Goal: Information Seeking & Learning: Learn about a topic

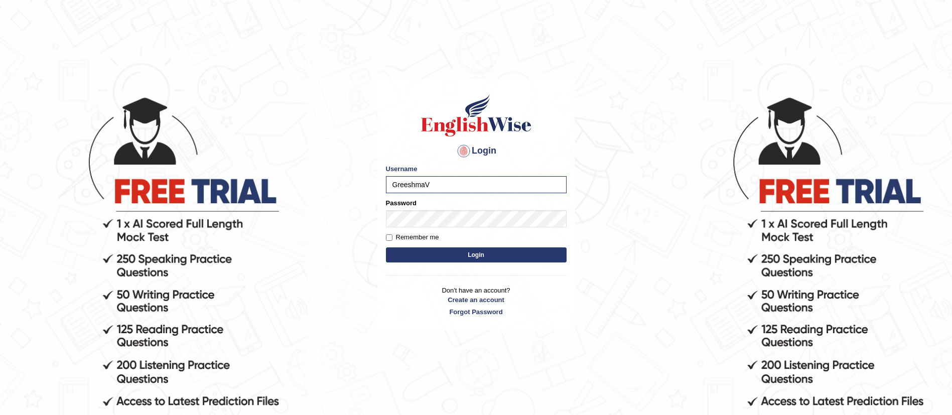
click at [386, 248] on button "Login" at bounding box center [476, 255] width 181 height 15
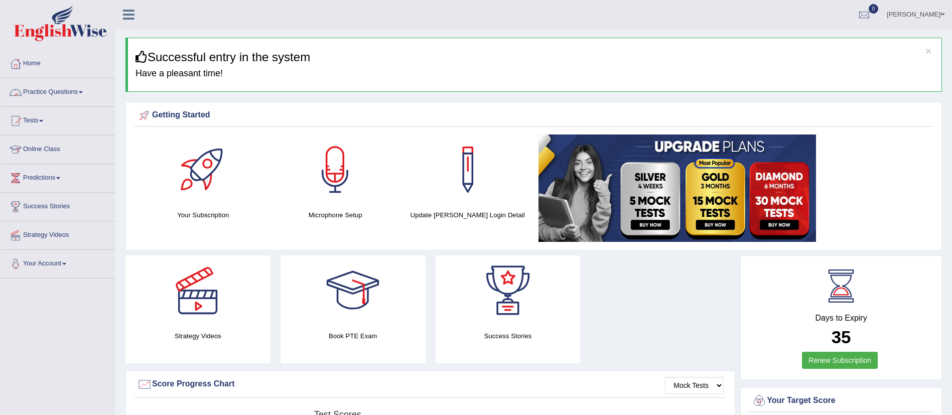
click at [36, 87] on link "Practice Questions" at bounding box center [58, 90] width 114 height 25
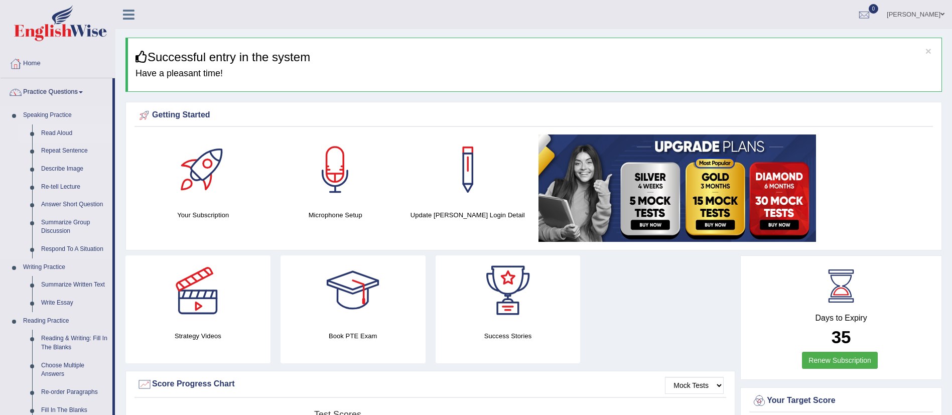
click at [59, 135] on link "Read Aloud" at bounding box center [75, 134] width 76 height 18
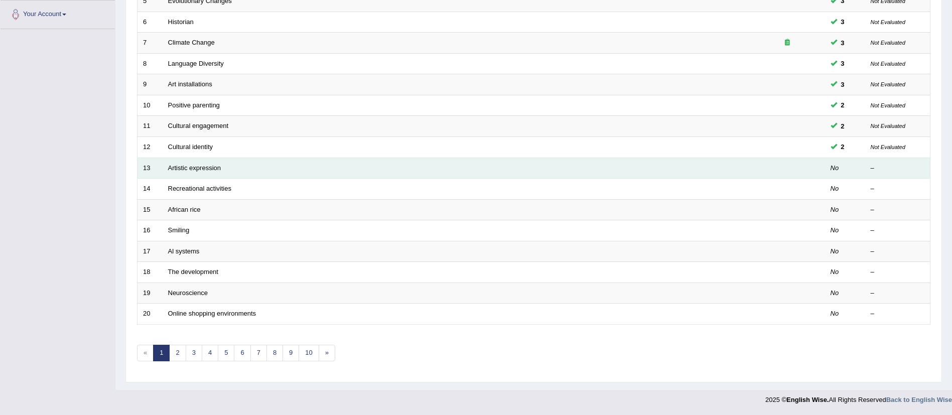
click at [215, 172] on td "Artistic expression" at bounding box center [456, 168] width 587 height 21
click at [149, 166] on td "13" at bounding box center [150, 168] width 25 height 21
click at [839, 166] on td "No" at bounding box center [845, 168] width 40 height 21
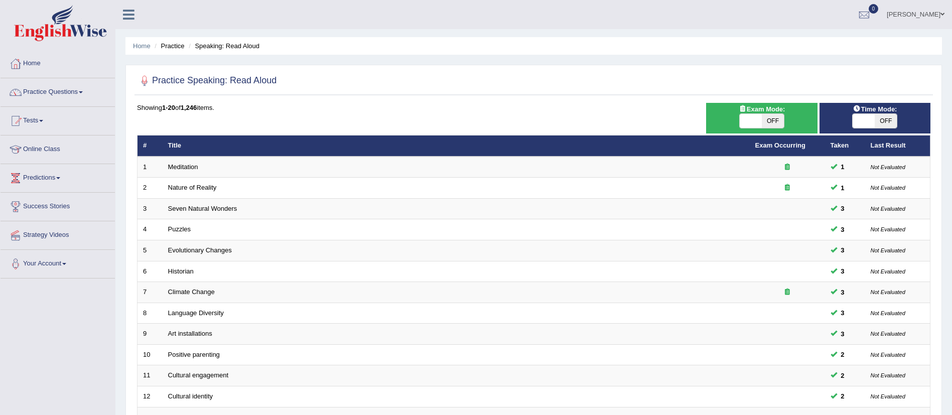
click at [862, 116] on span at bounding box center [864, 121] width 22 height 14
checkbox input "true"
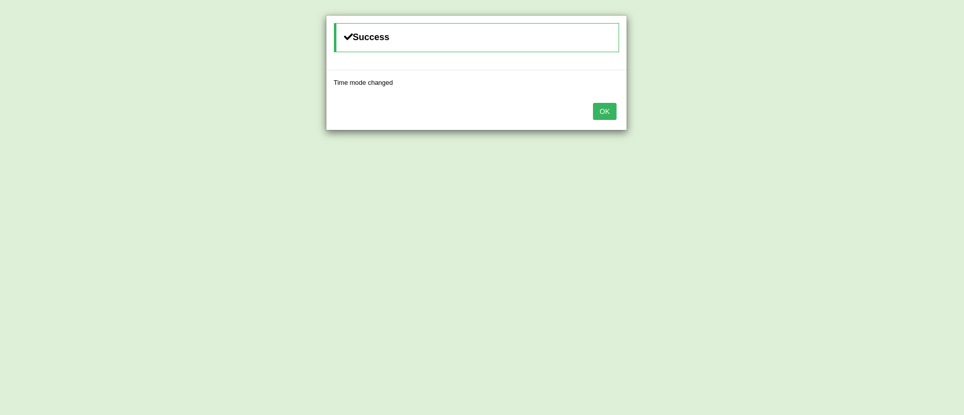
click at [614, 112] on button "OK" at bounding box center [604, 111] width 23 height 17
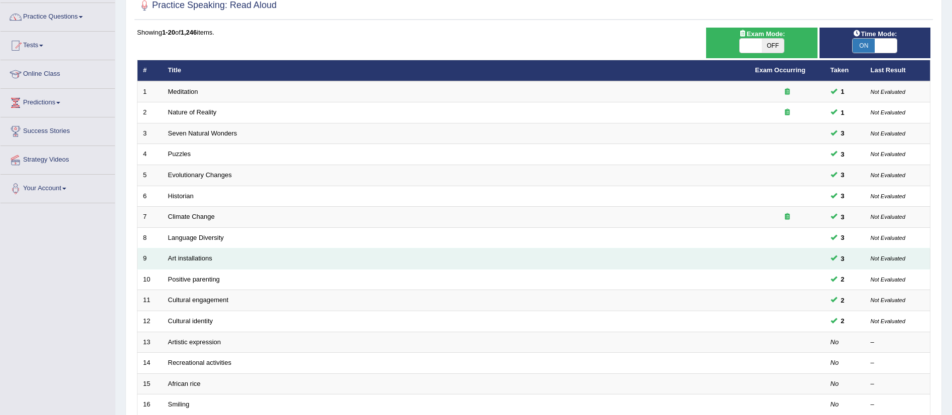
scroll to position [151, 0]
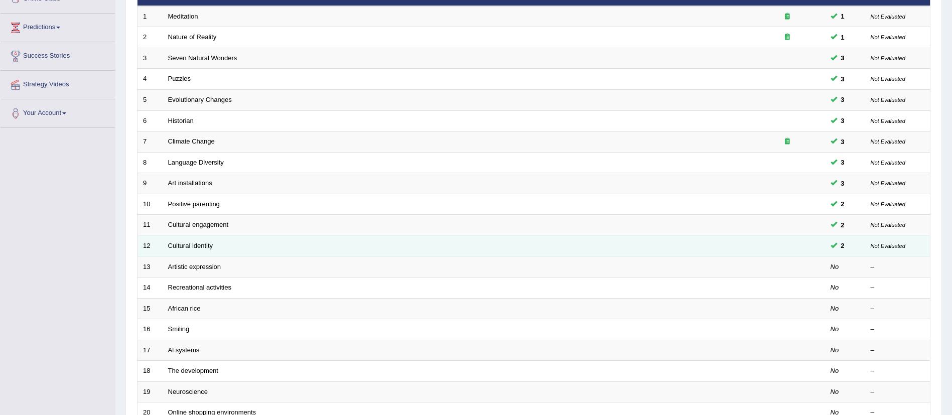
click at [195, 250] on td "Cultural identity" at bounding box center [456, 245] width 587 height 21
click at [201, 242] on link "Cultural identity" at bounding box center [190, 246] width 45 height 8
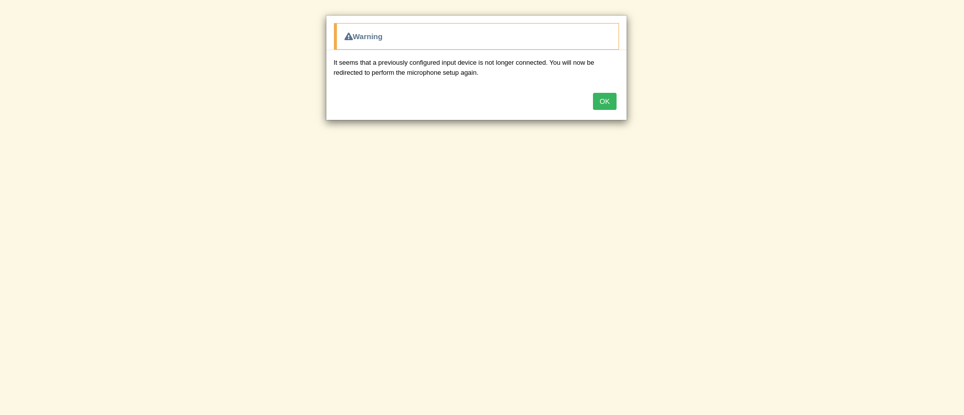
click at [605, 101] on button "OK" at bounding box center [604, 101] width 23 height 17
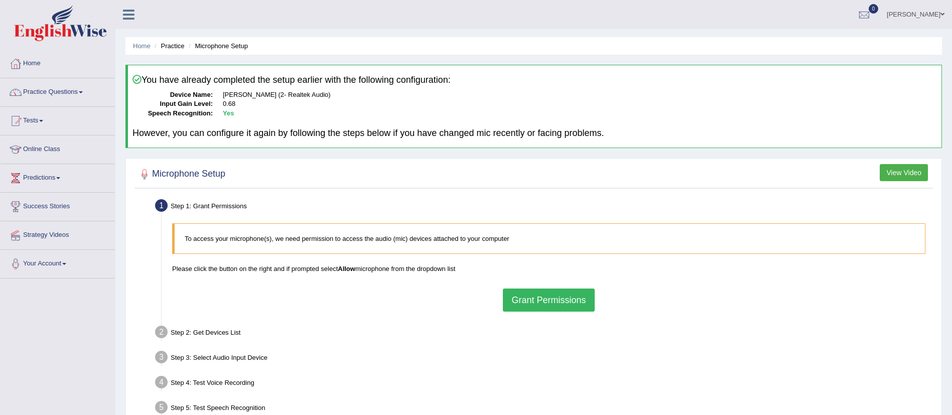
click at [530, 305] on button "Grant Permissions" at bounding box center [548, 300] width 91 height 23
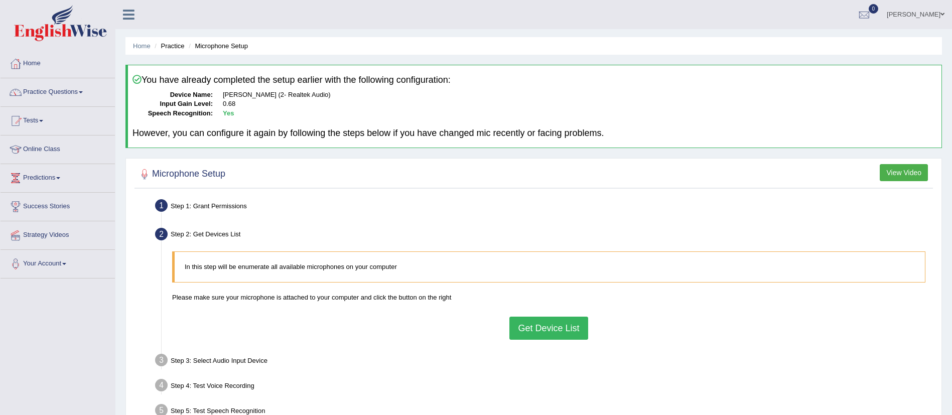
click at [548, 325] on button "Get Device List" at bounding box center [549, 328] width 78 height 23
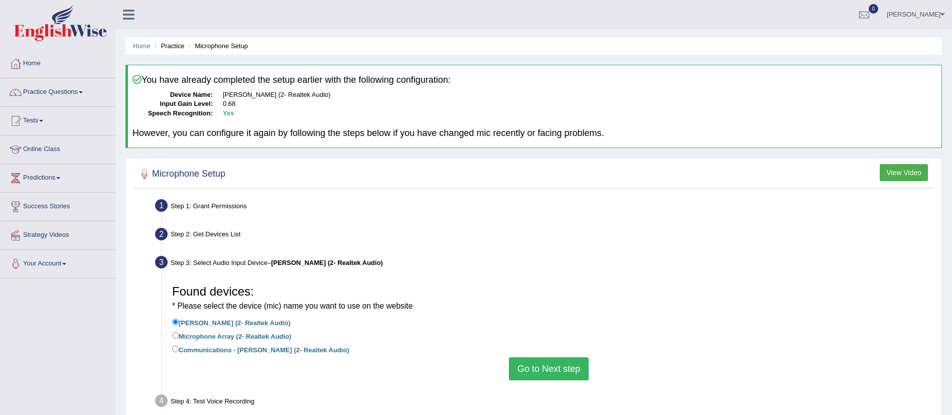
click at [548, 363] on button "Go to Next step" at bounding box center [549, 368] width 80 height 23
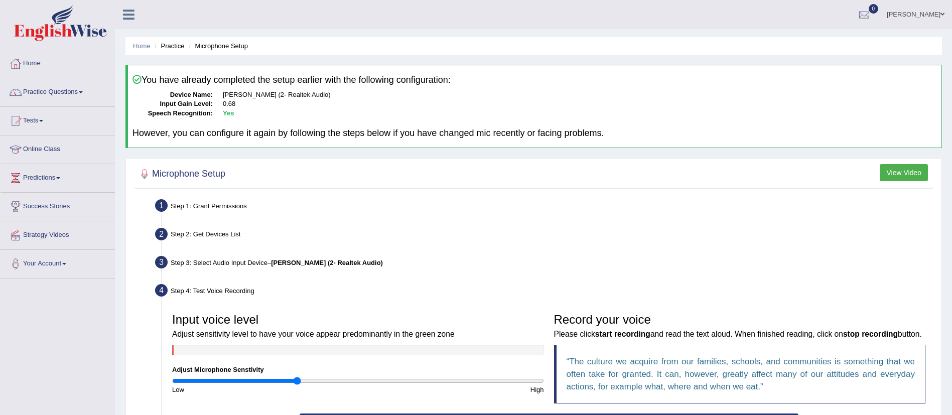
scroll to position [151, 0]
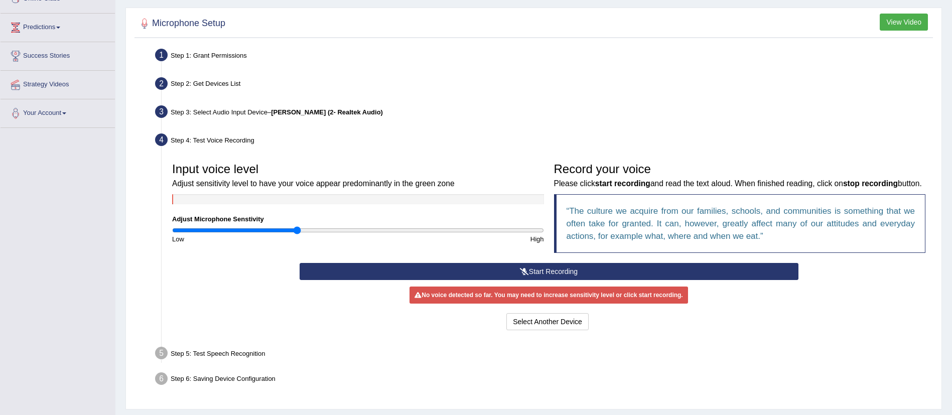
click at [522, 275] on icon at bounding box center [524, 271] width 9 height 7
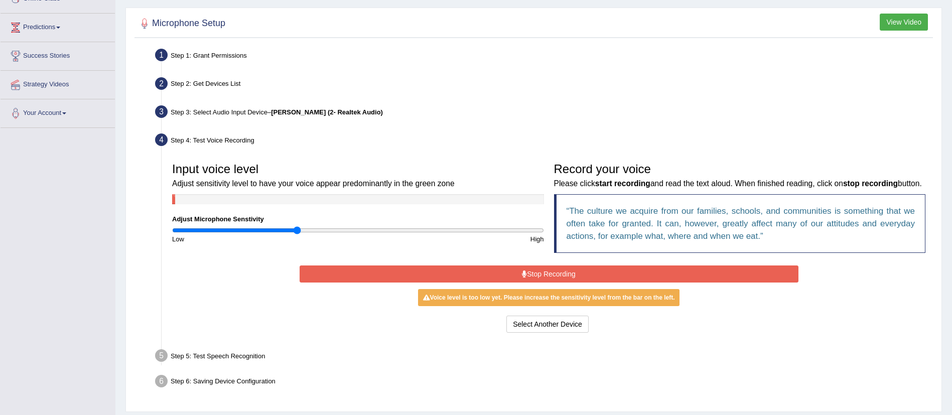
click at [524, 278] on icon at bounding box center [524, 274] width 5 height 7
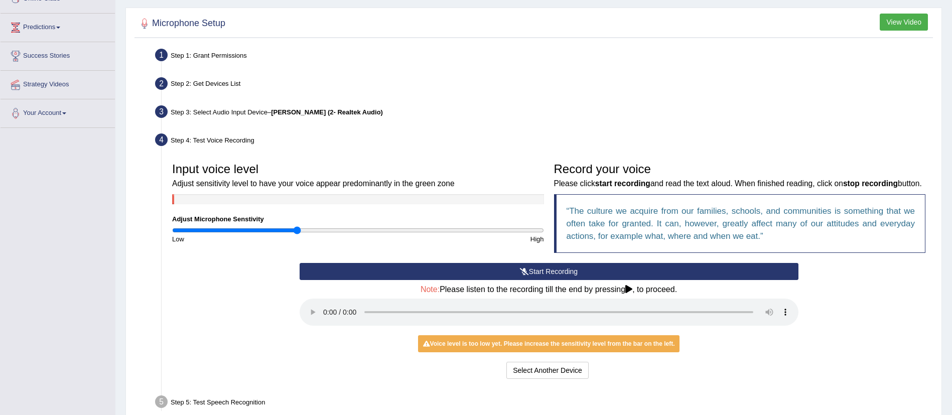
click at [449, 280] on button "Start Recording" at bounding box center [549, 271] width 499 height 17
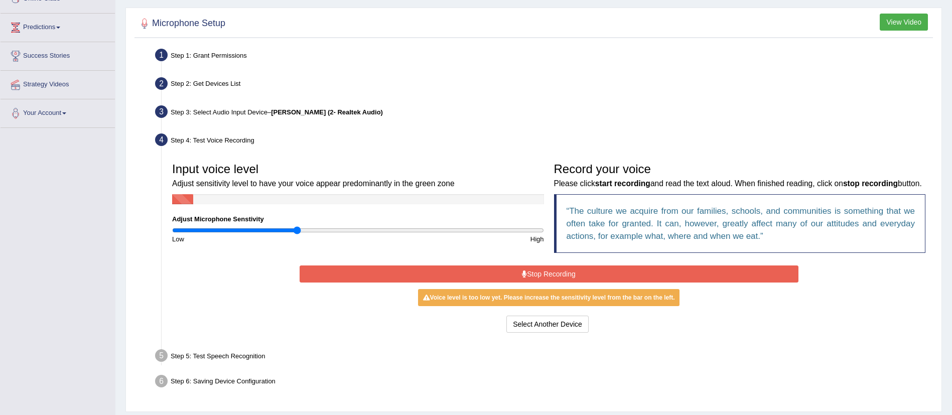
click at [458, 283] on button "Stop Recording" at bounding box center [549, 274] width 499 height 17
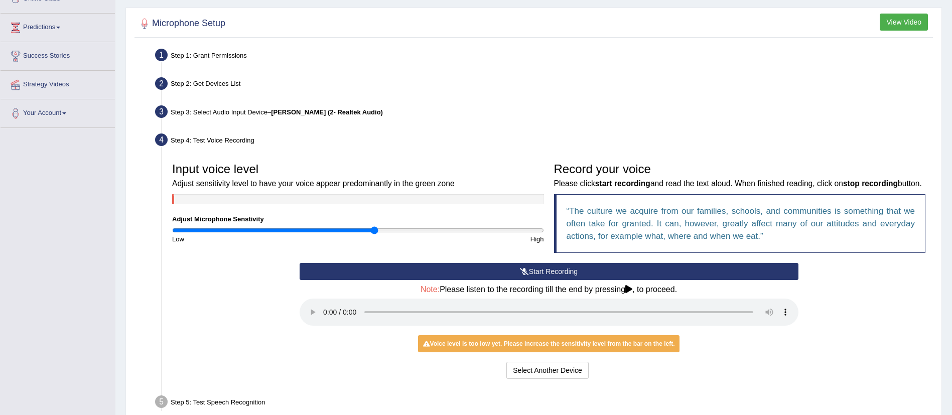
type input "1.1"
click at [374, 233] on input "range" at bounding box center [358, 230] width 372 height 8
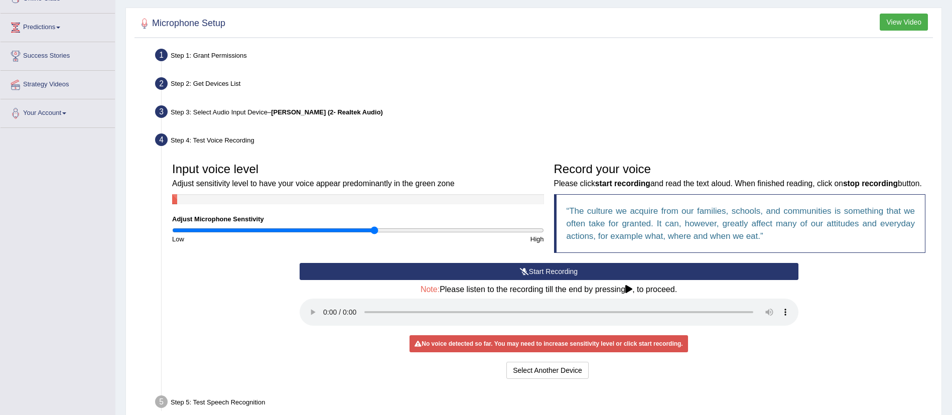
drag, startPoint x: 447, startPoint y: 289, endPoint x: 442, endPoint y: 285, distance: 6.0
click at [443, 280] on button "Start Recording" at bounding box center [549, 271] width 499 height 17
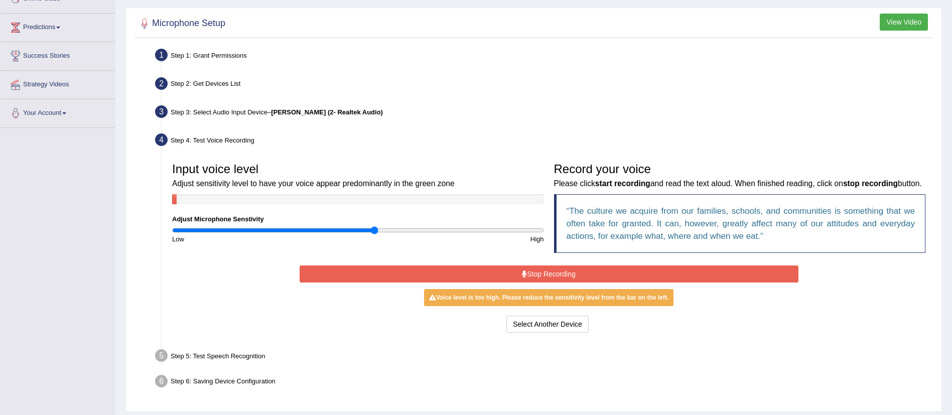
click at [440, 282] on button "Stop Recording" at bounding box center [549, 274] width 499 height 17
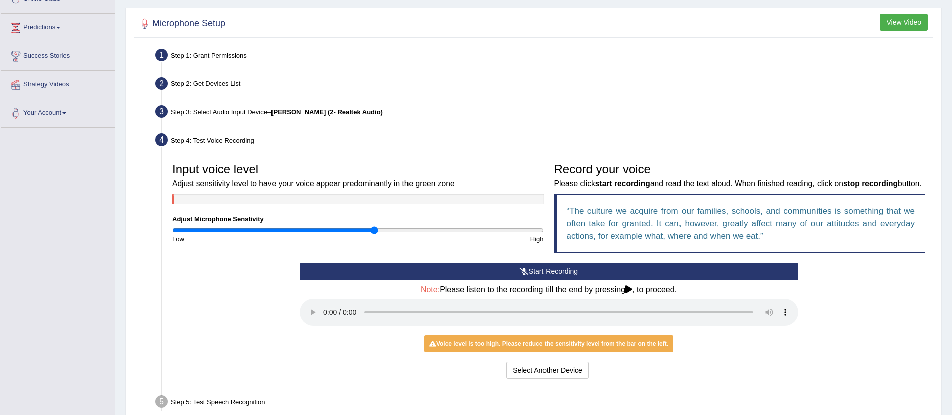
click at [440, 280] on button "Start Recording" at bounding box center [549, 271] width 499 height 17
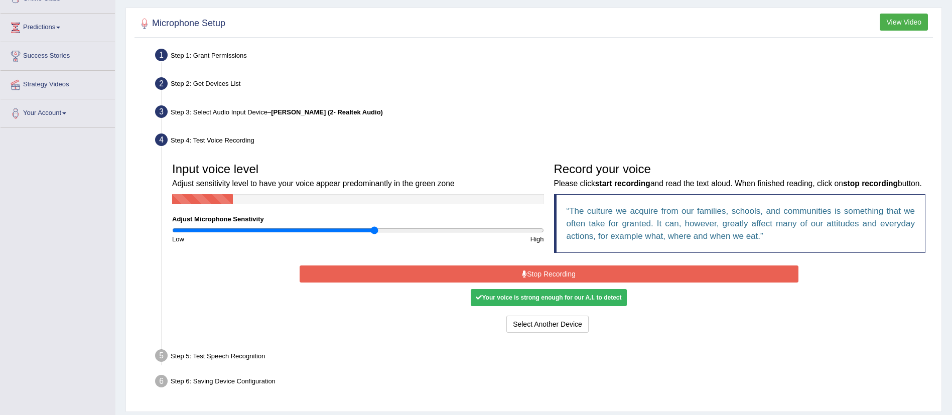
click at [440, 282] on button "Stop Recording" at bounding box center [549, 274] width 499 height 17
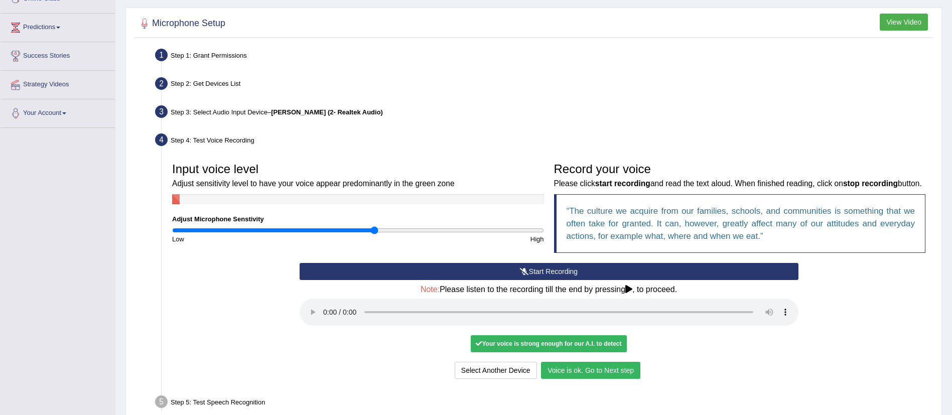
click at [598, 379] on button "Voice is ok. Go to Next step" at bounding box center [590, 370] width 99 height 17
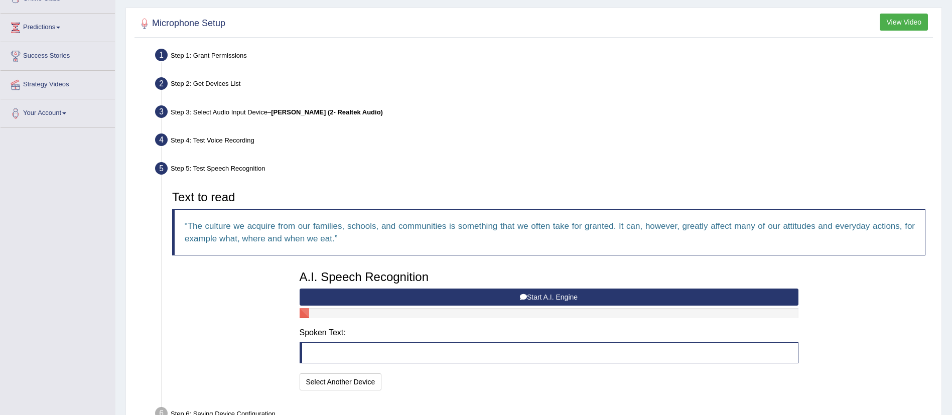
scroll to position [213, 0]
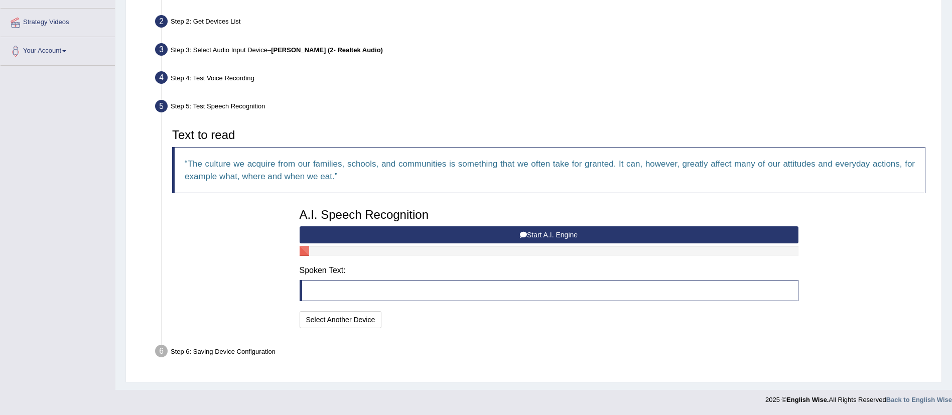
click at [443, 237] on button "Start A.I. Engine" at bounding box center [549, 234] width 499 height 17
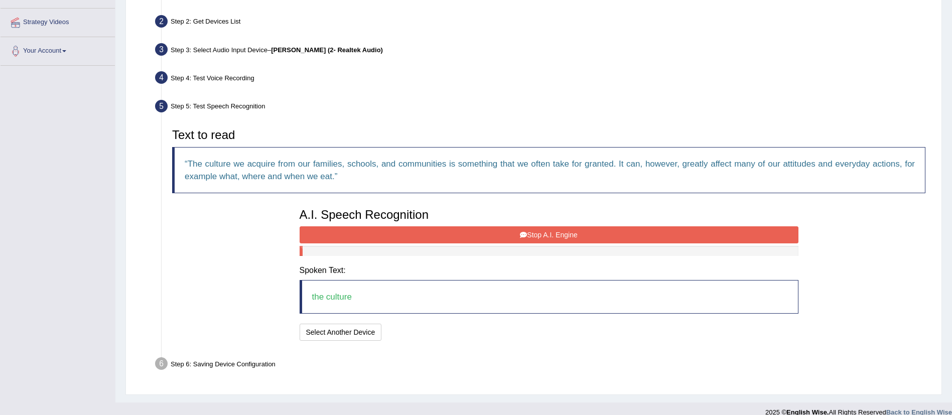
click at [443, 237] on button "Stop A.I. Engine" at bounding box center [549, 234] width 499 height 17
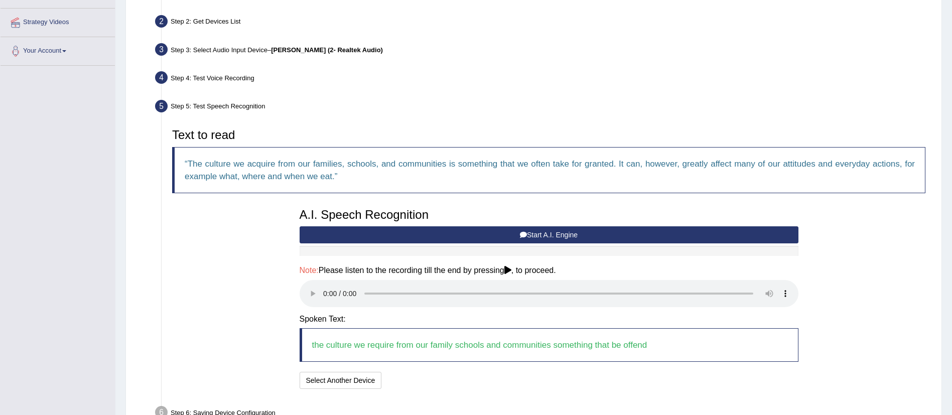
scroll to position [274, 0]
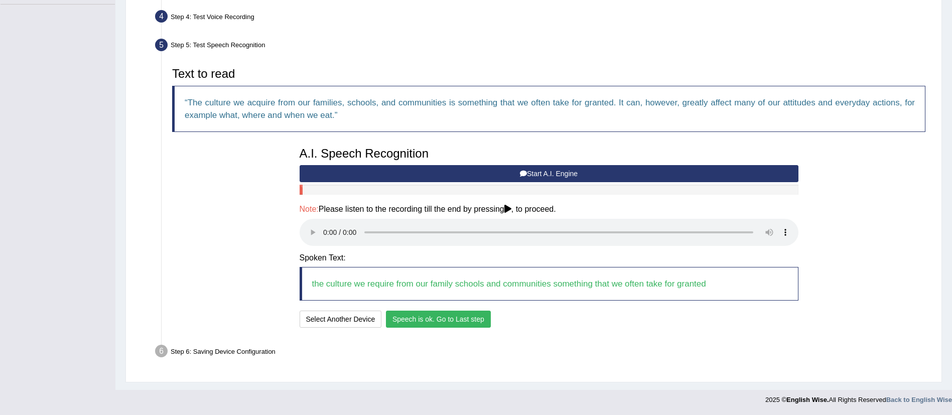
click at [438, 317] on button "Speech is ok. Go to Last step" at bounding box center [438, 319] width 105 height 17
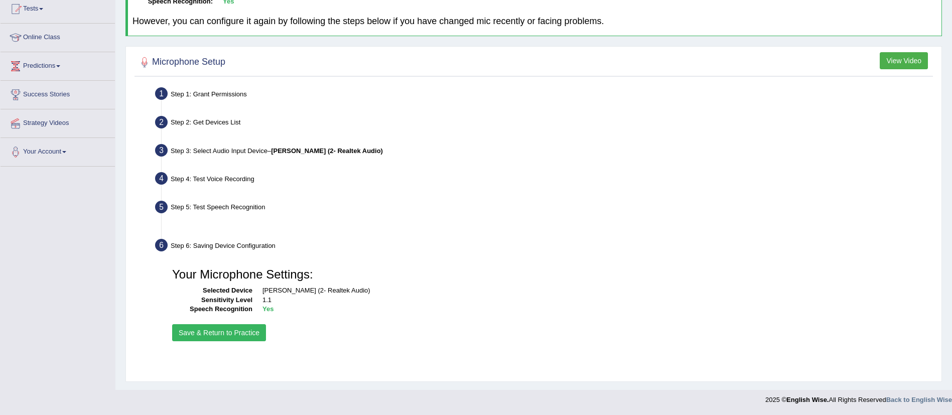
scroll to position [112, 0]
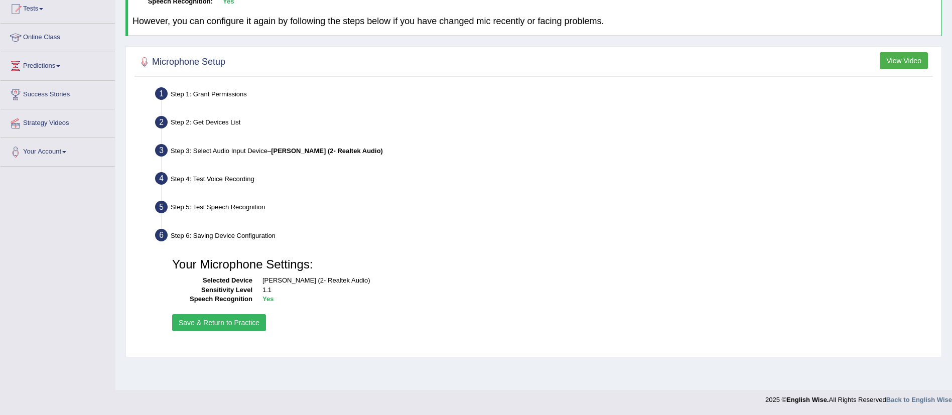
click at [241, 323] on button "Save & Return to Practice" at bounding box center [219, 322] width 94 height 17
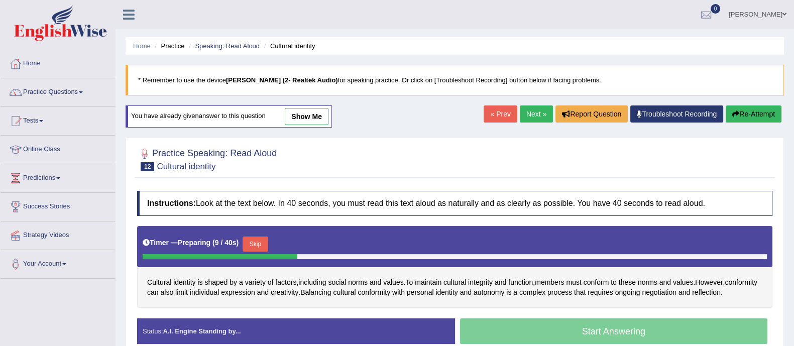
scroll to position [181, 0]
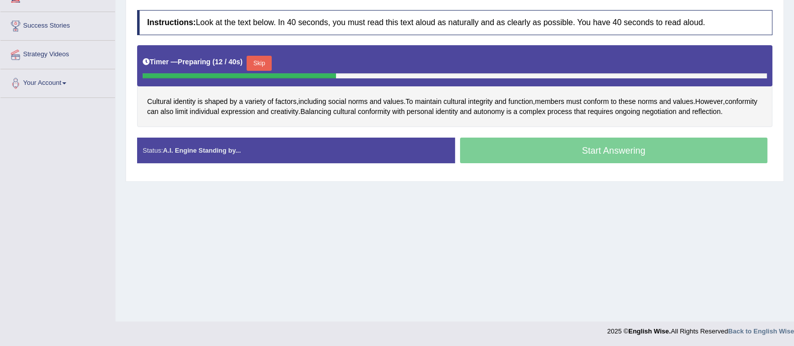
click at [516, 148] on div "Start Answering" at bounding box center [614, 152] width 318 height 28
click at [268, 59] on button "Skip" at bounding box center [259, 63] width 25 height 15
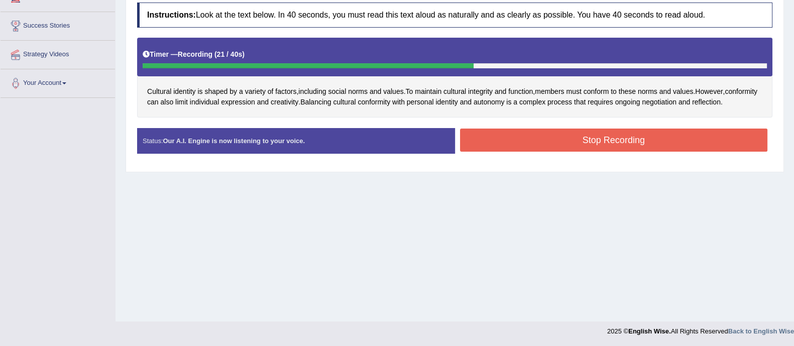
click at [581, 136] on button "Stop Recording" at bounding box center [614, 140] width 308 height 23
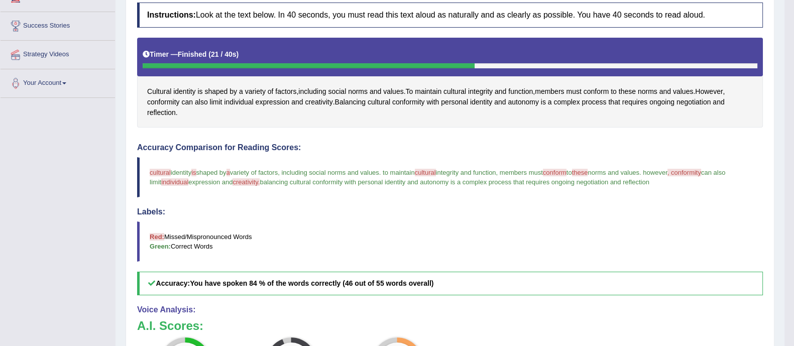
scroll to position [55, 0]
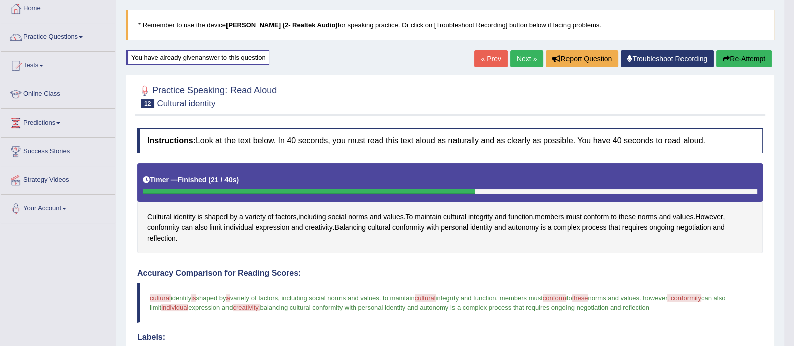
click at [525, 53] on link "Next »" at bounding box center [526, 58] width 33 height 17
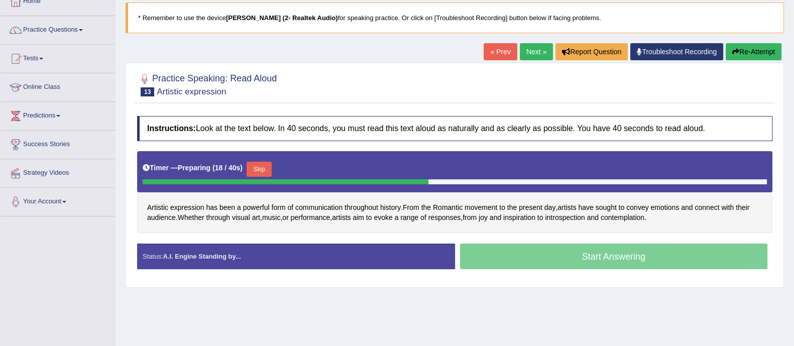
click at [263, 169] on button "Skip" at bounding box center [259, 169] width 25 height 15
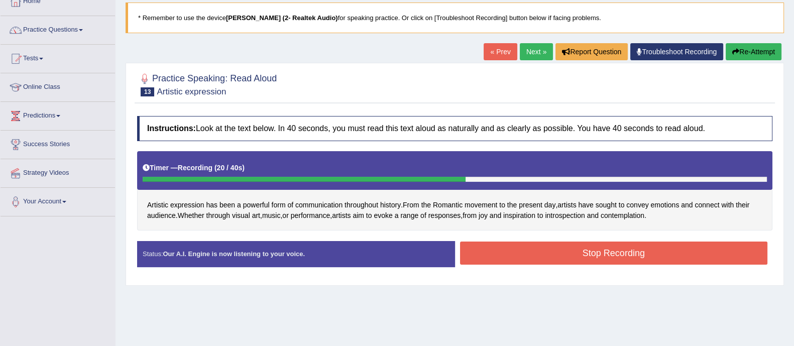
click at [495, 247] on button "Stop Recording" at bounding box center [614, 252] width 308 height 23
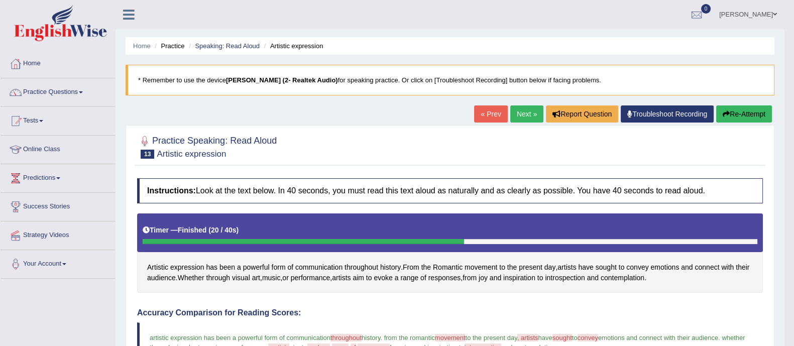
click at [525, 115] on link "Next »" at bounding box center [526, 113] width 33 height 17
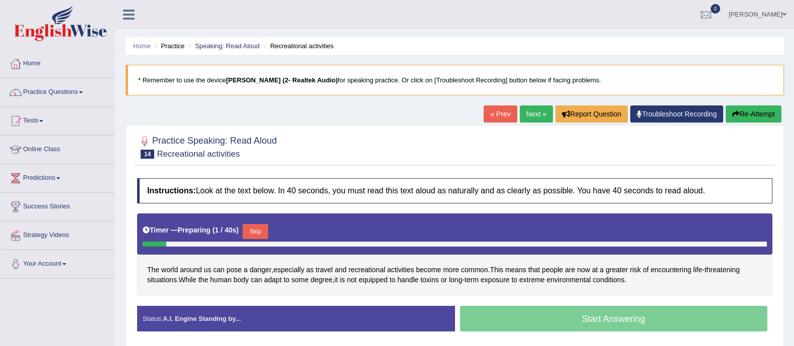
click at [255, 224] on button "Skip" at bounding box center [254, 231] width 25 height 15
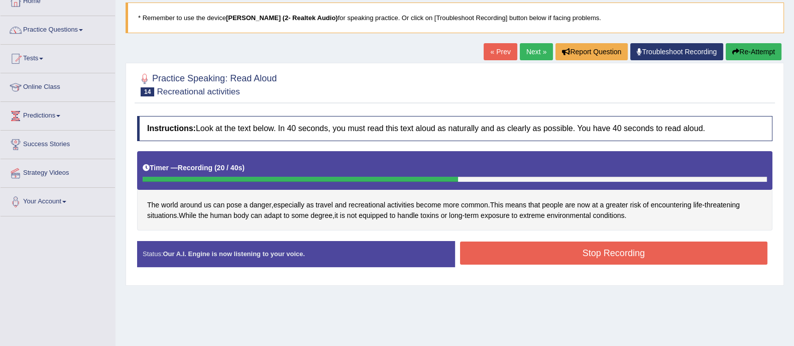
click at [562, 250] on button "Stop Recording" at bounding box center [614, 252] width 308 height 23
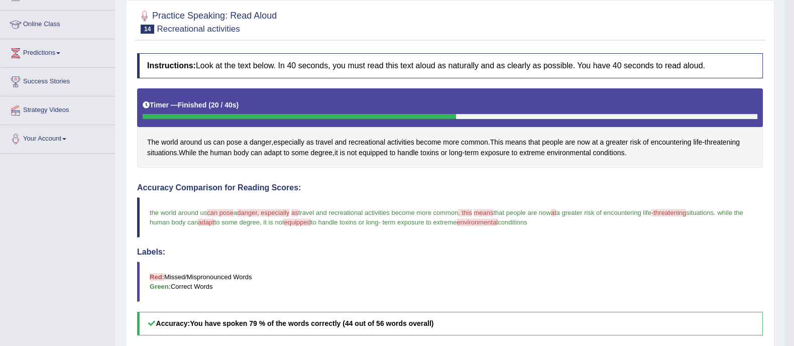
scroll to position [62, 0]
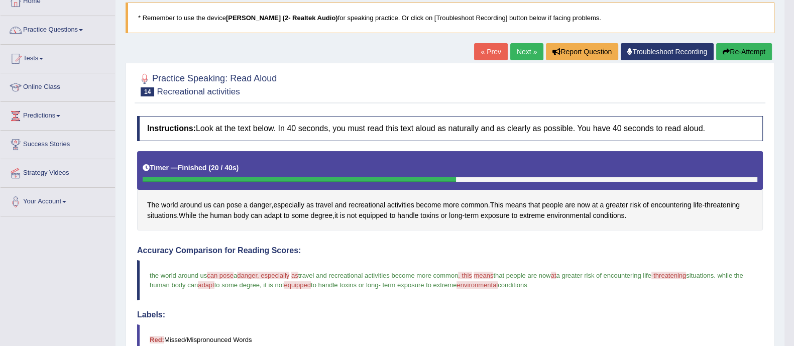
click at [514, 53] on link "Next »" at bounding box center [526, 51] width 33 height 17
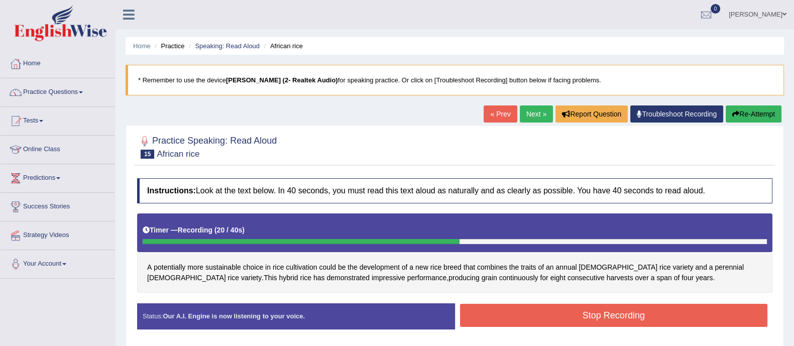
click at [500, 308] on button "Stop Recording" at bounding box center [614, 315] width 308 height 23
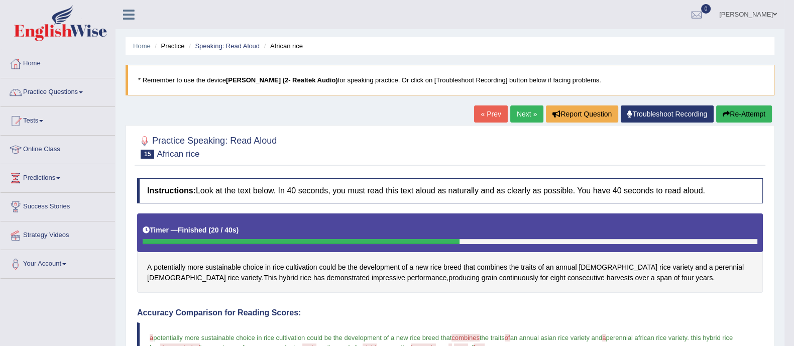
click at [527, 115] on link "Next »" at bounding box center [526, 113] width 33 height 17
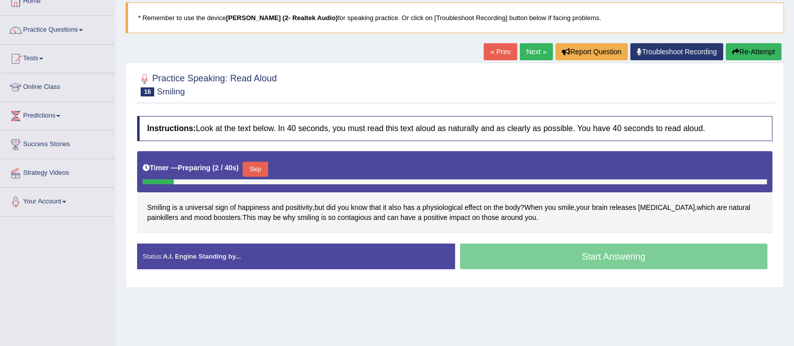
click at [254, 167] on button "Skip" at bounding box center [254, 169] width 25 height 15
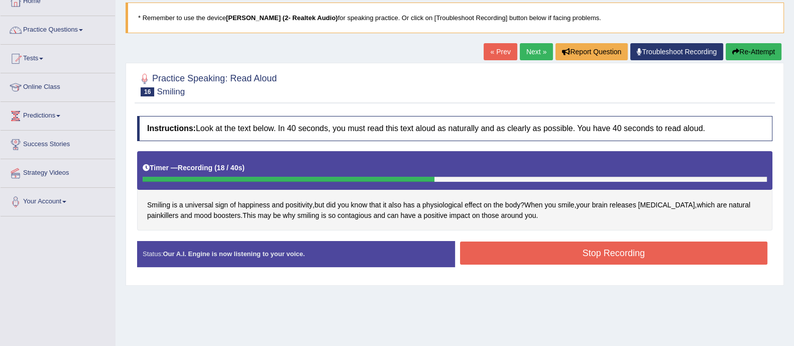
click at [537, 246] on button "Stop Recording" at bounding box center [614, 252] width 308 height 23
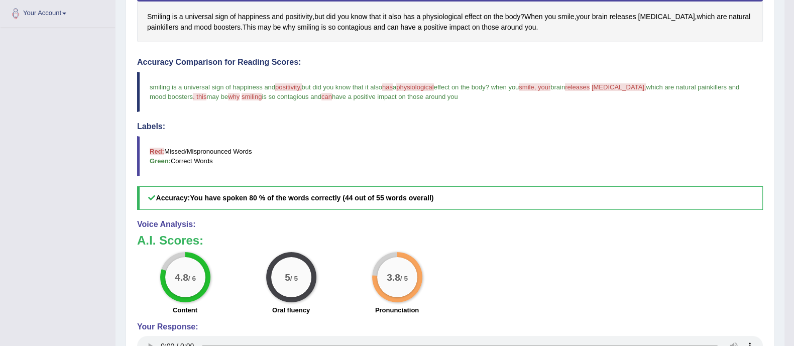
scroll to position [62, 0]
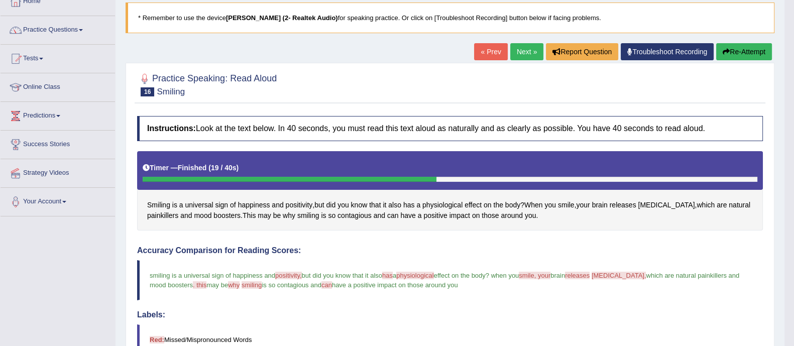
click at [517, 54] on link "Next »" at bounding box center [526, 51] width 33 height 17
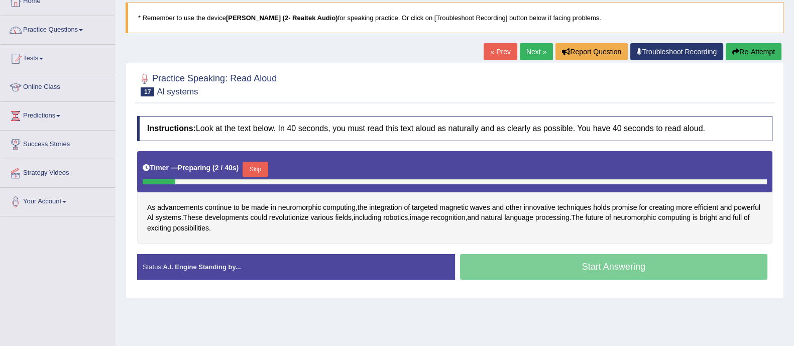
click at [261, 165] on button "Skip" at bounding box center [254, 169] width 25 height 15
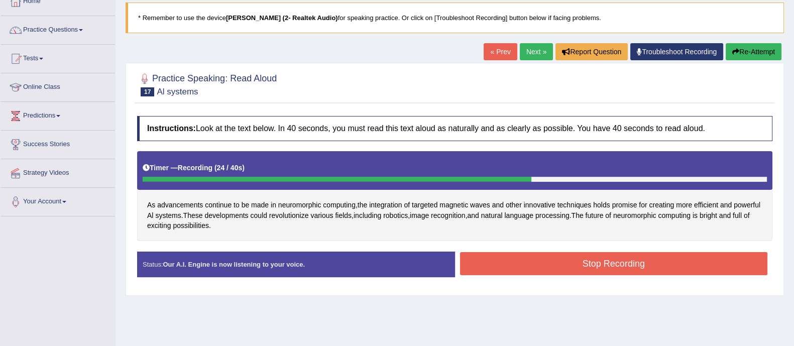
click at [491, 264] on button "Stop Recording" at bounding box center [614, 263] width 308 height 23
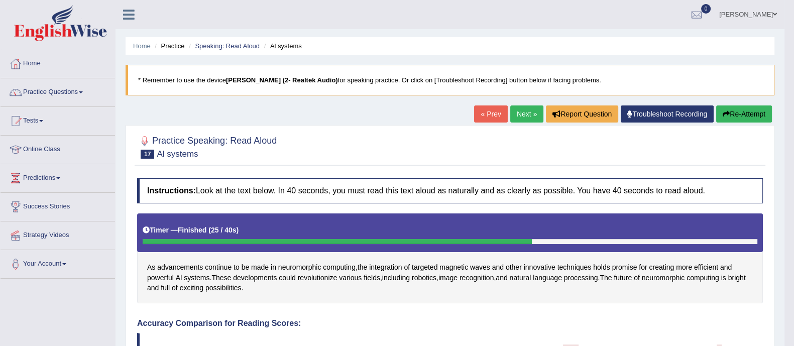
click at [525, 113] on link "Next »" at bounding box center [526, 113] width 33 height 17
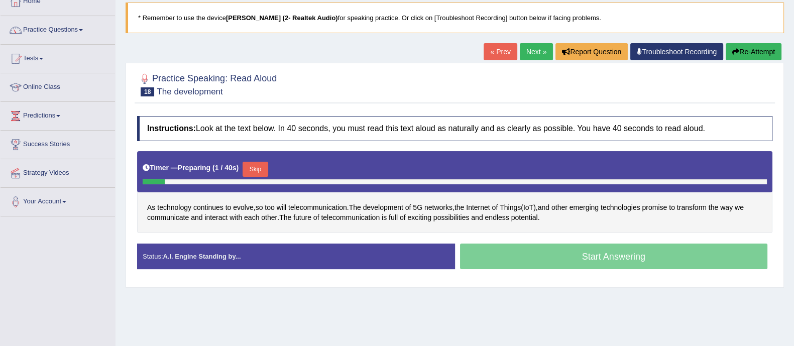
click at [265, 165] on button "Skip" at bounding box center [254, 169] width 25 height 15
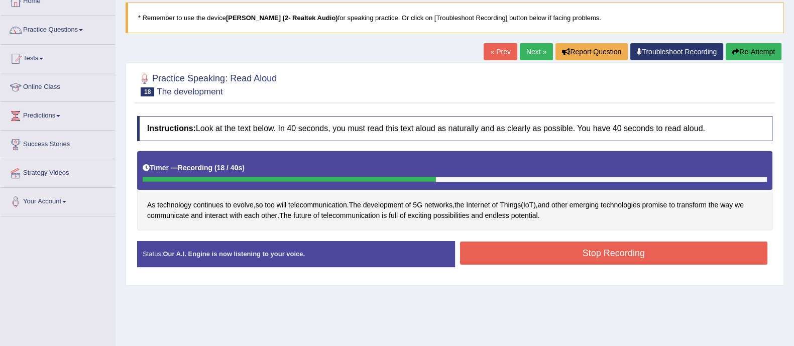
click at [508, 252] on button "Stop Recording" at bounding box center [614, 252] width 308 height 23
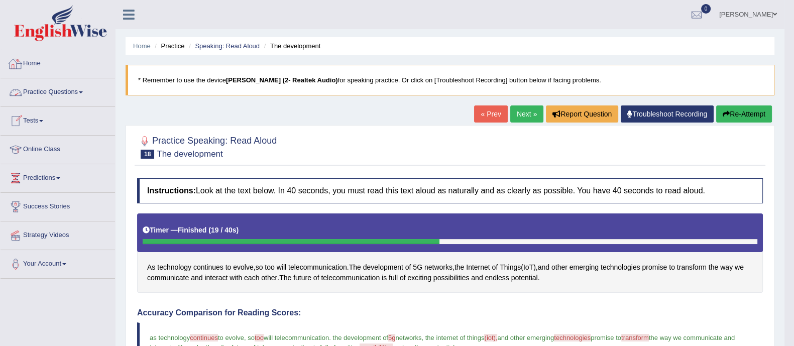
click at [33, 92] on link "Practice Questions" at bounding box center [58, 90] width 114 height 25
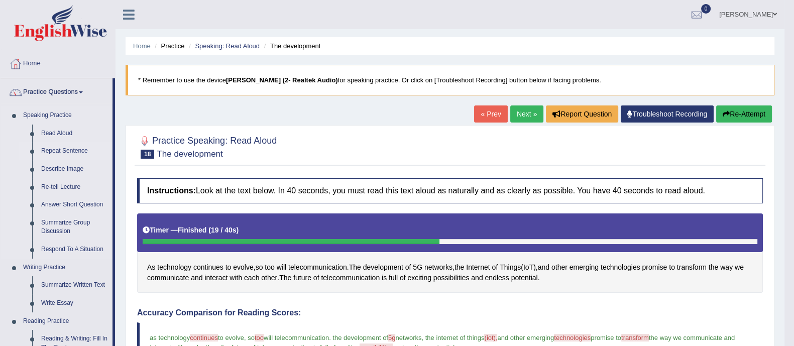
click at [54, 154] on link "Repeat Sentence" at bounding box center [75, 151] width 76 height 18
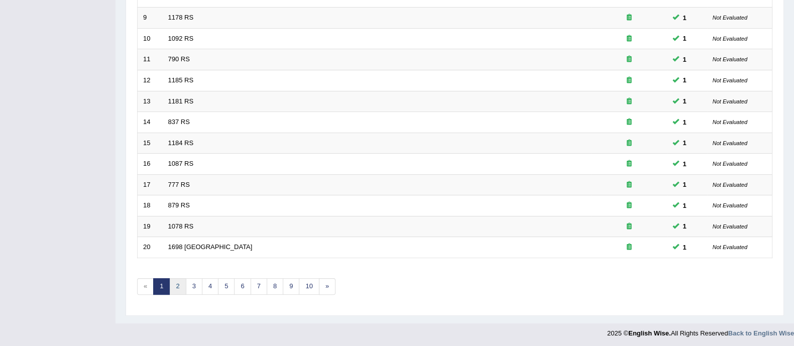
click at [181, 283] on link "2" at bounding box center [177, 286] width 17 height 17
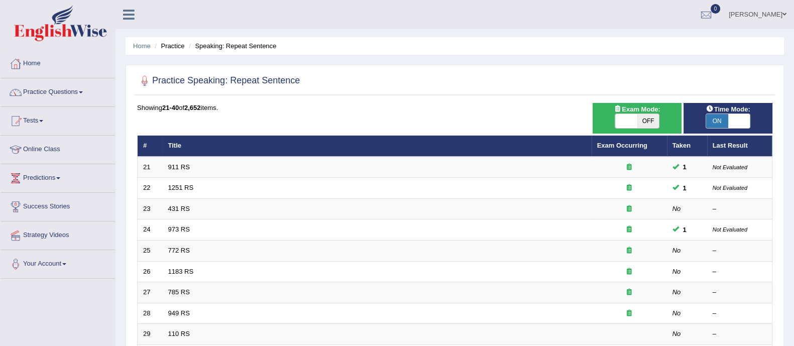
click at [408, 111] on div "Showing 21-40 of 2,652 items." at bounding box center [454, 108] width 635 height 10
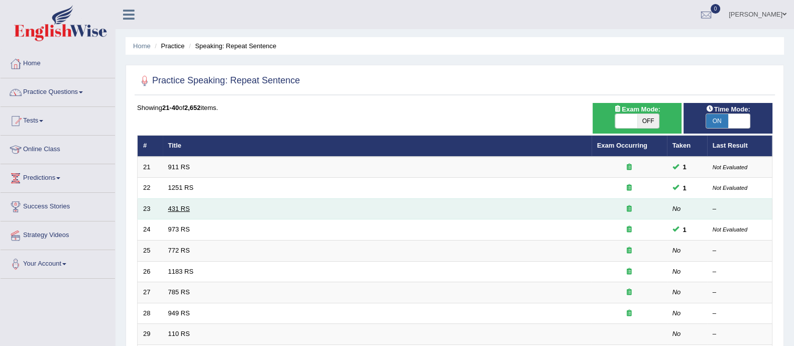
click at [178, 207] on link "431 RS" at bounding box center [179, 209] width 22 height 8
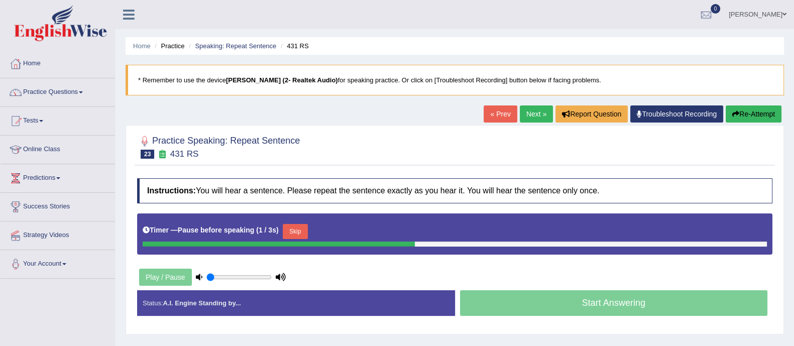
scroll to position [62, 0]
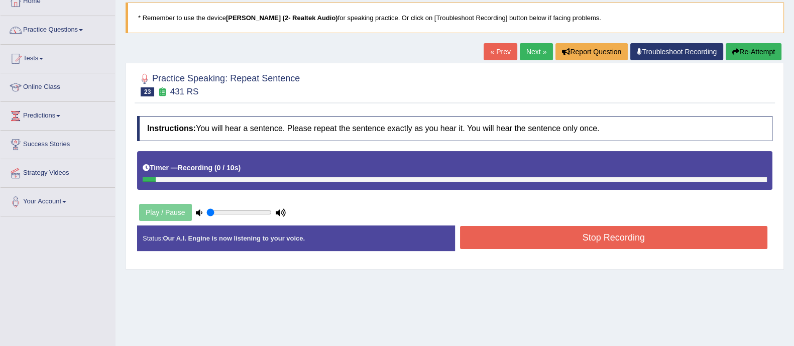
click at [530, 54] on link "Next »" at bounding box center [536, 51] width 33 height 17
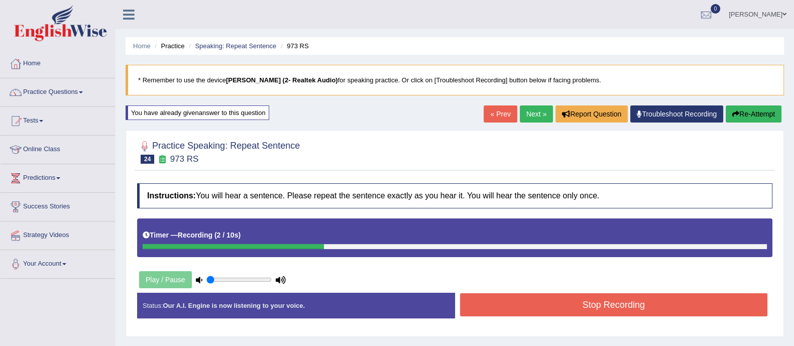
click at [657, 113] on link "Troubleshoot Recording" at bounding box center [676, 113] width 93 height 17
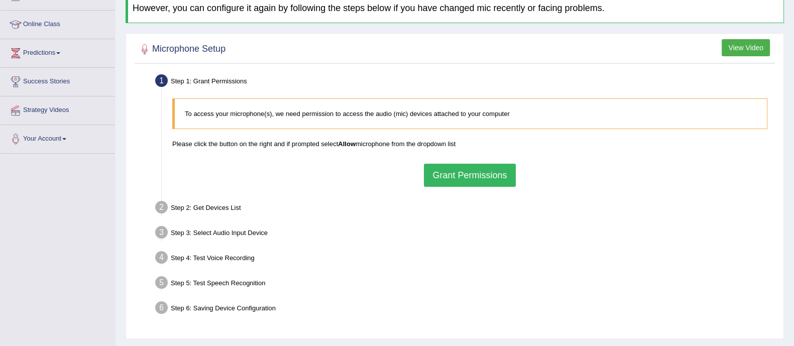
click at [477, 166] on button "Grant Permissions" at bounding box center [469, 175] width 91 height 23
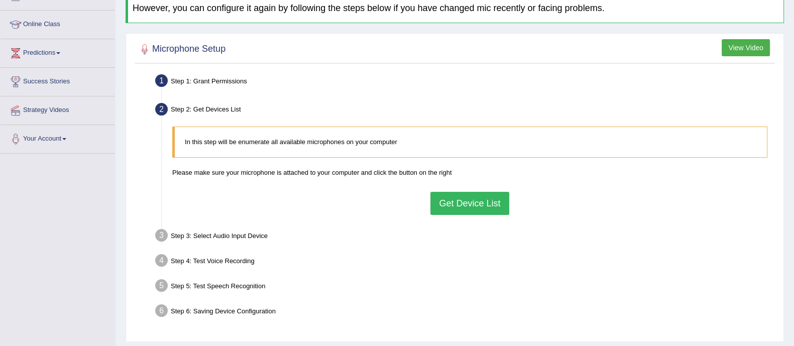
click at [448, 199] on button "Get Device List" at bounding box center [469, 203] width 78 height 23
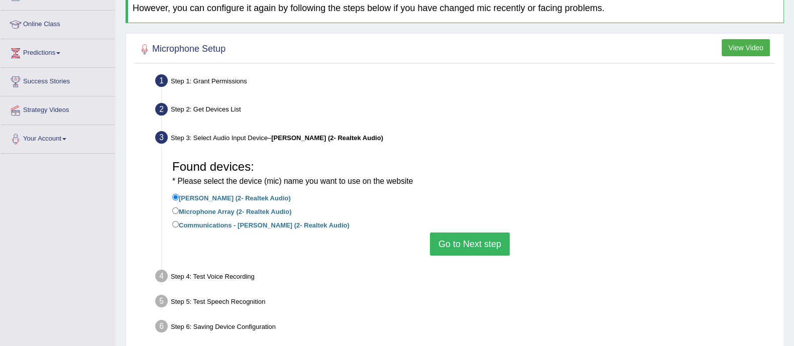
click at [458, 248] on button "Go to Next step" at bounding box center [470, 243] width 80 height 23
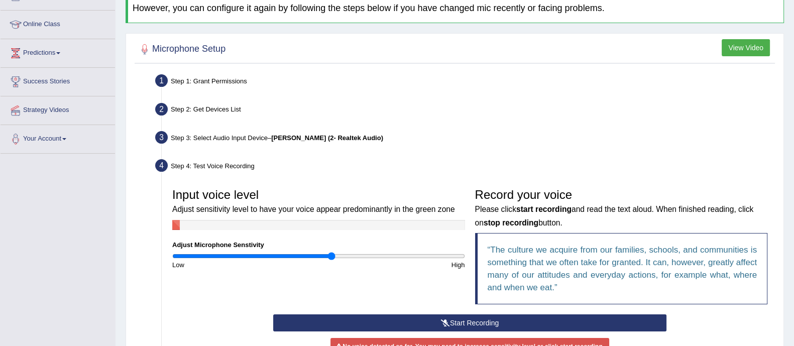
scroll to position [251, 0]
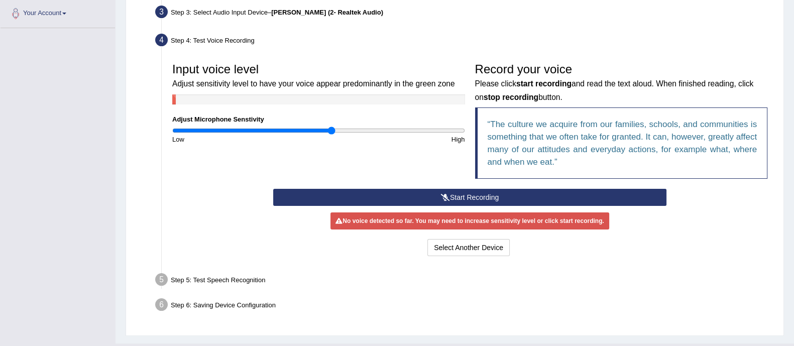
click at [445, 195] on icon at bounding box center [445, 197] width 9 height 7
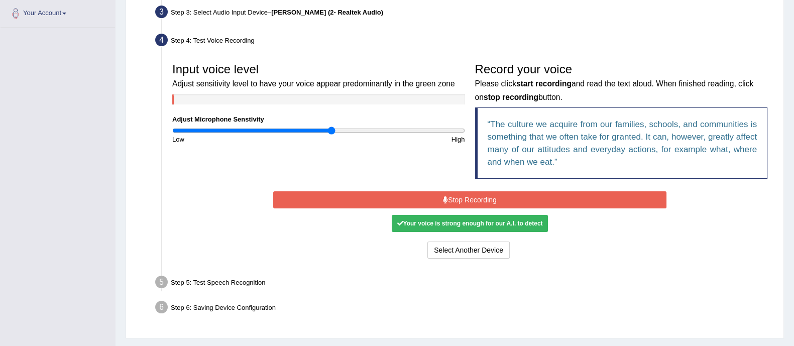
click at [445, 196] on icon at bounding box center [445, 199] width 5 height 7
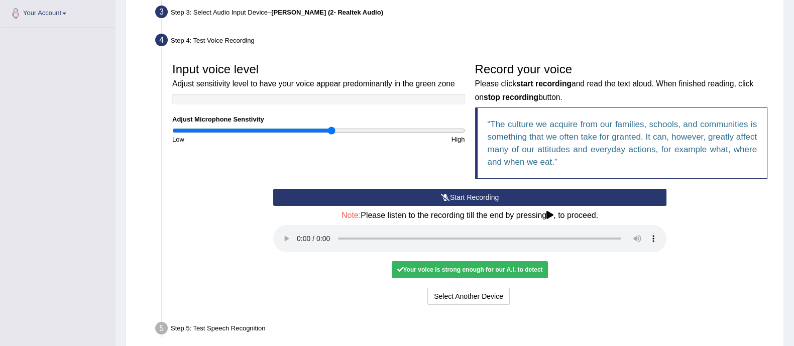
scroll to position [314, 0]
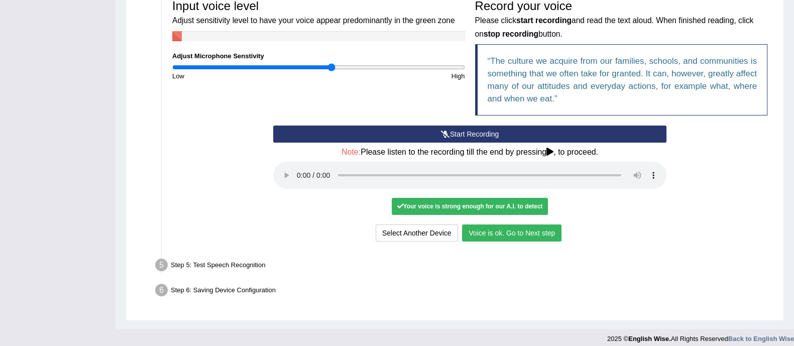
click at [501, 229] on button "Voice is ok. Go to Next step" at bounding box center [511, 232] width 99 height 17
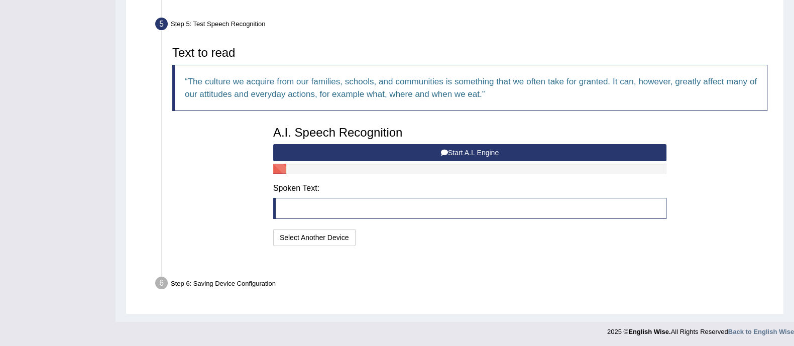
scroll to position [281, 0]
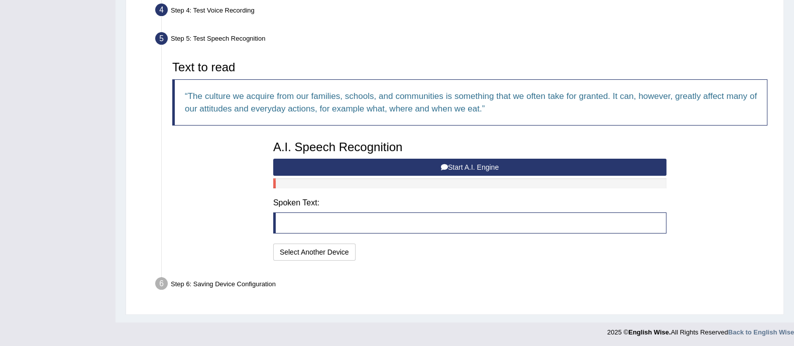
click at [372, 171] on button "Start A.I. Engine" at bounding box center [469, 167] width 393 height 17
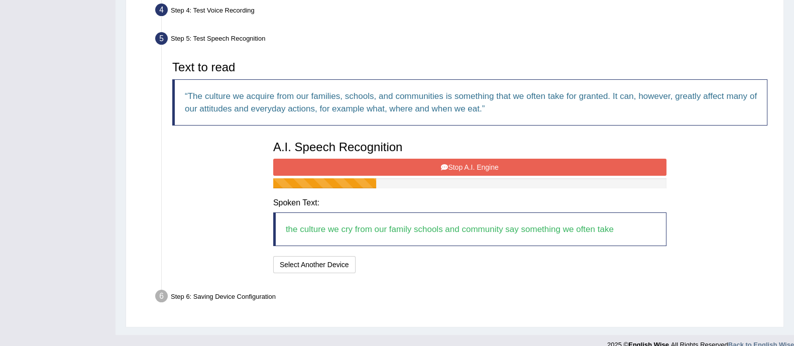
click at [374, 171] on button "Stop A.I. Engine" at bounding box center [469, 167] width 393 height 17
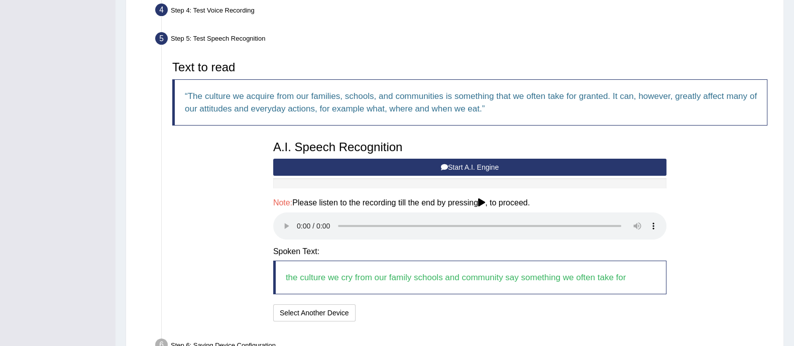
scroll to position [342, 0]
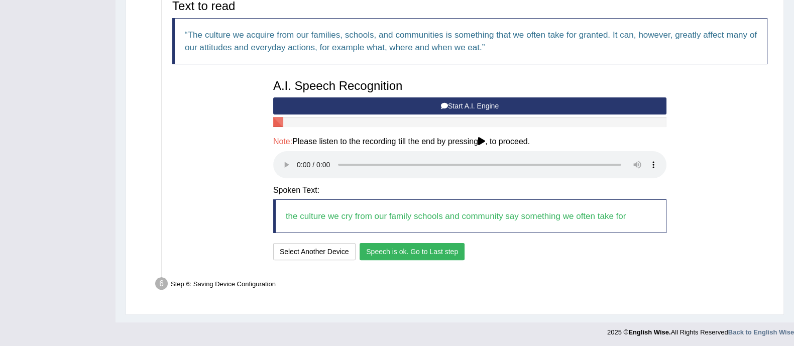
click at [384, 245] on button "Speech is ok. Go to Last step" at bounding box center [411, 251] width 105 height 17
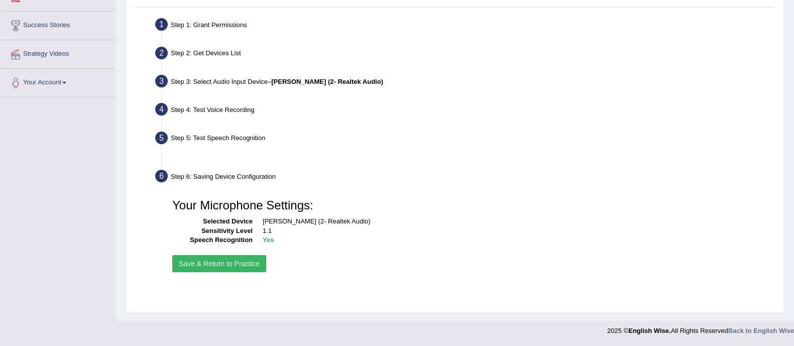
scroll to position [181, 0]
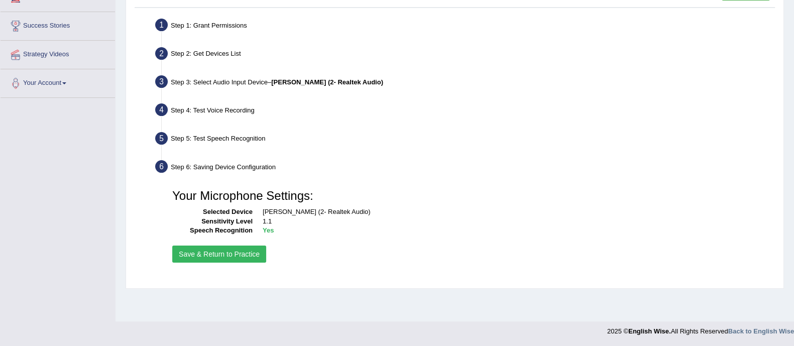
click at [238, 262] on div "Your Microphone Settings: Selected Device Jack Mic (2- Realtek Audio) Sensitivi…" at bounding box center [469, 224] width 605 height 91
click at [238, 255] on button "Save & Return to Practice" at bounding box center [219, 254] width 94 height 17
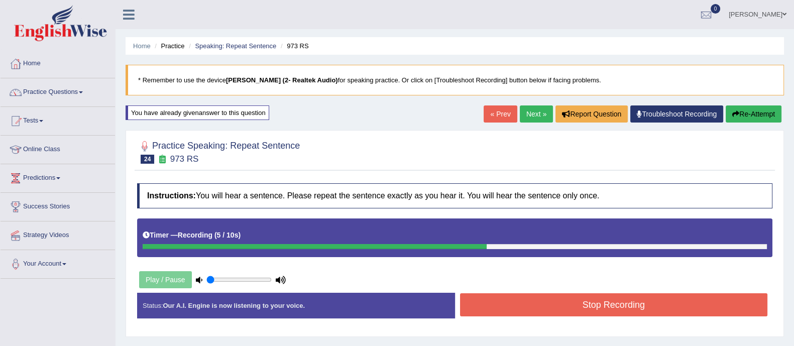
click at [578, 310] on button "Stop Recording" at bounding box center [614, 304] width 308 height 23
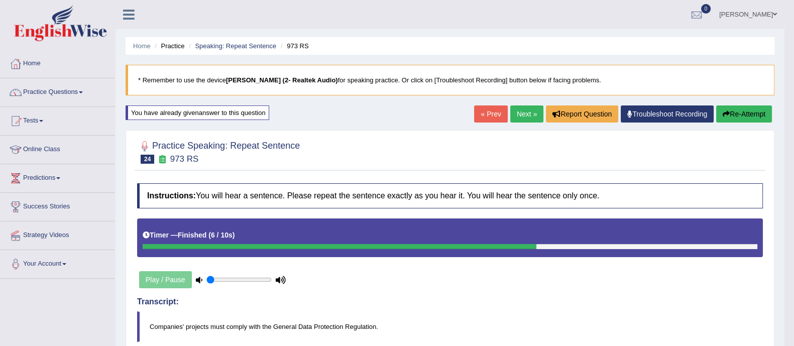
click at [523, 112] on link "Next »" at bounding box center [526, 113] width 33 height 17
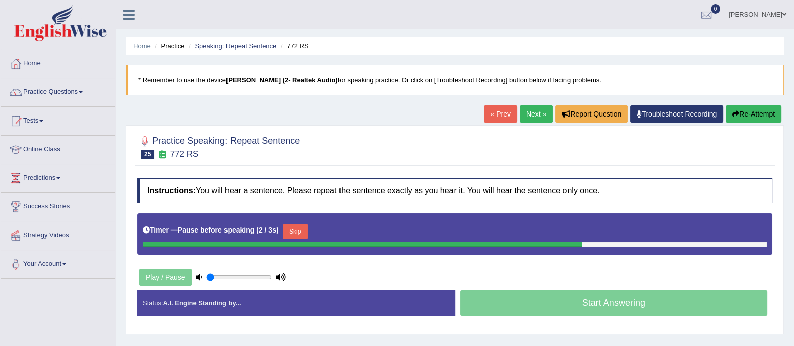
click at [535, 116] on link "Next »" at bounding box center [536, 113] width 33 height 17
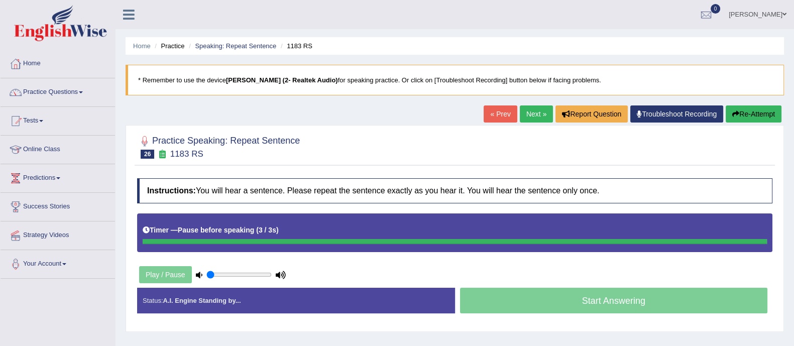
click at [743, 113] on button "Re-Attempt" at bounding box center [753, 113] width 56 height 17
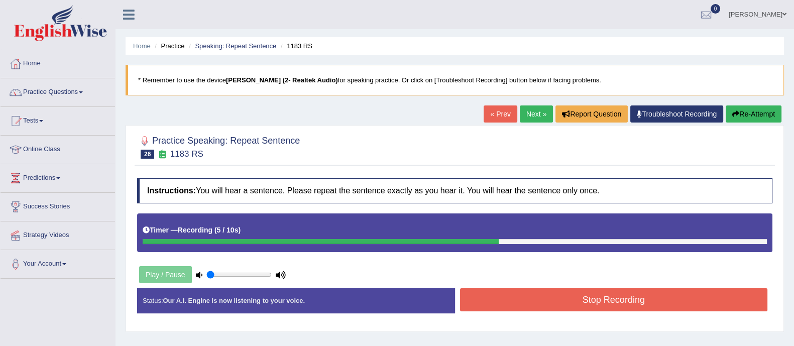
click at [619, 304] on button "Stop Recording" at bounding box center [614, 299] width 308 height 23
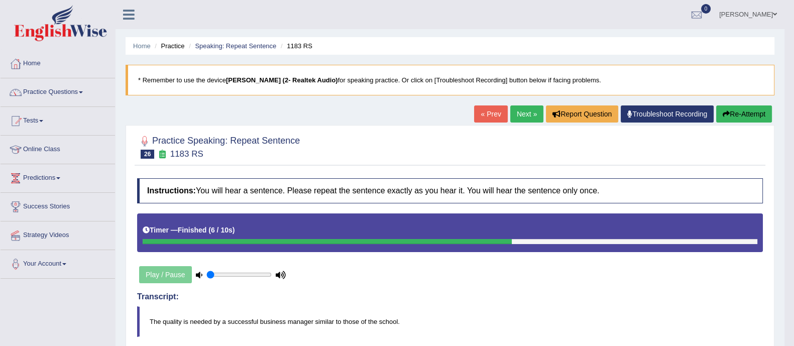
click at [523, 114] on link "Next »" at bounding box center [526, 113] width 33 height 17
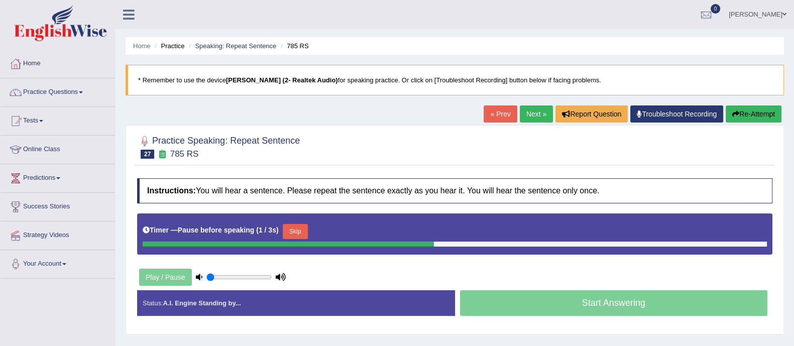
click at [745, 115] on button "Re-Attempt" at bounding box center [753, 113] width 56 height 17
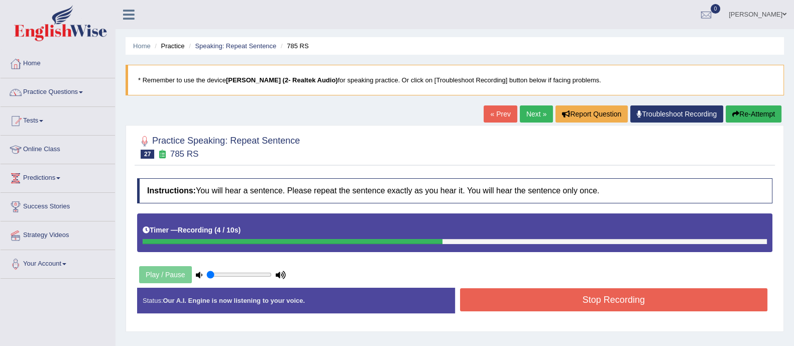
click at [606, 295] on button "Stop Recording" at bounding box center [614, 299] width 308 height 23
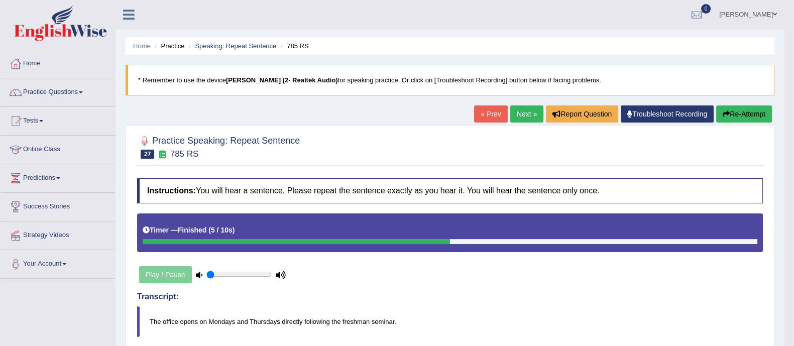
click at [521, 116] on link "Next »" at bounding box center [526, 113] width 33 height 17
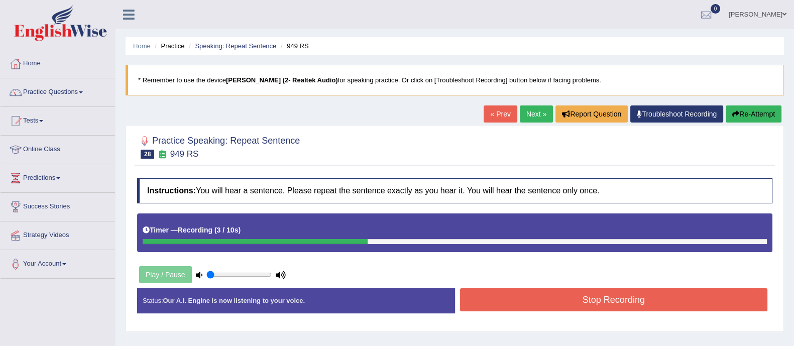
click at [518, 307] on button "Stop Recording" at bounding box center [614, 299] width 308 height 23
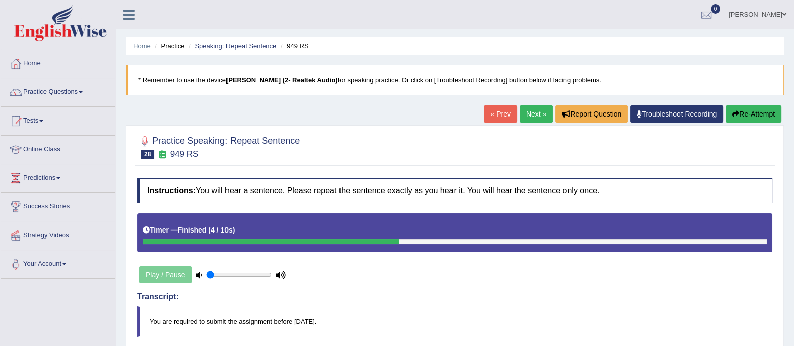
click at [540, 113] on link "Next »" at bounding box center [536, 113] width 33 height 17
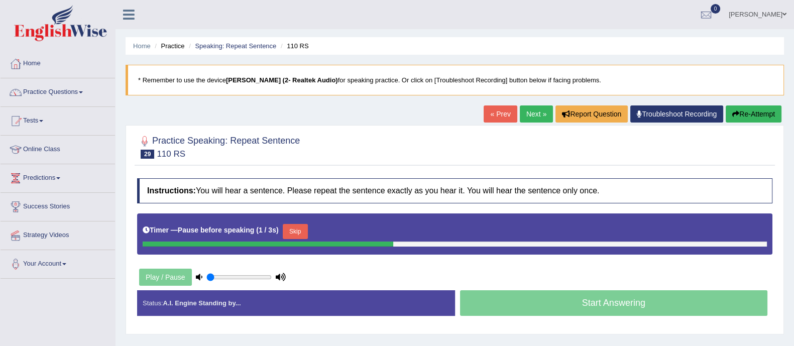
click at [747, 114] on button "Re-Attempt" at bounding box center [753, 113] width 56 height 17
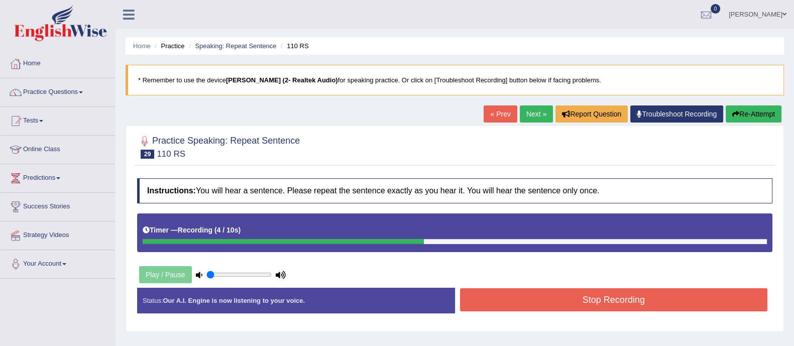
click at [571, 292] on button "Stop Recording" at bounding box center [614, 299] width 308 height 23
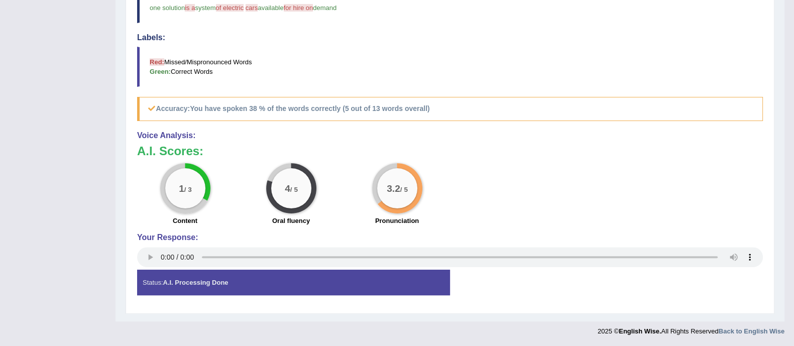
scroll to position [60, 0]
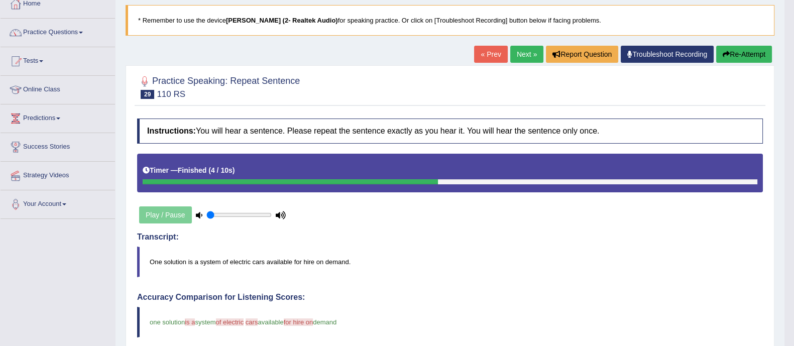
click at [521, 56] on link "Next »" at bounding box center [526, 54] width 33 height 17
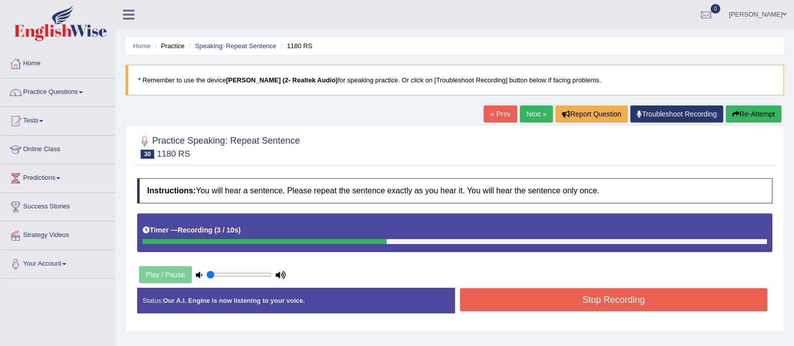
click at [518, 295] on button "Stop Recording" at bounding box center [614, 299] width 308 height 23
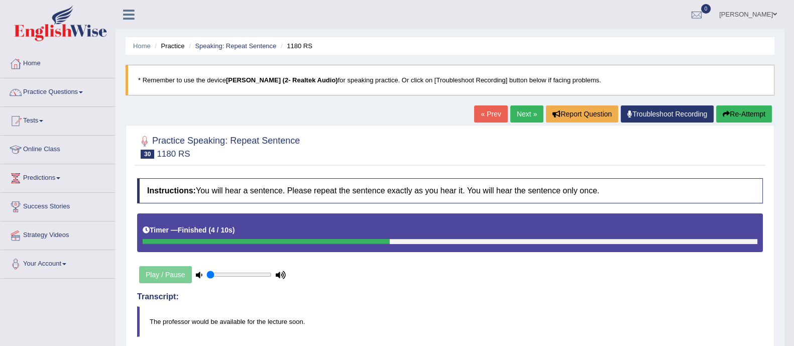
click at [528, 112] on link "Next »" at bounding box center [526, 113] width 33 height 17
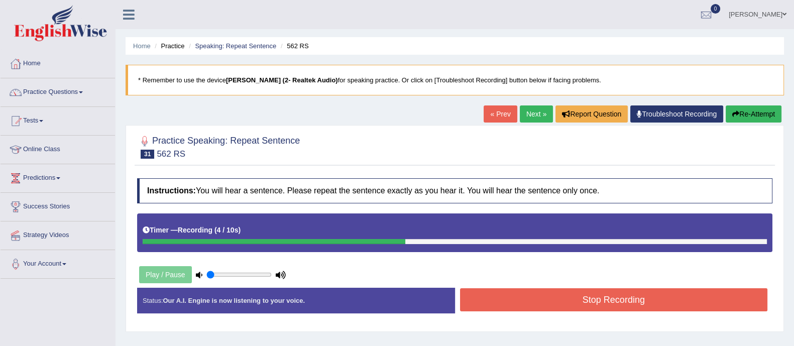
click at [519, 295] on button "Stop Recording" at bounding box center [614, 299] width 308 height 23
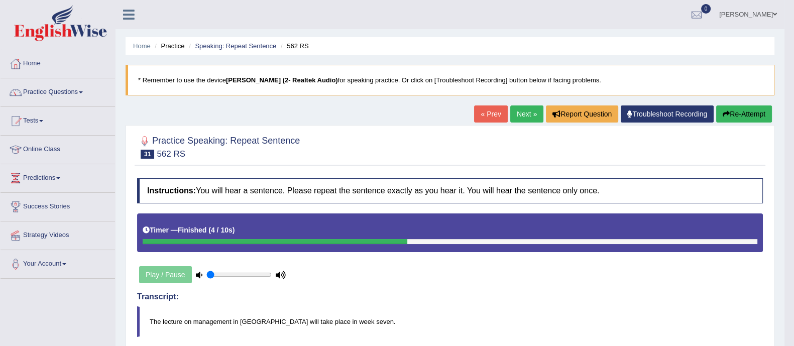
click at [520, 114] on link "Next »" at bounding box center [526, 113] width 33 height 17
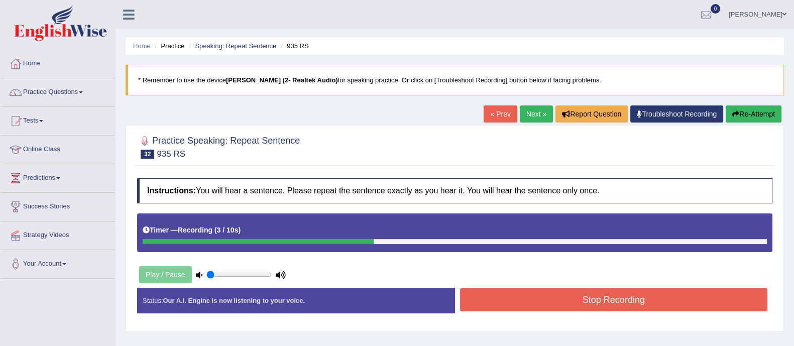
click at [743, 111] on button "Re-Attempt" at bounding box center [753, 113] width 56 height 17
click at [499, 297] on button "Stop Recording" at bounding box center [614, 299] width 308 height 23
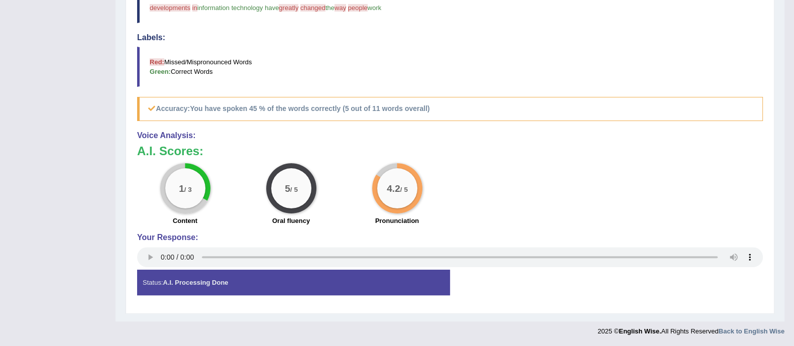
scroll to position [60, 0]
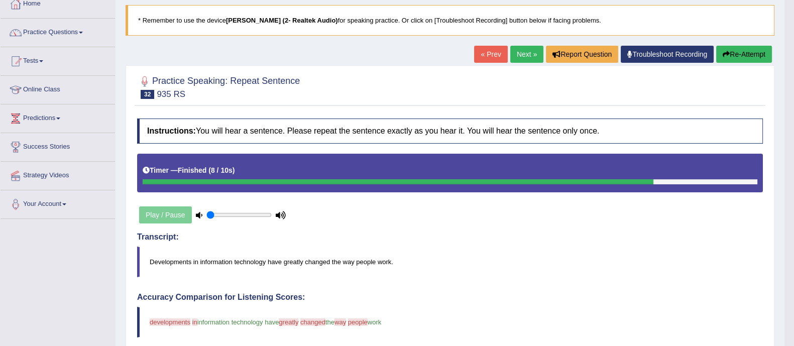
click at [527, 48] on link "Next »" at bounding box center [526, 54] width 33 height 17
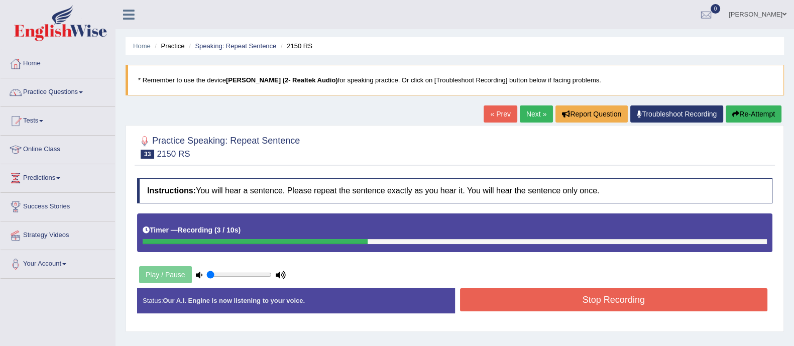
click at [513, 299] on button "Stop Recording" at bounding box center [614, 299] width 308 height 23
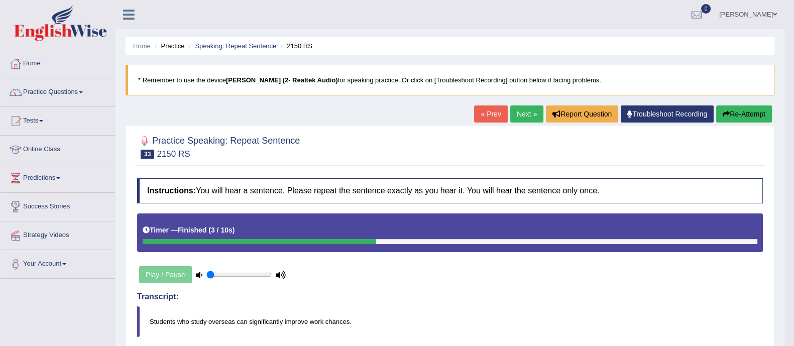
click at [522, 111] on link "Next »" at bounding box center [526, 113] width 33 height 17
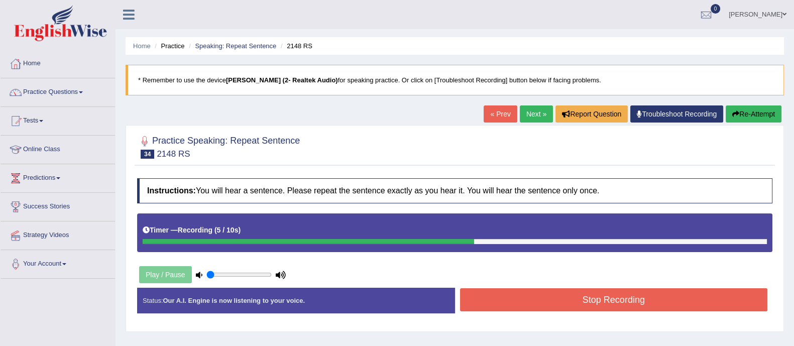
click at [518, 296] on button "Stop Recording" at bounding box center [614, 299] width 308 height 23
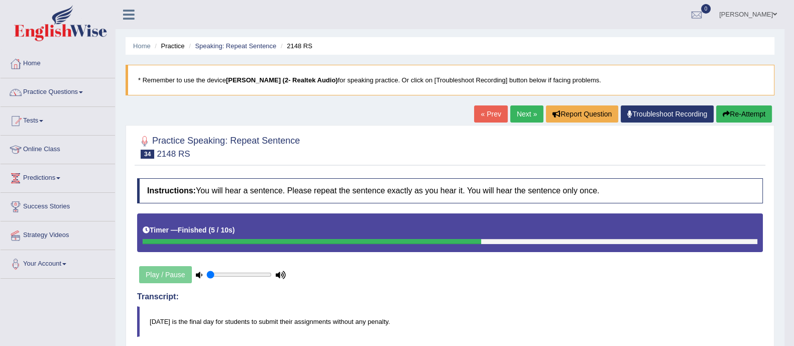
click at [517, 110] on link "Next »" at bounding box center [526, 113] width 33 height 17
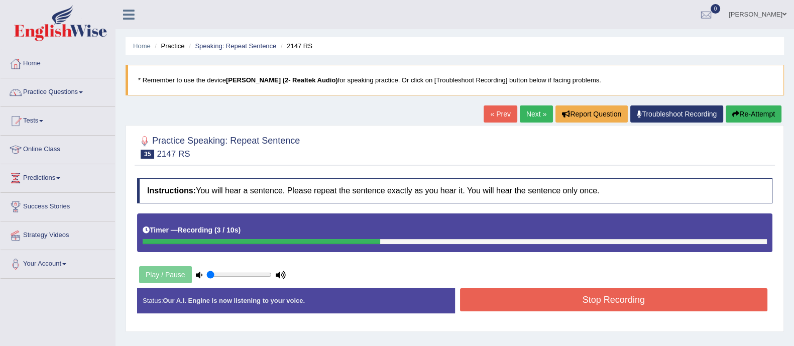
drag, startPoint x: 491, startPoint y: 313, endPoint x: 498, endPoint y: 308, distance: 8.9
click at [492, 313] on div "Status: Our A.I. Engine is now listening to your voice. Start Answering Stop Re…" at bounding box center [454, 306] width 635 height 36
click at [499, 302] on button "Stop Recording" at bounding box center [614, 299] width 308 height 23
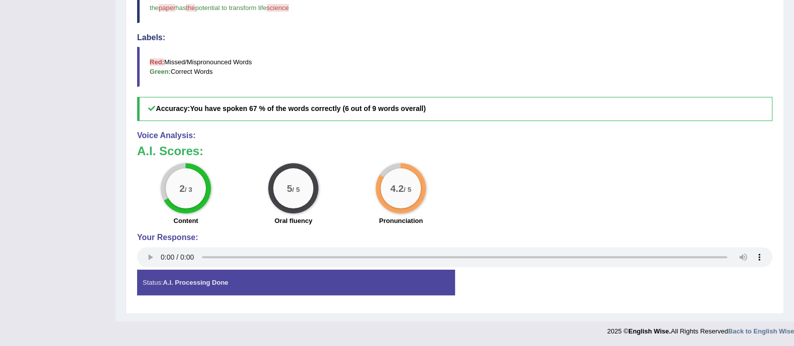
scroll to position [60, 0]
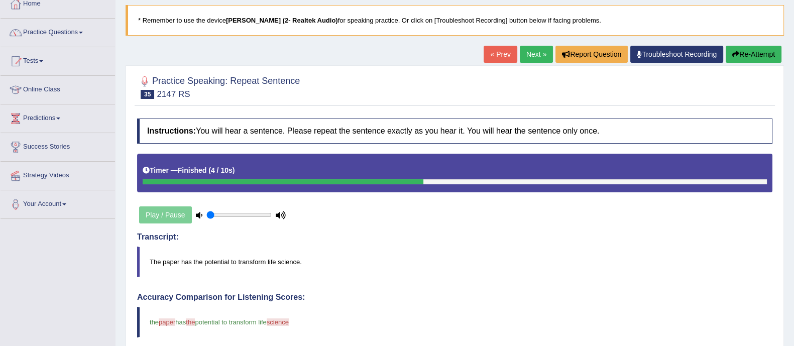
click at [527, 50] on link "Next »" at bounding box center [536, 54] width 33 height 17
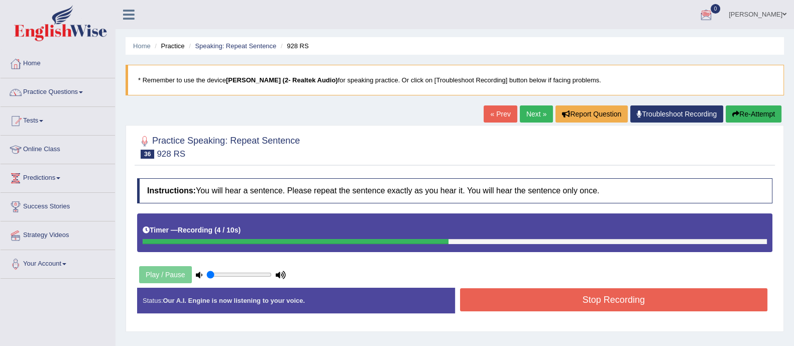
click at [527, 298] on button "Stop Recording" at bounding box center [614, 299] width 308 height 23
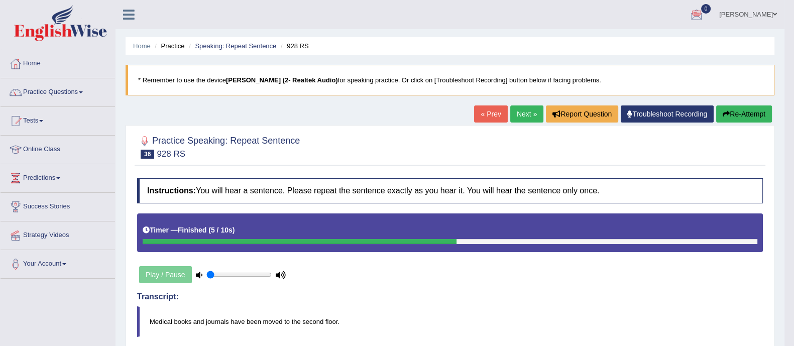
click at [519, 113] on link "Next »" at bounding box center [526, 113] width 33 height 17
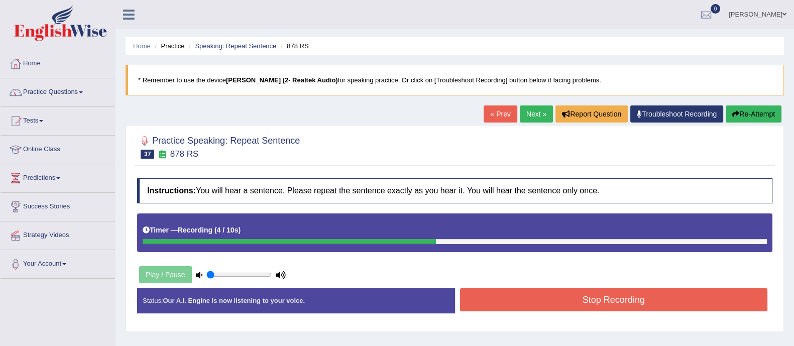
click at [524, 299] on button "Stop Recording" at bounding box center [614, 299] width 308 height 23
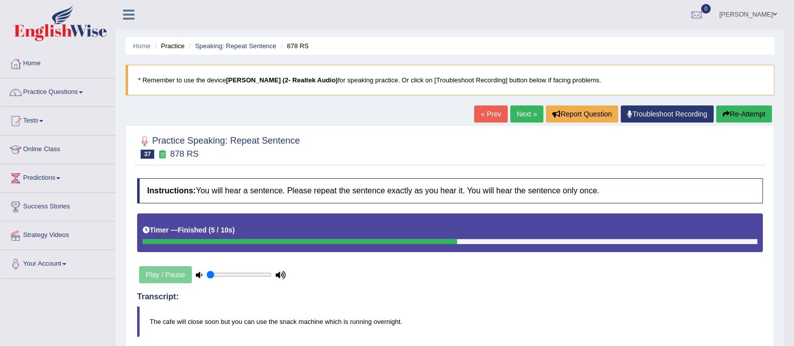
click at [525, 119] on link "Next »" at bounding box center [526, 113] width 33 height 17
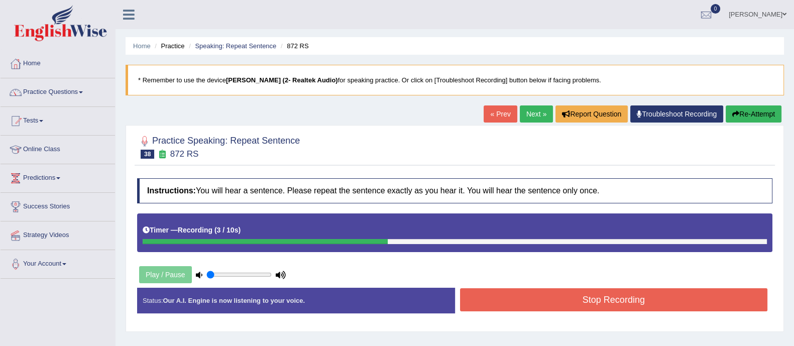
click at [587, 295] on button "Stop Recording" at bounding box center [614, 299] width 308 height 23
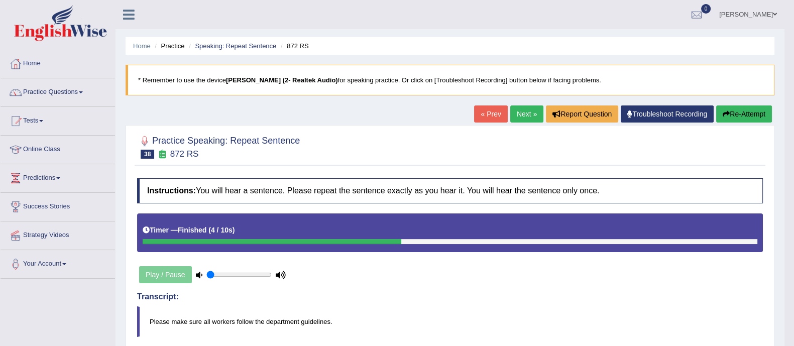
click at [525, 115] on link "Next »" at bounding box center [526, 113] width 33 height 17
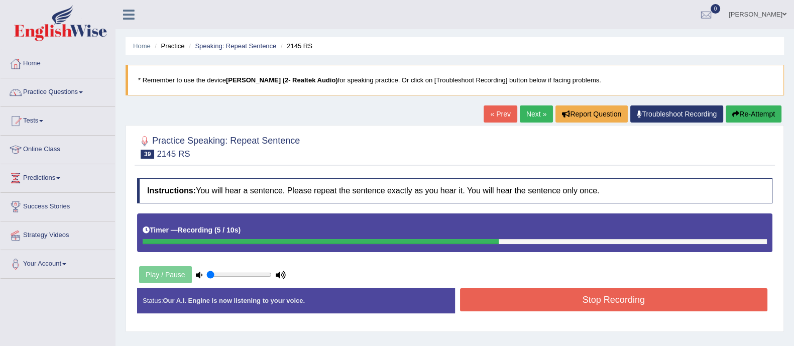
click at [575, 297] on button "Stop Recording" at bounding box center [614, 299] width 308 height 23
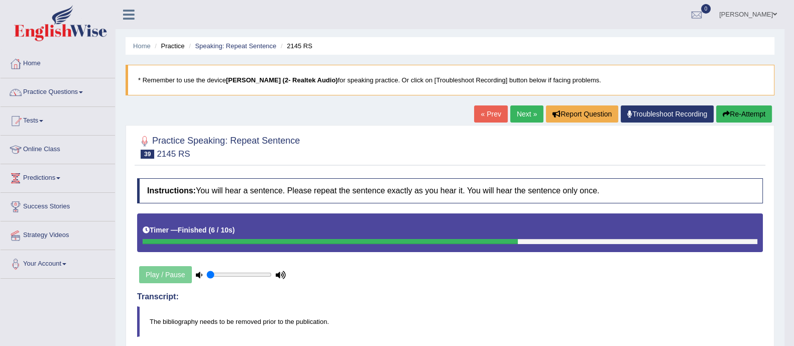
click at [520, 116] on link "Next »" at bounding box center [526, 113] width 33 height 17
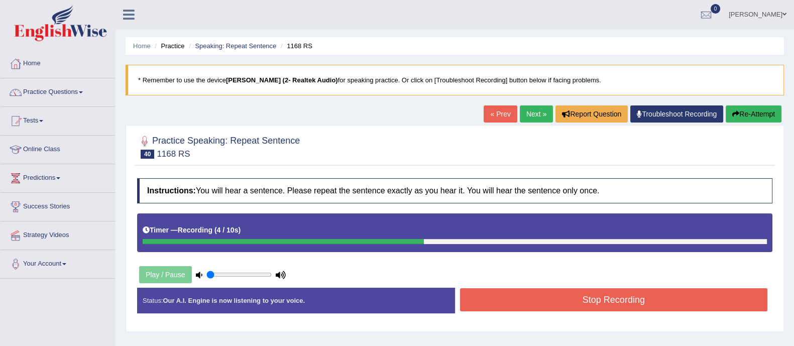
click at [544, 302] on button "Stop Recording" at bounding box center [614, 299] width 308 height 23
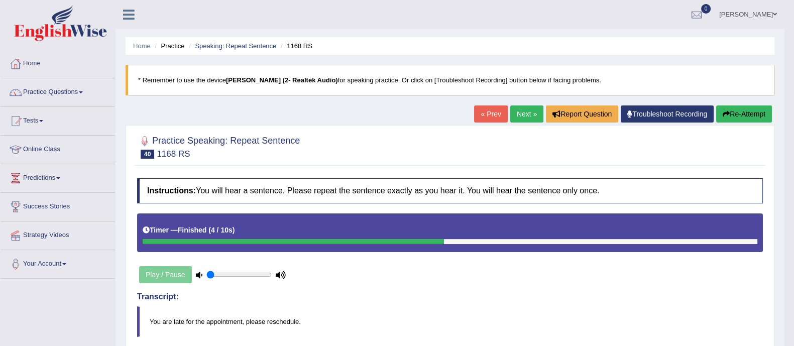
click at [529, 116] on link "Next »" at bounding box center [526, 113] width 33 height 17
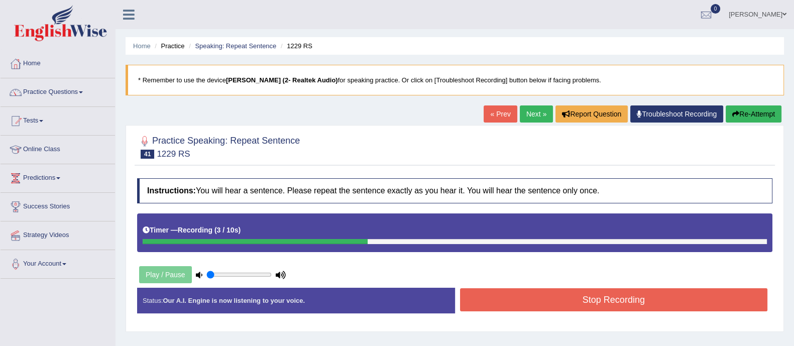
click at [512, 289] on div "Instructions: You will hear a sentence. Please repeat the sentence exactly as y…" at bounding box center [455, 249] width 640 height 153
click at [514, 299] on button "Stop Recording" at bounding box center [614, 299] width 308 height 23
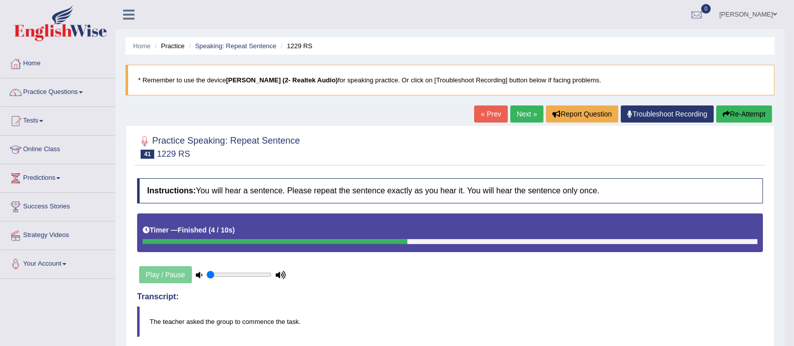
click at [522, 114] on link "Next »" at bounding box center [526, 113] width 33 height 17
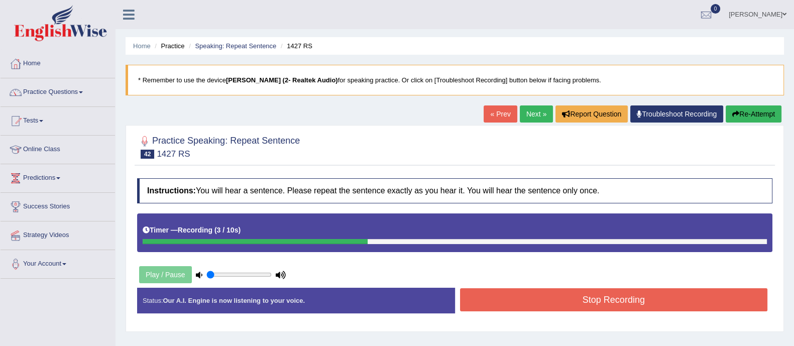
click at [516, 293] on button "Stop Recording" at bounding box center [614, 299] width 308 height 23
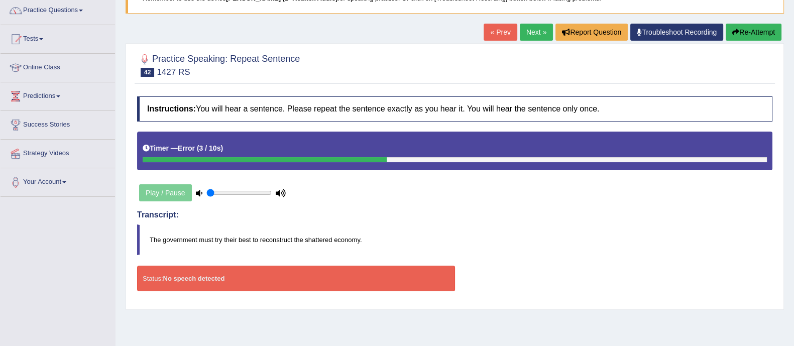
scroll to position [84, 0]
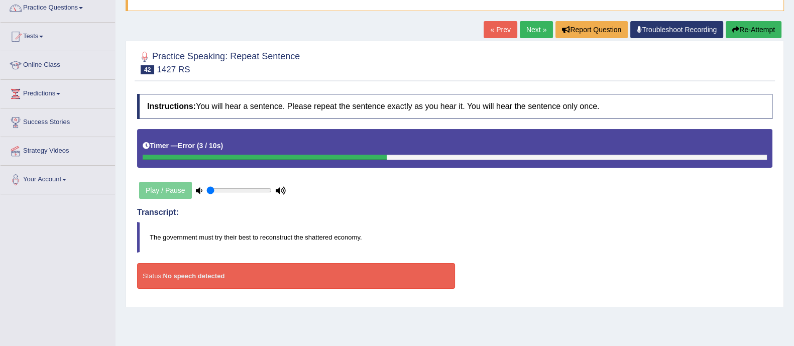
click at [499, 25] on link "« Prev" at bounding box center [499, 29] width 33 height 17
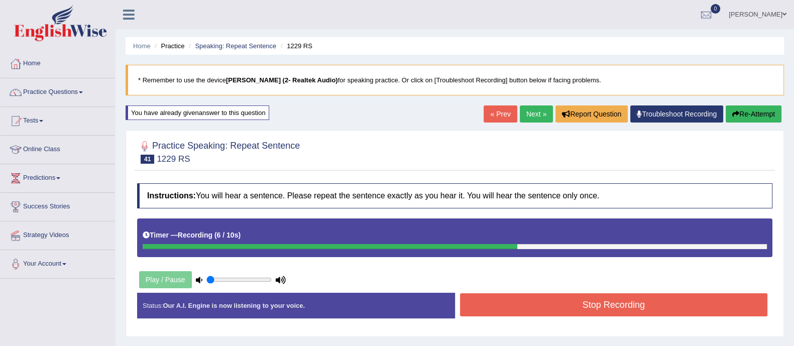
click at [577, 308] on button "Stop Recording" at bounding box center [614, 304] width 308 height 23
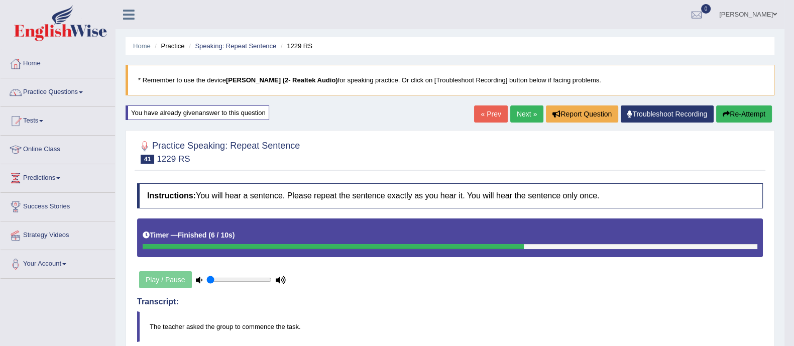
click at [530, 108] on link "Next »" at bounding box center [526, 113] width 33 height 17
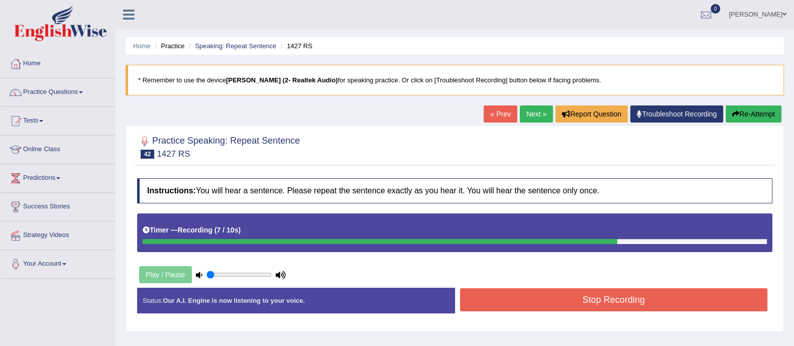
click at [546, 303] on button "Stop Recording" at bounding box center [614, 299] width 308 height 23
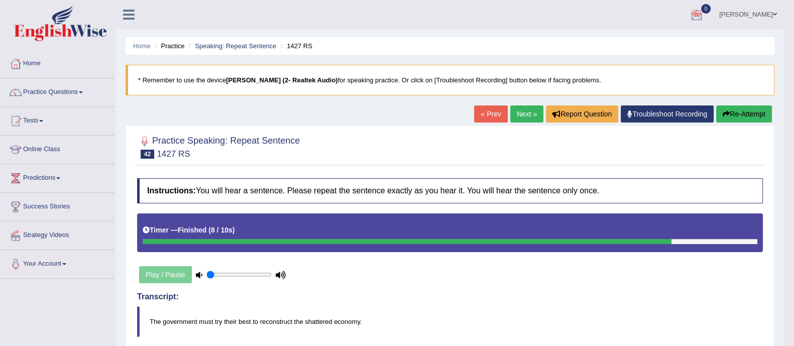
click at [730, 118] on button "Re-Attempt" at bounding box center [744, 113] width 56 height 17
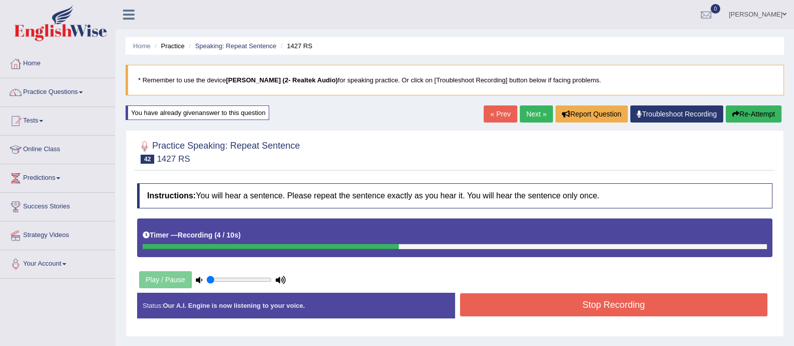
click at [626, 312] on button "Stop Recording" at bounding box center [614, 304] width 308 height 23
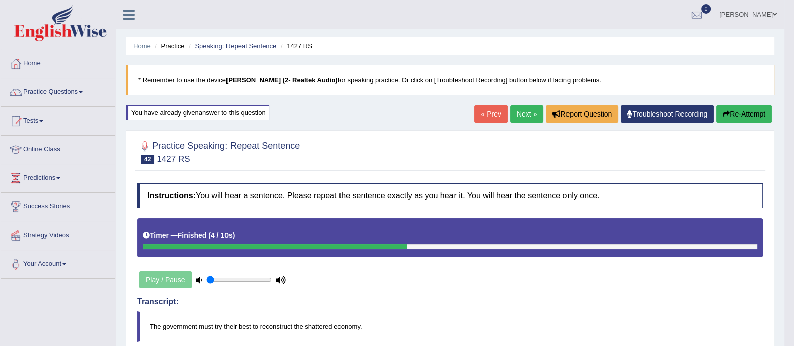
click at [520, 116] on link "Next »" at bounding box center [526, 113] width 33 height 17
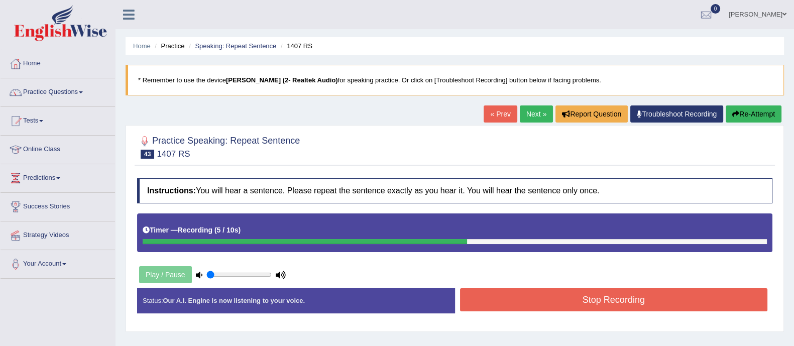
click at [552, 293] on button "Stop Recording" at bounding box center [614, 299] width 308 height 23
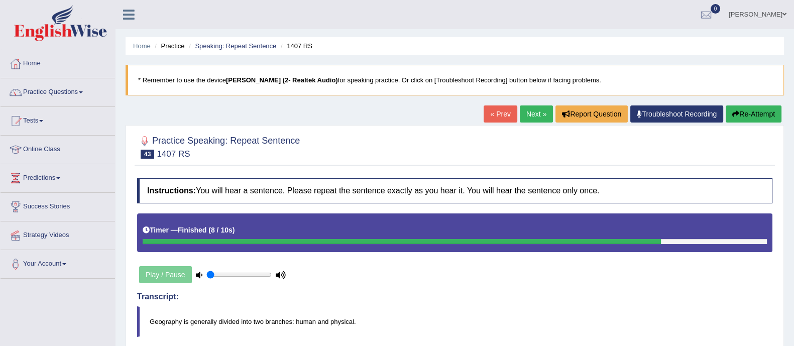
click at [527, 114] on link "Next »" at bounding box center [536, 113] width 33 height 17
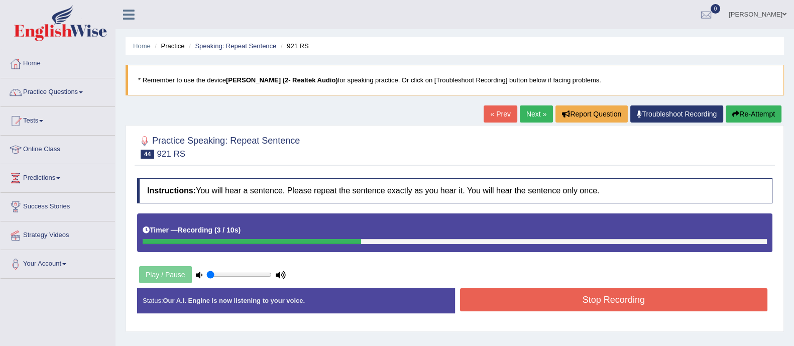
click at [511, 301] on button "Stop Recording" at bounding box center [614, 299] width 308 height 23
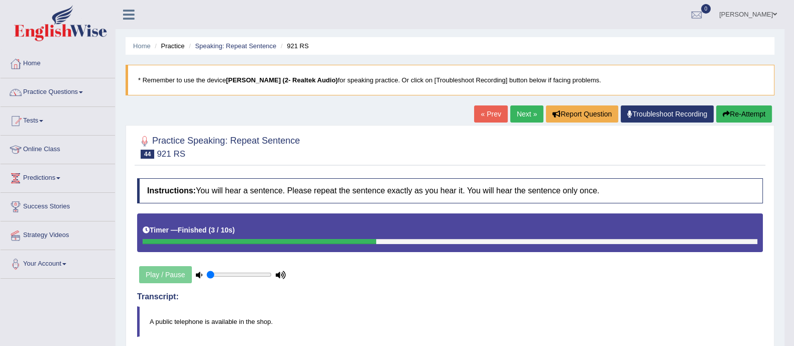
click at [517, 116] on link "Next »" at bounding box center [526, 113] width 33 height 17
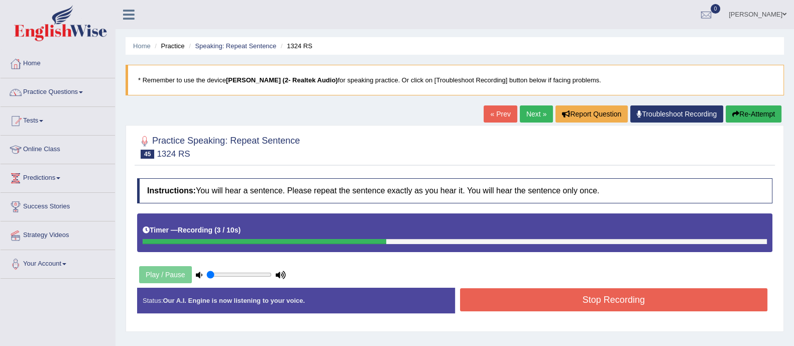
click at [548, 293] on button "Stop Recording" at bounding box center [614, 299] width 308 height 23
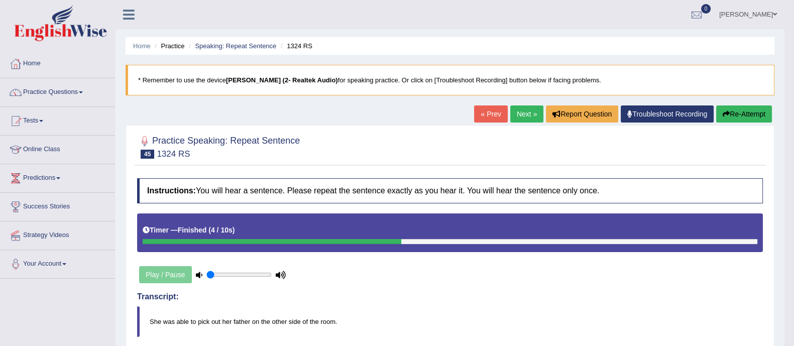
click at [522, 116] on link "Next »" at bounding box center [526, 113] width 33 height 17
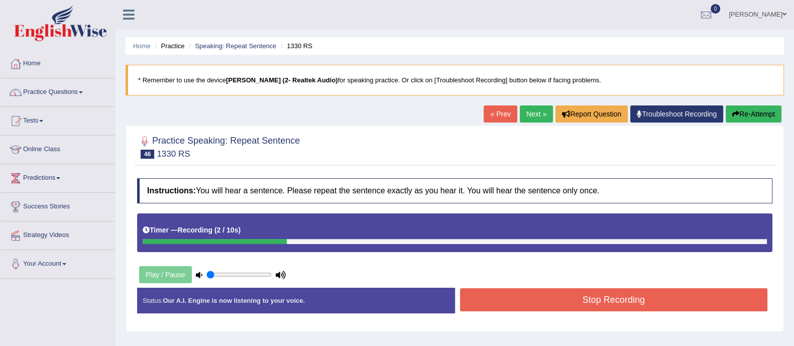
click at [756, 109] on button "Re-Attempt" at bounding box center [753, 113] width 56 height 17
click at [587, 290] on button "Stop Recording" at bounding box center [614, 299] width 308 height 23
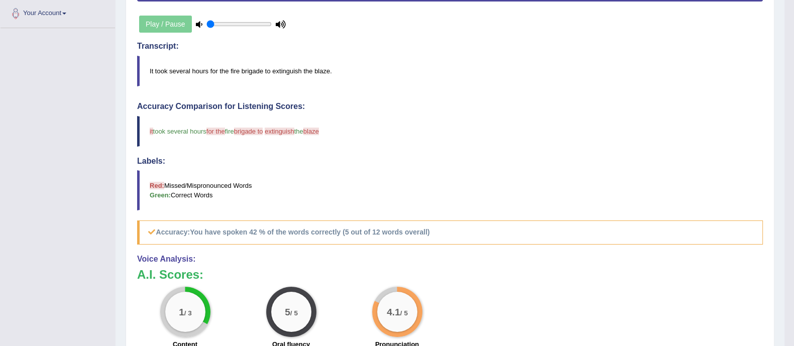
scroll to position [62, 0]
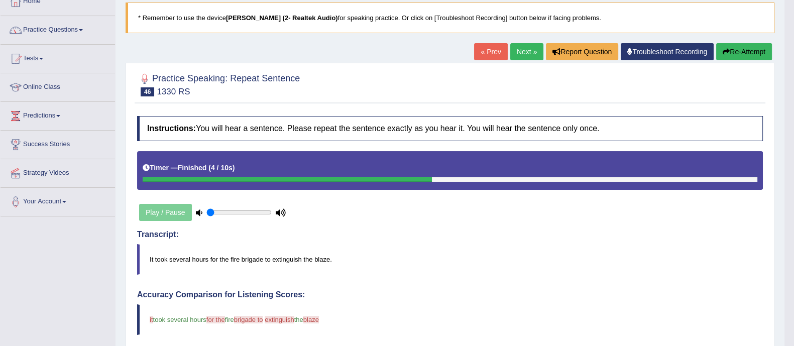
click at [518, 49] on link "Next »" at bounding box center [526, 51] width 33 height 17
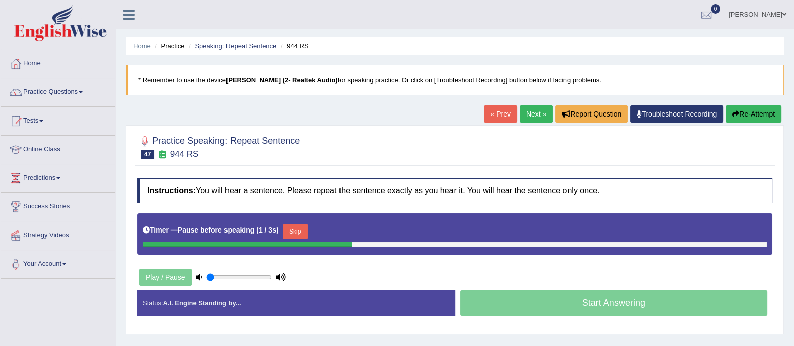
click at [746, 105] on button "Re-Attempt" at bounding box center [753, 113] width 56 height 17
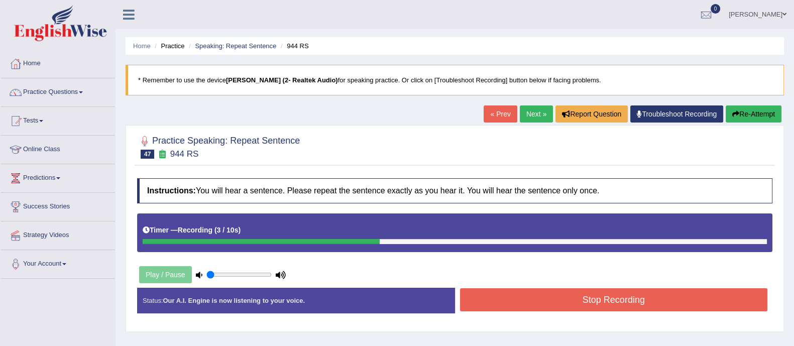
click at [567, 293] on button "Stop Recording" at bounding box center [614, 299] width 308 height 23
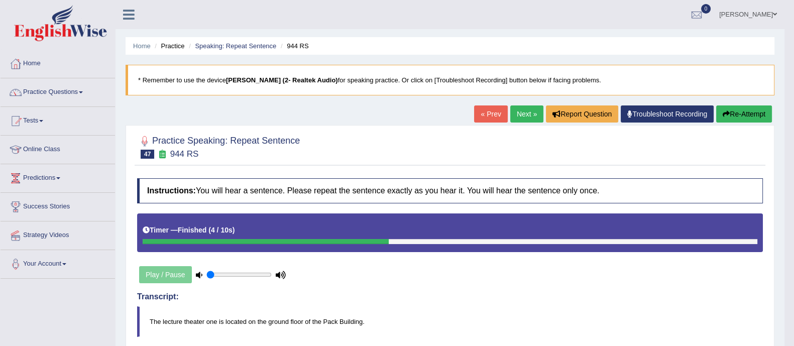
click at [520, 119] on link "Next »" at bounding box center [526, 113] width 33 height 17
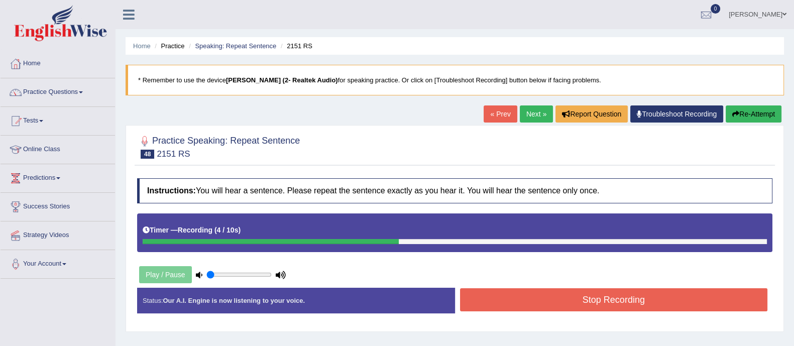
click at [526, 296] on button "Stop Recording" at bounding box center [614, 299] width 308 height 23
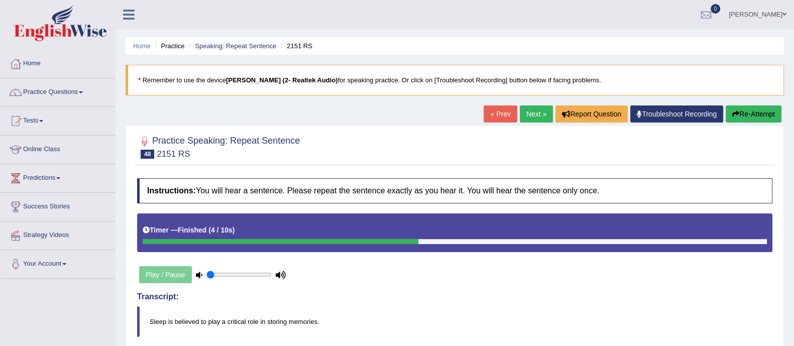
click at [542, 111] on link "Next »" at bounding box center [536, 113] width 33 height 17
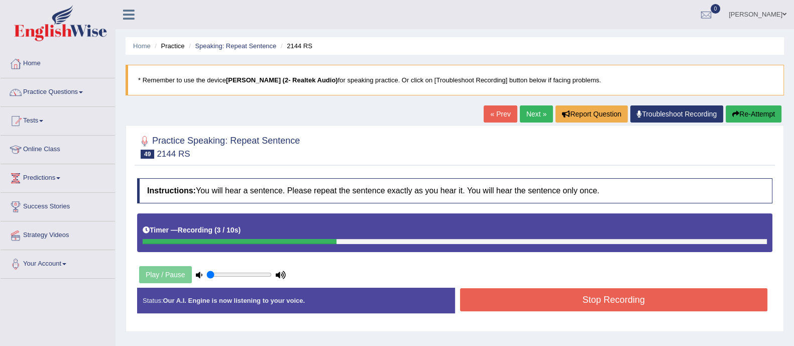
click at [563, 299] on button "Stop Recording" at bounding box center [614, 299] width 308 height 23
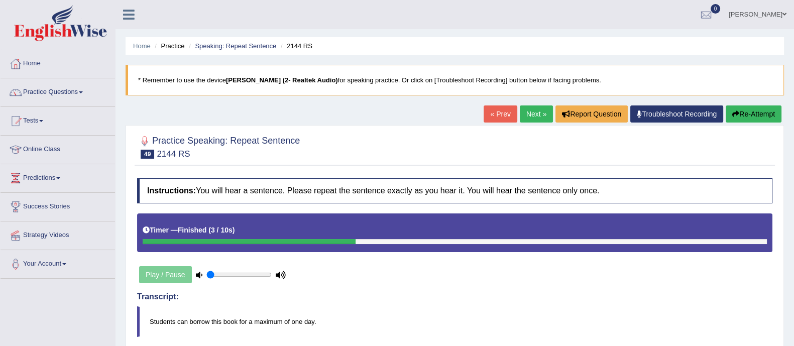
click at [534, 116] on link "Next »" at bounding box center [536, 113] width 33 height 17
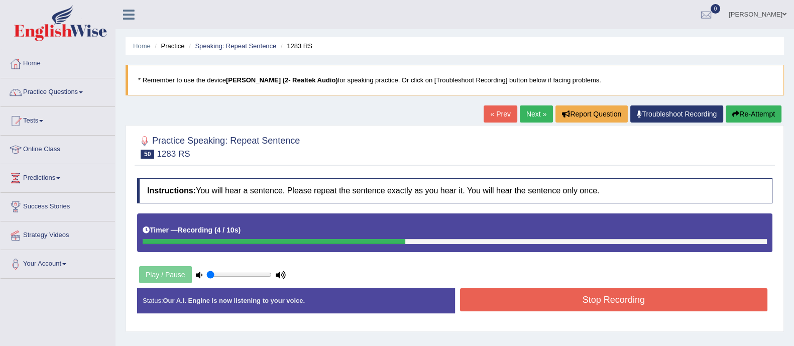
click at [540, 293] on button "Stop Recording" at bounding box center [614, 299] width 308 height 23
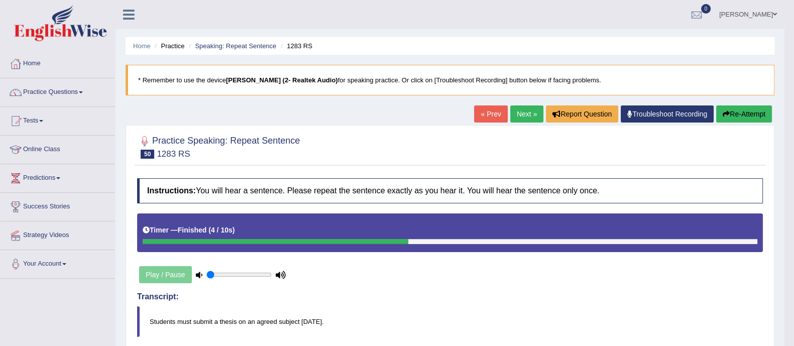
click at [525, 111] on link "Next »" at bounding box center [526, 113] width 33 height 17
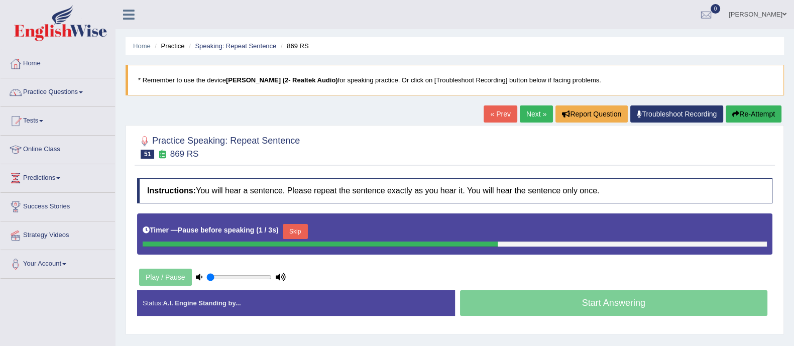
click at [759, 114] on button "Re-Attempt" at bounding box center [753, 113] width 56 height 17
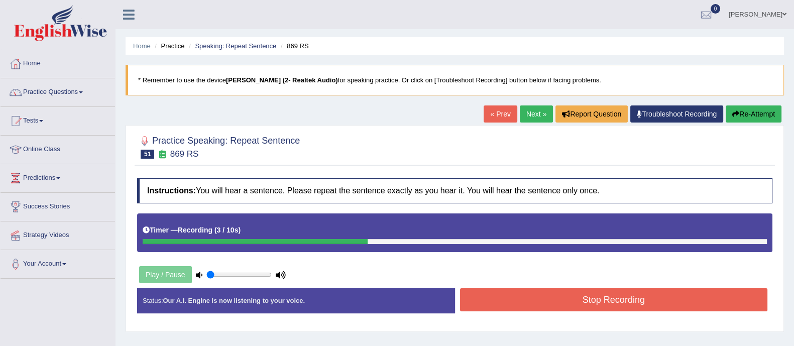
click at [609, 305] on button "Stop Recording" at bounding box center [614, 299] width 308 height 23
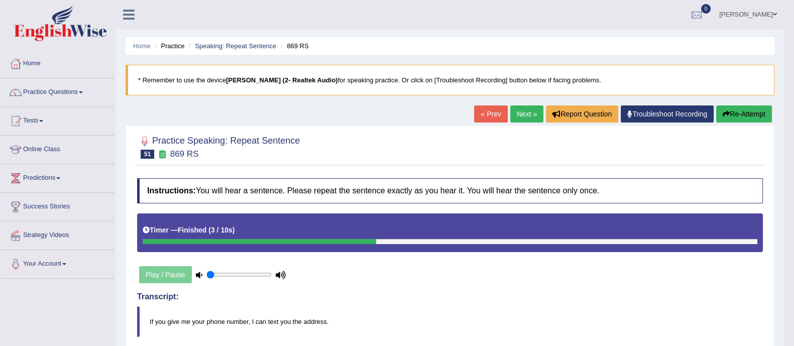
click at [522, 110] on link "Next »" at bounding box center [526, 113] width 33 height 17
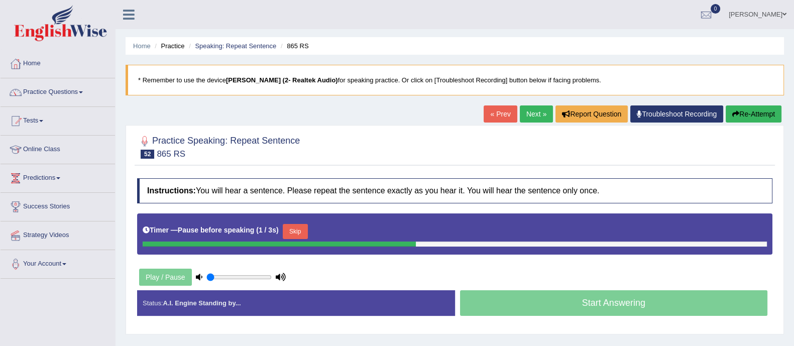
click at [201, 275] on icon at bounding box center [199, 277] width 7 height 7
drag, startPoint x: 201, startPoint y: 275, endPoint x: 216, endPoint y: 280, distance: 15.9
click at [198, 278] on icon at bounding box center [199, 277] width 7 height 7
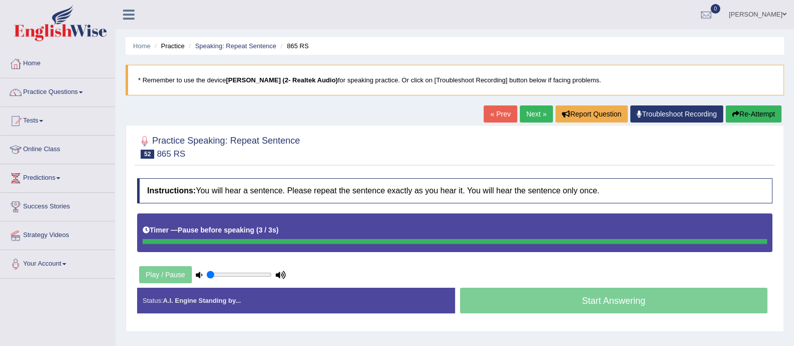
click at [280, 277] on icon at bounding box center [281, 275] width 10 height 7
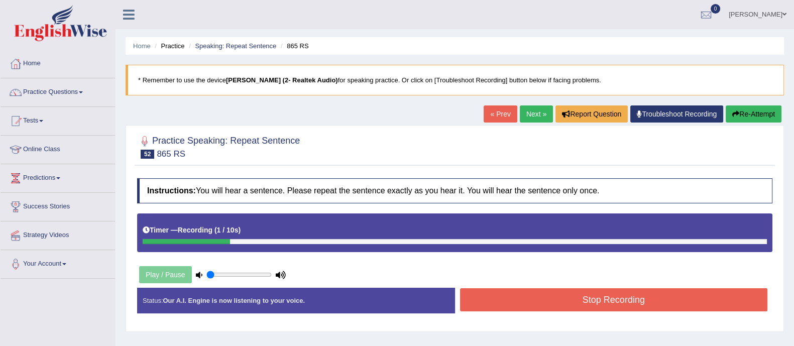
click at [281, 274] on icon at bounding box center [281, 275] width 10 height 7
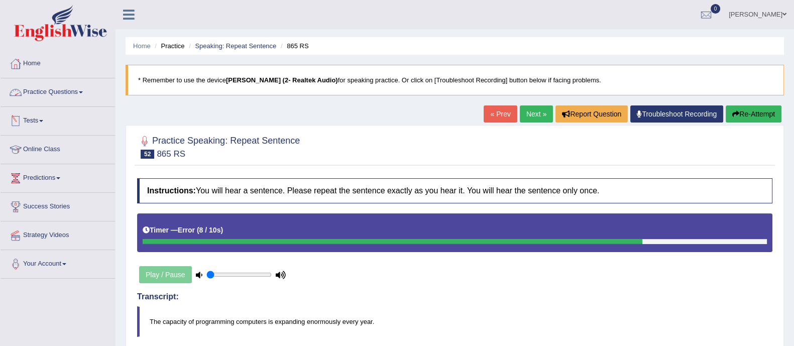
click at [60, 96] on link "Practice Questions" at bounding box center [58, 90] width 114 height 25
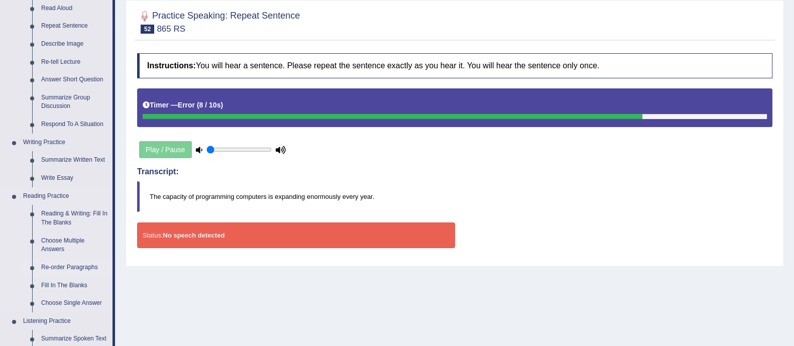
scroll to position [251, 0]
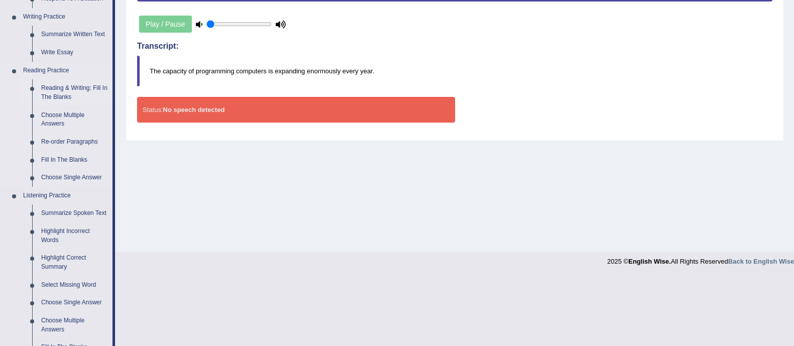
click at [67, 87] on link "Reading & Writing: Fill In The Blanks" at bounding box center [75, 92] width 76 height 27
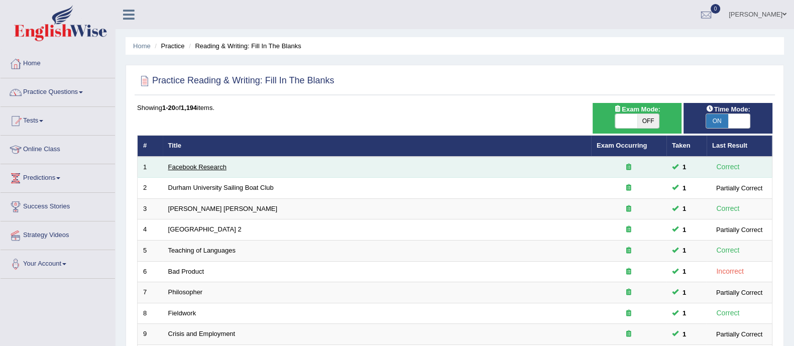
click at [212, 165] on link "Facebook Research" at bounding box center [197, 167] width 58 height 8
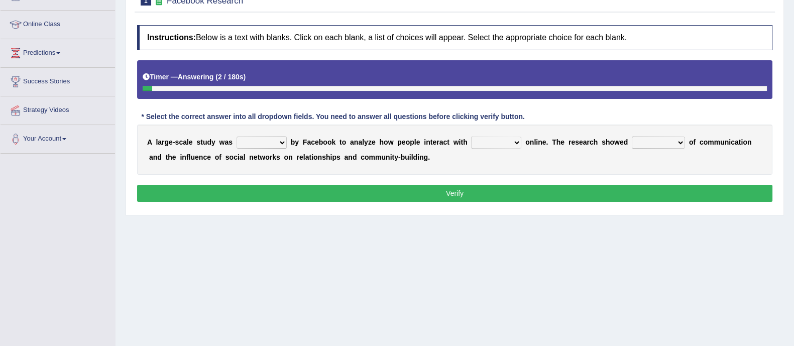
click at [279, 142] on select "surveyed had asked made" at bounding box center [261, 143] width 50 height 12
select select "made"
click at [236, 137] on select "surveyed had asked made" at bounding box center [261, 143] width 50 height 12
click at [281, 141] on select "surveyed had asked made" at bounding box center [261, 143] width 50 height 12
click at [359, 166] on div "A l a r g e - s c a l e s t u d y w a s surveyed had asked made b y F a c e b o…" at bounding box center [454, 150] width 635 height 50
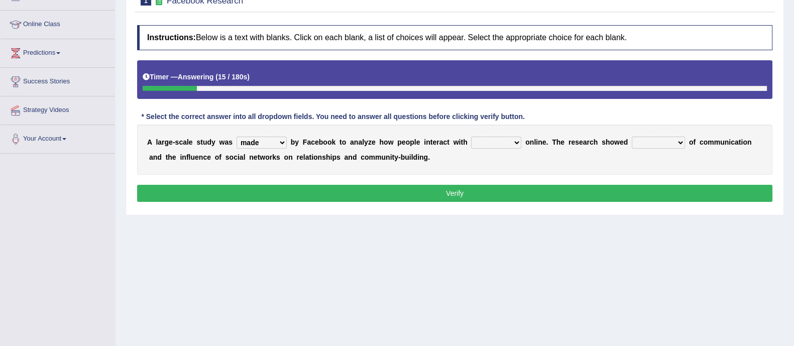
click at [494, 137] on select "together all each other another" at bounding box center [496, 143] width 50 height 12
select select "each other"
click at [471, 137] on select "together all each other another" at bounding box center [496, 143] width 50 height 12
click at [680, 144] on select "advantages standards fellowships patterns" at bounding box center [658, 143] width 53 height 12
select select "patterns"
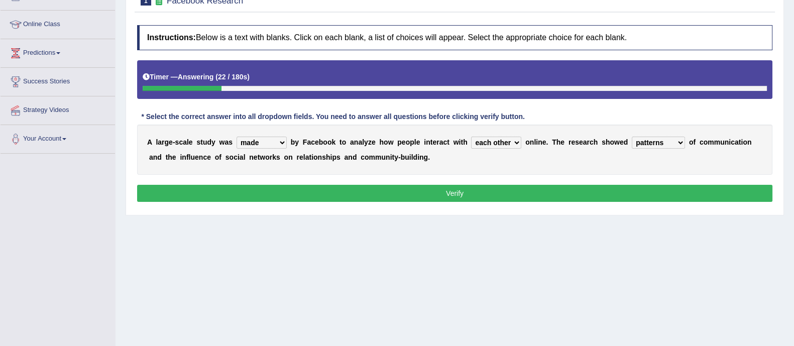
click at [632, 137] on select "advantages standards fellowships patterns" at bounding box center [658, 143] width 53 height 12
click at [484, 194] on button "Verify" at bounding box center [454, 193] width 635 height 17
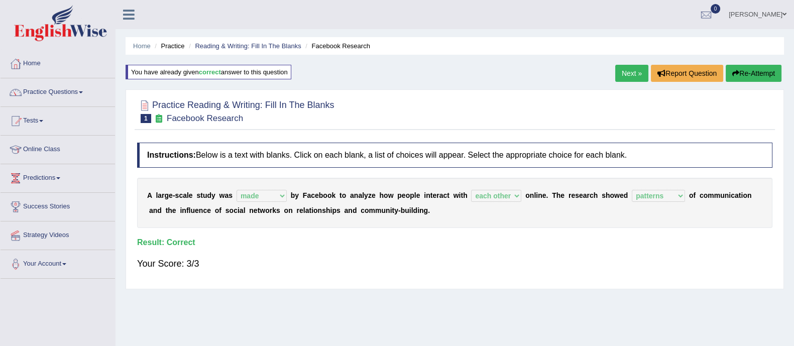
click at [635, 69] on link "Next »" at bounding box center [631, 73] width 33 height 17
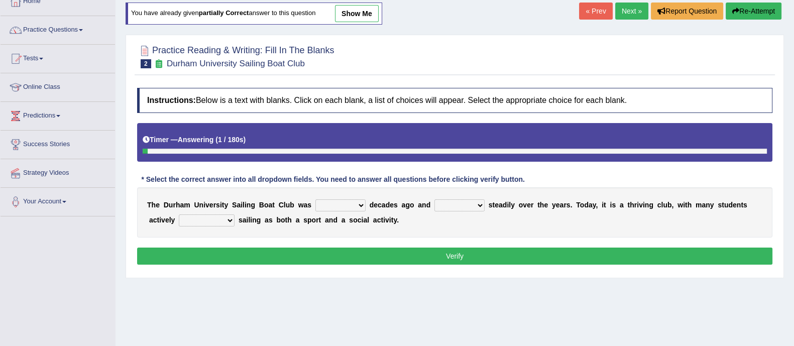
drag, startPoint x: 355, startPoint y: 203, endPoint x: 361, endPoint y: 205, distance: 6.7
click at [355, 204] on select "found fund founded find" at bounding box center [340, 205] width 50 height 12
select select "found"
click at [315, 199] on select "found fund founded find" at bounding box center [340, 205] width 50 height 12
click at [478, 203] on select "grow growing has grown grown" at bounding box center [459, 205] width 50 height 12
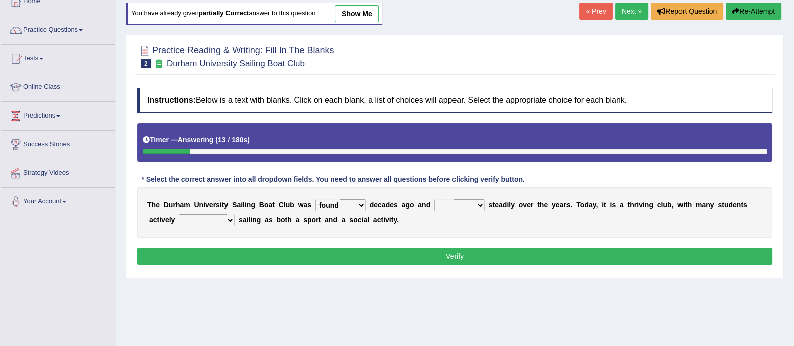
select select "has grown"
click at [434, 199] on select "grow growing has grown grown" at bounding box center [459, 205] width 50 height 12
click at [230, 219] on select "enjoy enjoyed are enjoying enjoying" at bounding box center [207, 220] width 56 height 12
select select "enjoying"
click at [179, 214] on select "enjoy enjoyed are enjoying enjoying" at bounding box center [207, 220] width 56 height 12
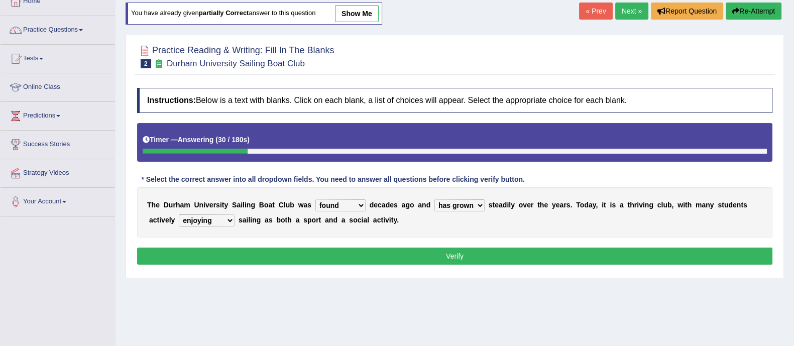
click at [255, 253] on button "Verify" at bounding box center [454, 256] width 635 height 17
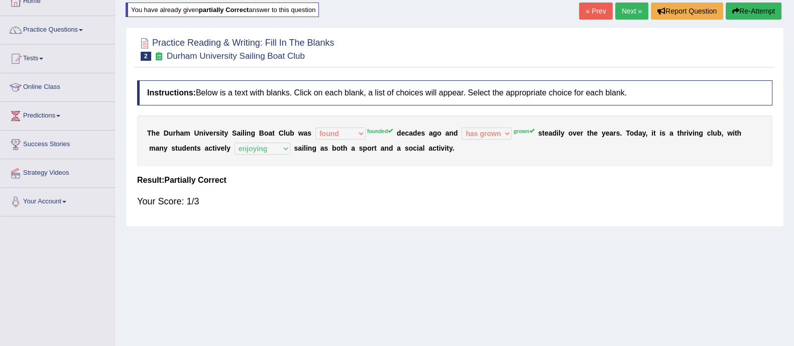
click at [623, 9] on link "Next »" at bounding box center [631, 11] width 33 height 17
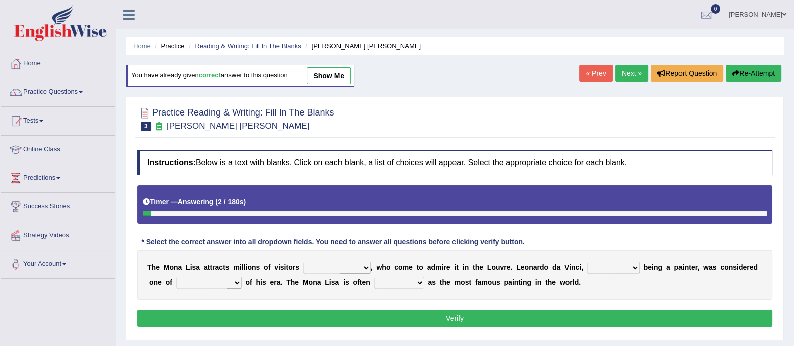
click at [356, 267] on select "around the year the all year all year round per year" at bounding box center [336, 268] width 67 height 12
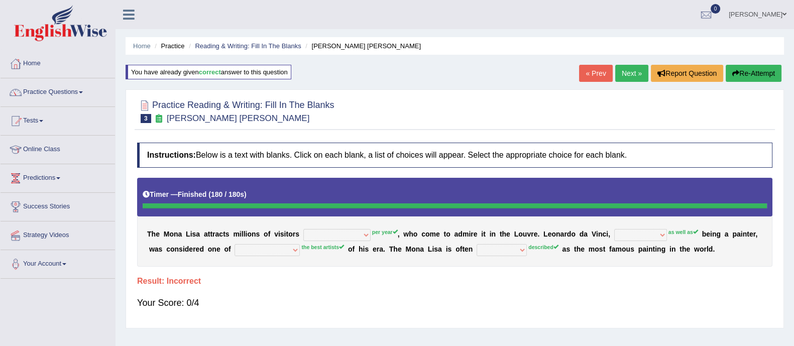
click at [751, 71] on button "Re-Attempt" at bounding box center [753, 73] width 56 height 17
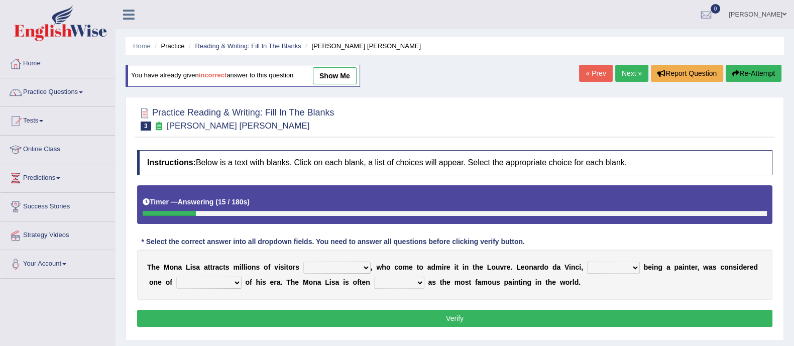
select select "per year"
click at [303, 262] on select "around the year the all year all year round per year" at bounding box center [336, 268] width 67 height 12
click at [602, 265] on select "rather than as much as as well as as long as" at bounding box center [613, 268] width 53 height 12
select select "rather than"
click at [587, 262] on select "rather than as much as as well as as long as" at bounding box center [613, 268] width 53 height 12
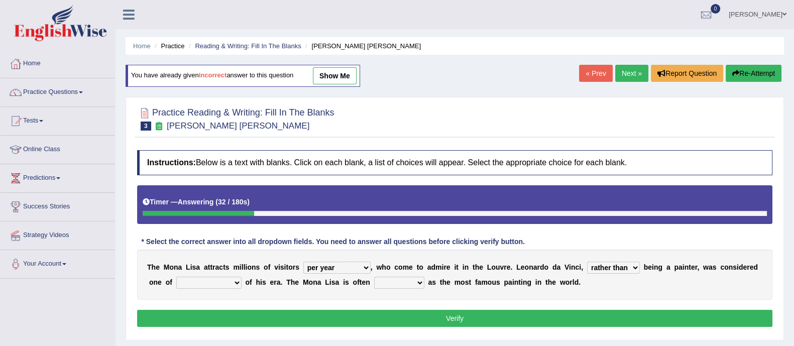
click at [229, 281] on select "better artists artist the better artist the best artists" at bounding box center [208, 283] width 65 height 12
click at [176, 277] on select "better artists artist the better artist the best artists" at bounding box center [208, 283] width 65 height 12
click at [223, 282] on select "better artists artist the better artist the best artists" at bounding box center [208, 283] width 65 height 12
select select "the better artist"
click at [176, 277] on select "better artists artist the better artist the best artists" at bounding box center [208, 283] width 65 height 12
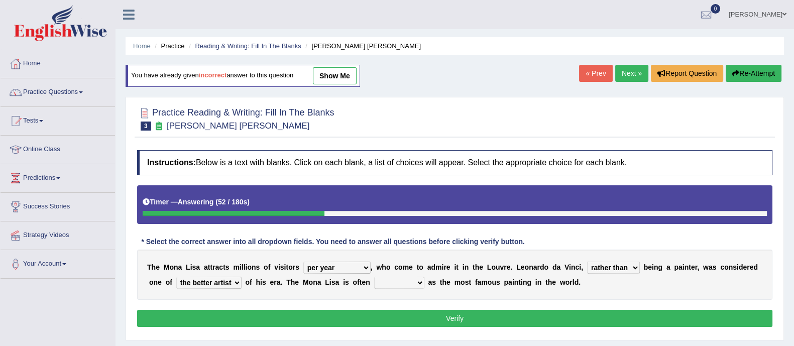
click at [420, 285] on select "classified suggested predicted described" at bounding box center [399, 283] width 50 height 12
select select "described"
click at [375, 277] on select "classified suggested predicted described" at bounding box center [399, 283] width 50 height 12
click at [424, 314] on button "Verify" at bounding box center [454, 318] width 635 height 17
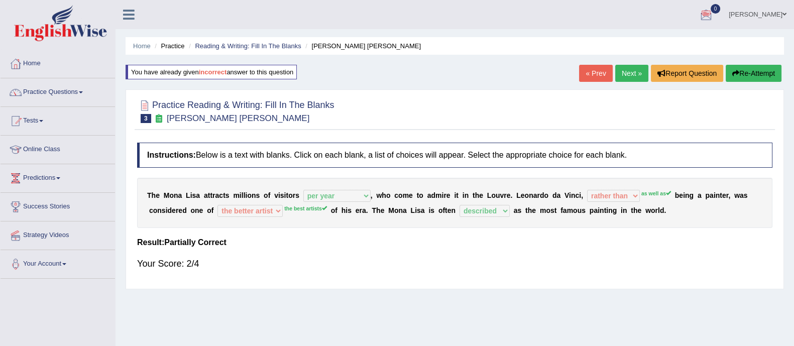
click at [638, 72] on link "Next »" at bounding box center [631, 73] width 33 height 17
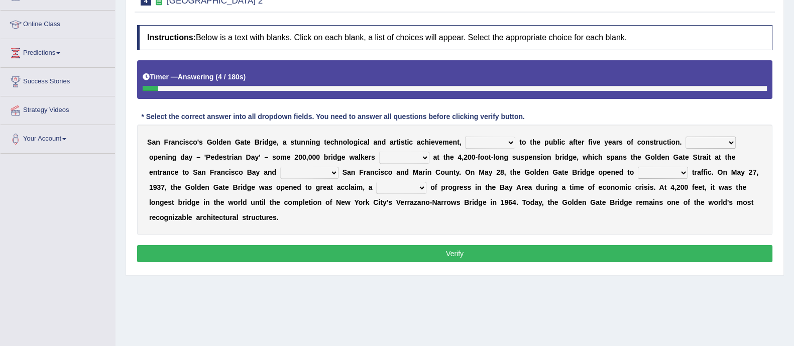
click at [495, 141] on select "opens closes appears equals" at bounding box center [490, 143] width 50 height 12
select select "opens"
click at [465, 137] on select "opens closes appears equals" at bounding box center [490, 143] width 50 height 12
click at [502, 142] on select "opens closes appears equals" at bounding box center [490, 143] width 50 height 12
click at [720, 144] on select "On During Since When" at bounding box center [710, 143] width 50 height 12
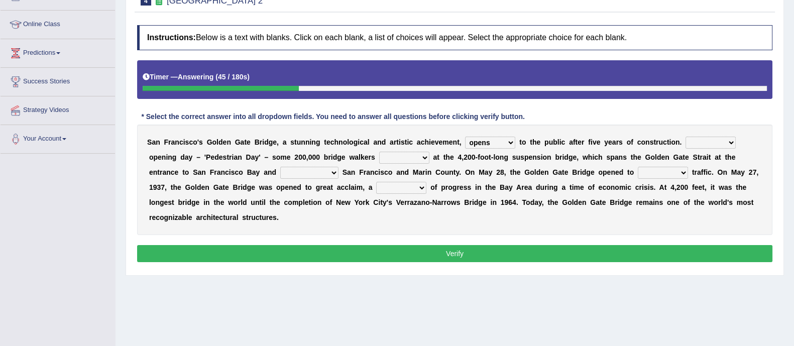
select select "On"
click at [685, 137] on select "On During Since When" at bounding box center [710, 143] width 50 height 12
click at [417, 153] on select "stationed looked marveled laughed" at bounding box center [404, 158] width 50 height 12
select select "marveled"
click at [379, 152] on select "stationed looked marveled laughed" at bounding box center [404, 158] width 50 height 12
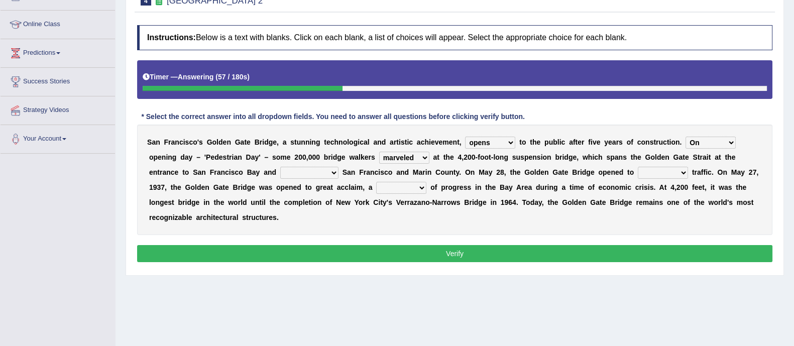
click at [306, 169] on select "separates connects channels differentiates" at bounding box center [309, 173] width 58 height 12
select select "connects"
click at [280, 167] on select "separates connects channels differentiates" at bounding box center [309, 173] width 58 height 12
click at [655, 169] on select "aquatic vehicular airborne watertight" at bounding box center [663, 173] width 50 height 12
select select "vehicular"
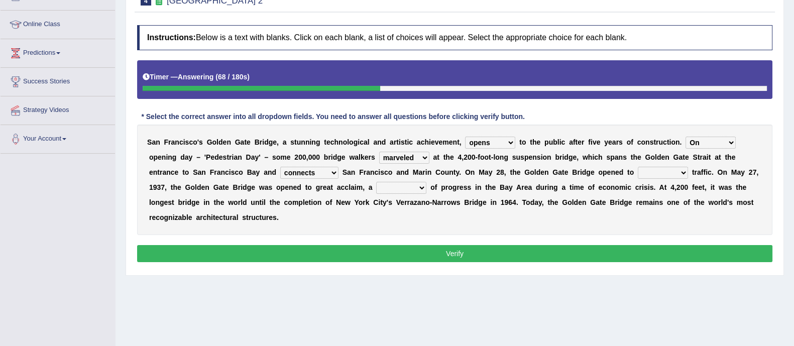
click at [638, 167] on select "aquatic vehicular airborne watertight" at bounding box center [663, 173] width 50 height 12
click at [385, 185] on select "denial symbol technique yield" at bounding box center [401, 188] width 50 height 12
select select "symbol"
click at [376, 182] on select "denial symbol technique yield" at bounding box center [401, 188] width 50 height 12
click at [387, 253] on button "Verify" at bounding box center [454, 253] width 635 height 17
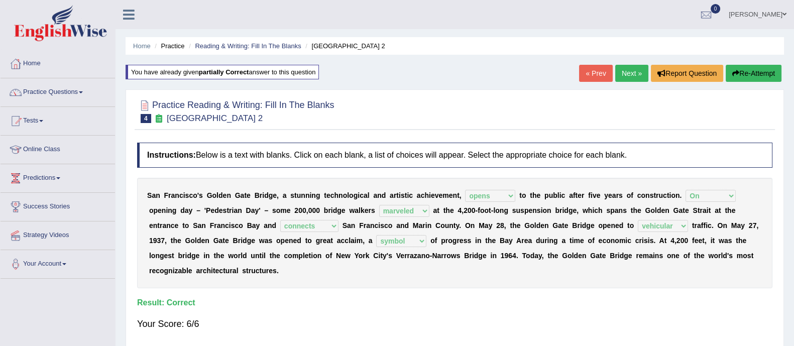
click at [620, 67] on link "Next »" at bounding box center [631, 73] width 33 height 17
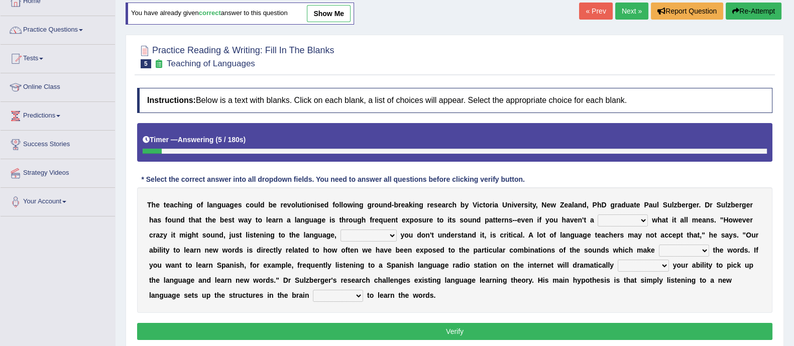
click at [628, 217] on select "dew claw clue due" at bounding box center [622, 220] width 50 height 12
select select "clue"
click at [597, 214] on select "dew claw clue due" at bounding box center [622, 220] width 50 height 12
drag, startPoint x: 382, startPoint y: 237, endPoint x: 401, endPoint y: 239, distance: 19.2
click at [382, 237] on select "but also all together even though if so" at bounding box center [368, 235] width 56 height 12
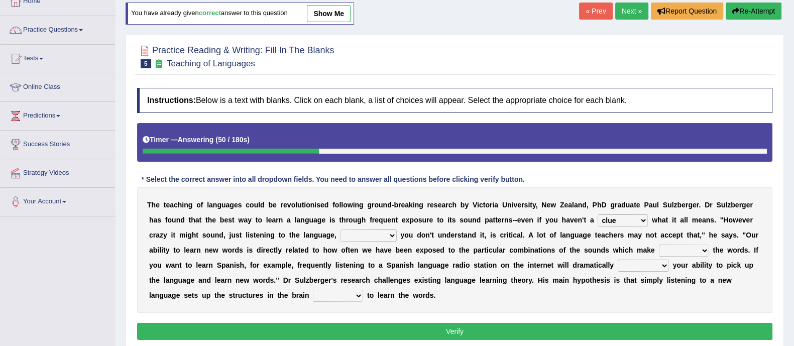
select select "even though"
click at [340, 229] on select "but also all together even though if so" at bounding box center [368, 235] width 56 height 12
click at [688, 256] on div "T h e t e a c h i n g o f l a n g u a g e s c o u l d b e r e v o l u t i o n i…" at bounding box center [454, 250] width 635 height 126
drag, startPoint x: 694, startPoint y: 247, endPoint x: 687, endPoint y: 254, distance: 10.0
click at [694, 247] on select "down up of on" at bounding box center [684, 251] width 50 height 12
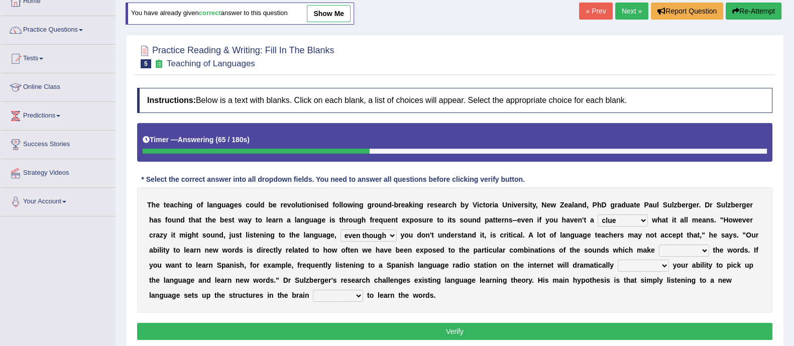
select select "up"
click at [659, 245] on select "down up of on" at bounding box center [684, 251] width 50 height 12
click at [644, 264] on select "evaluate exaggerate describe boost" at bounding box center [643, 266] width 51 height 12
select select "boost"
click at [618, 260] on select "evaluate exaggerate describe boost" at bounding box center [643, 266] width 51 height 12
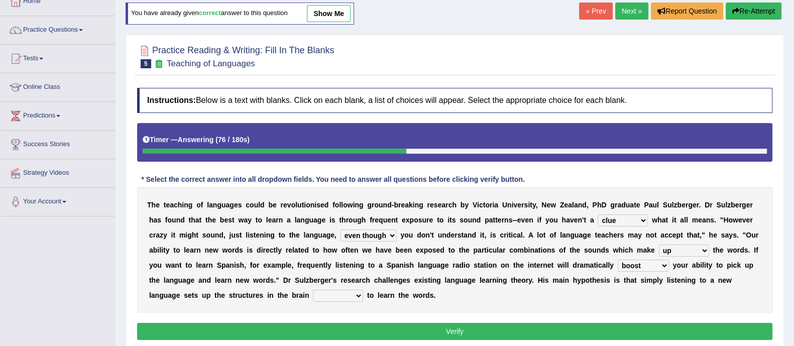
click at [358, 292] on select "requiring required directed to require" at bounding box center [338, 296] width 50 height 12
select select "requiring"
click at [313, 290] on select "requiring required directed to require" at bounding box center [338, 296] width 50 height 12
click at [420, 326] on button "Verify" at bounding box center [454, 331] width 635 height 17
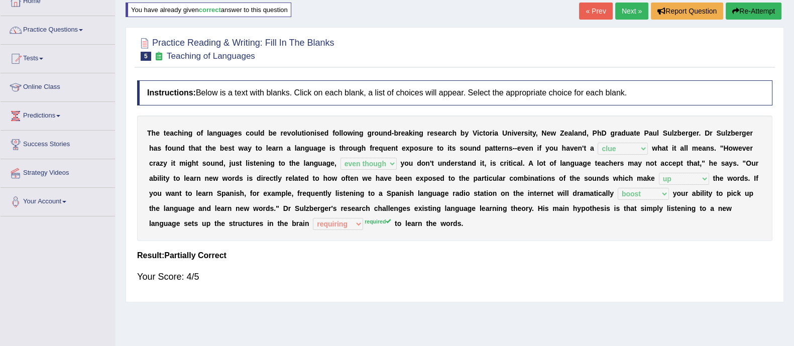
click at [636, 11] on link "Next »" at bounding box center [631, 11] width 33 height 17
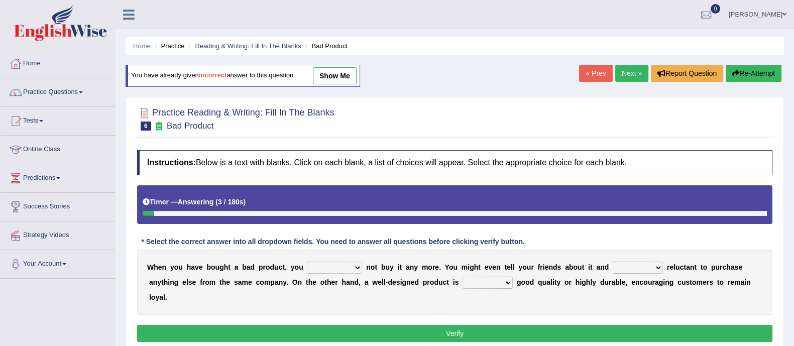
click at [321, 264] on select "would have should have should" at bounding box center [334, 268] width 55 height 12
select select "should"
click at [307, 262] on select "would have should have should" at bounding box center [334, 268] width 55 height 12
click at [353, 265] on select "would have should have should" at bounding box center [334, 268] width 55 height 12
click at [356, 289] on div "W h e n y o u h a v e b o u g h t a b a d p r o d u c t , y o u would have shou…" at bounding box center [454, 282] width 635 height 65
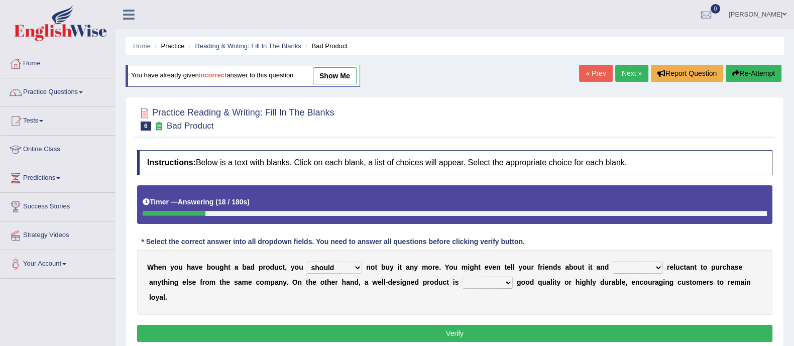
click at [625, 267] on select "is are be being" at bounding box center [638, 268] width 50 height 12
select select "be"
click at [614, 262] on select "is are be being" at bounding box center [638, 268] width 50 height 12
click at [501, 281] on select "both also neither either" at bounding box center [487, 283] width 50 height 12
select select "either"
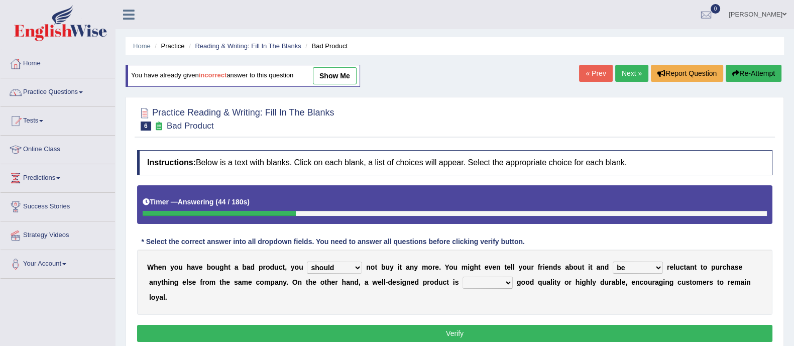
click at [462, 277] on select "both also neither either" at bounding box center [487, 283] width 50 height 12
click at [376, 330] on button "Verify" at bounding box center [454, 333] width 635 height 17
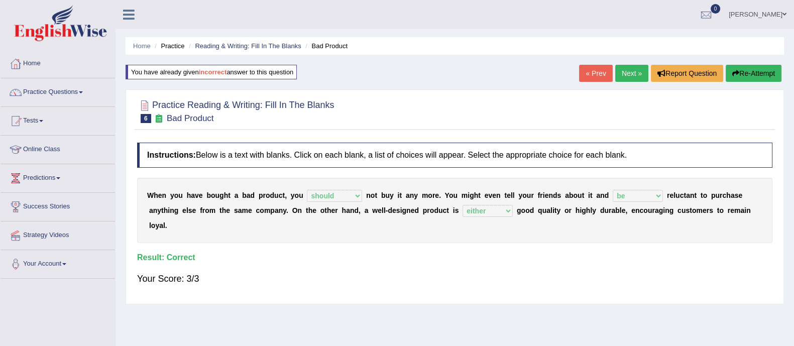
click at [622, 72] on link "Next »" at bounding box center [631, 73] width 33 height 17
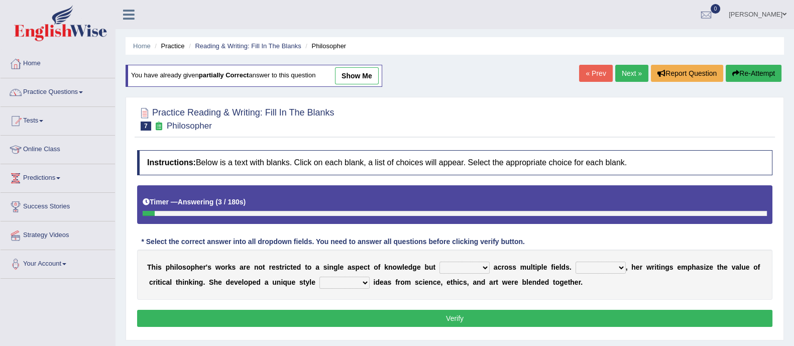
scroll to position [62, 0]
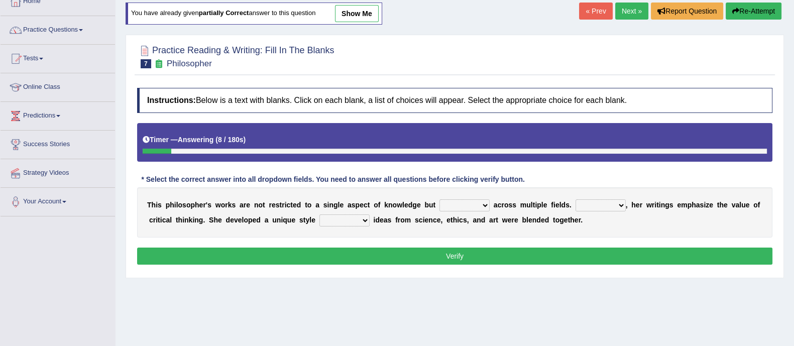
click at [468, 207] on select "constrain contain assemble extend" at bounding box center [464, 205] width 50 height 12
select select "extend"
click at [439, 199] on select "constrain contain assemble extend" at bounding box center [464, 205] width 50 height 12
click at [623, 204] on select "Rather So Moreover Likely" at bounding box center [600, 205] width 50 height 12
select select "Moreover"
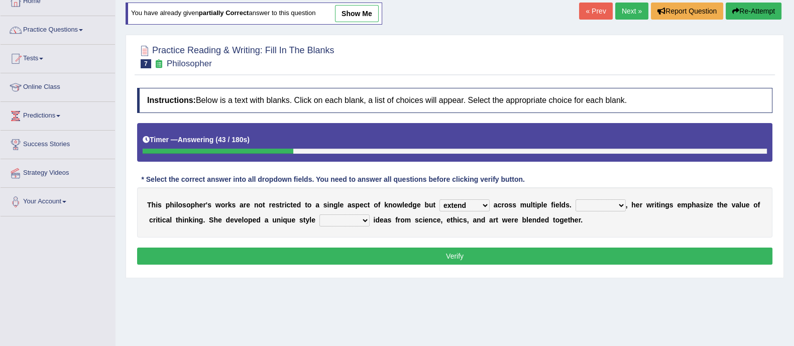
click at [575, 199] on select "Rather So Moreover Likely" at bounding box center [600, 205] width 50 height 12
click at [356, 223] on select "in that that which in which" at bounding box center [344, 220] width 50 height 12
select select "in which"
click at [319, 214] on select "in that that which in which" at bounding box center [344, 220] width 50 height 12
click at [386, 253] on button "Verify" at bounding box center [454, 256] width 635 height 17
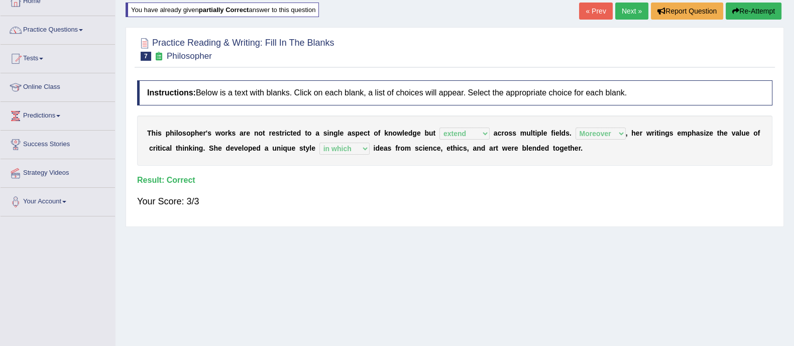
scroll to position [0, 0]
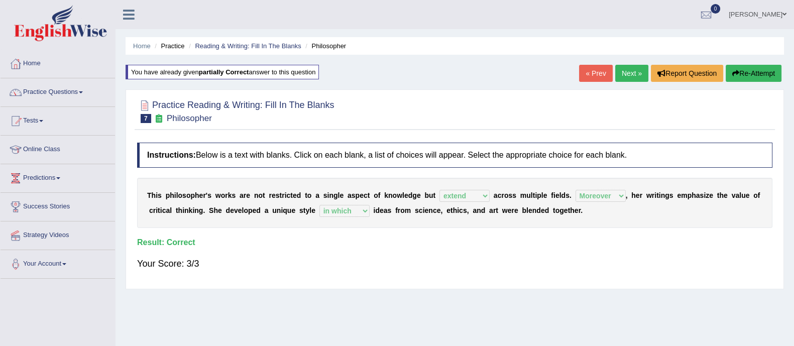
click at [629, 78] on link "Next »" at bounding box center [631, 73] width 33 height 17
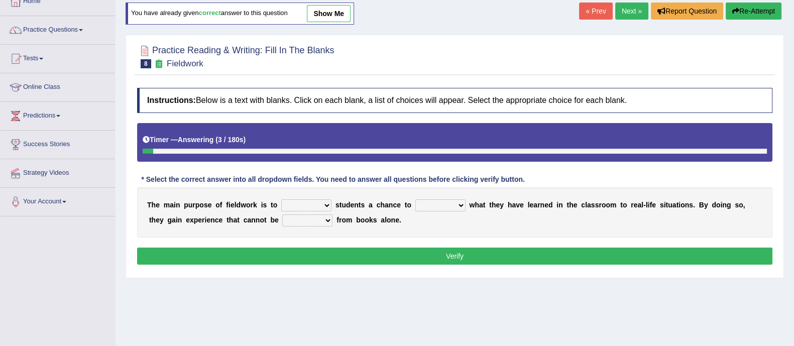
click at [338, 14] on link "show me" at bounding box center [329, 13] width 44 height 17
select select "offer"
select select "apply"
select select "obtained"
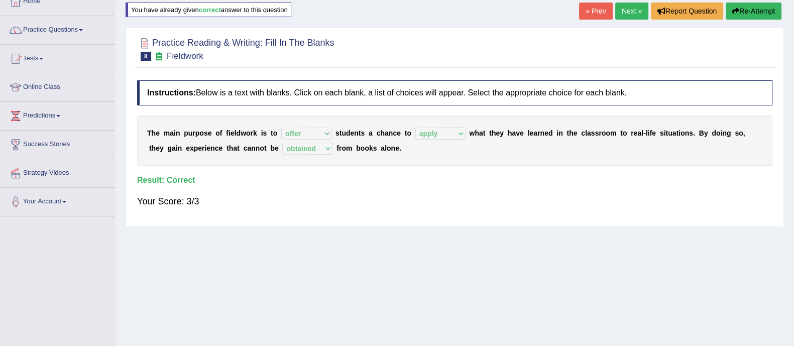
drag, startPoint x: 743, startPoint y: 11, endPoint x: 713, endPoint y: 29, distance: 34.7
click at [743, 11] on button "Re-Attempt" at bounding box center [753, 11] width 56 height 17
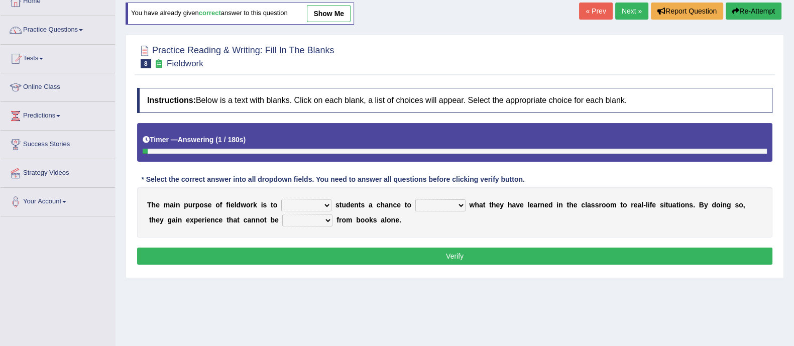
click at [320, 202] on select "resemble stow rave offer" at bounding box center [306, 205] width 50 height 12
select select "offer"
click at [281, 199] on select "resemble stow rave offer" at bounding box center [306, 205] width 50 height 12
click at [451, 202] on select "compare align apply dismount" at bounding box center [440, 205] width 50 height 12
click at [415, 199] on select "compare align apply dismount" at bounding box center [440, 205] width 50 height 12
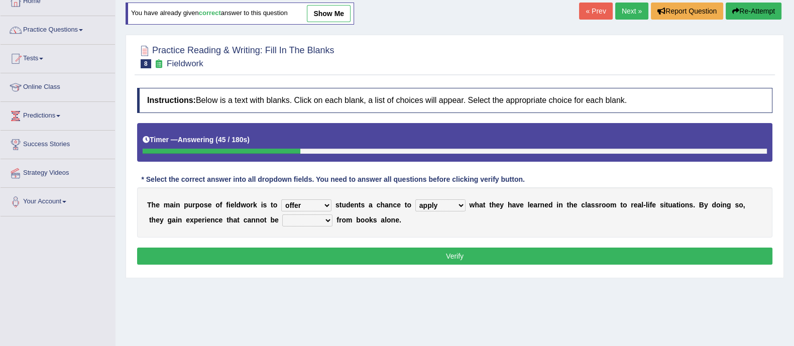
click at [459, 205] on select "compare align apply dismount" at bounding box center [440, 205] width 50 height 12
click at [415, 199] on select "compare align apply dismount" at bounding box center [440, 205] width 50 height 12
click at [330, 223] on select "originated prepared obtained touted" at bounding box center [307, 220] width 50 height 12
click at [451, 204] on select "compare align apply dismount" at bounding box center [440, 205] width 50 height 12
select select "apply"
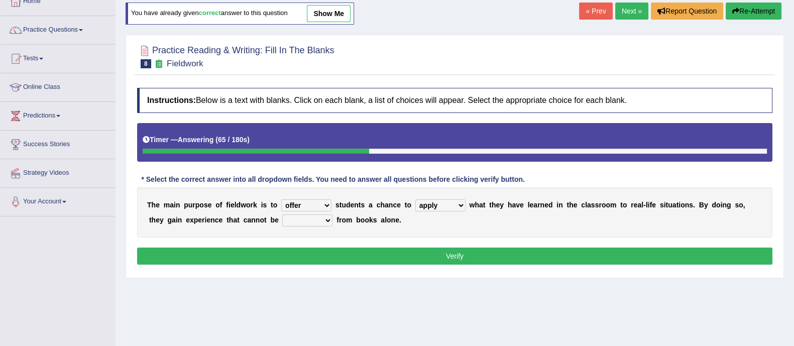
click at [415, 199] on select "compare align apply dismount" at bounding box center [440, 205] width 50 height 12
click at [321, 217] on select "originated prepared obtained touted" at bounding box center [307, 220] width 50 height 12
select select "obtained"
click at [282, 214] on select "originated prepared obtained touted" at bounding box center [307, 220] width 50 height 12
click at [382, 255] on button "Verify" at bounding box center [454, 256] width 635 height 17
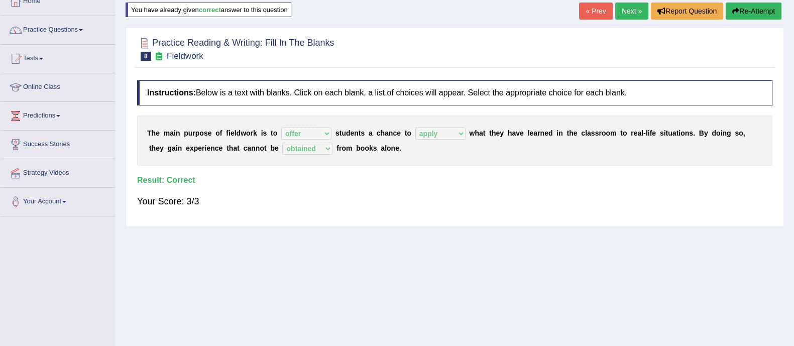
click at [638, 8] on link "Next »" at bounding box center [631, 11] width 33 height 17
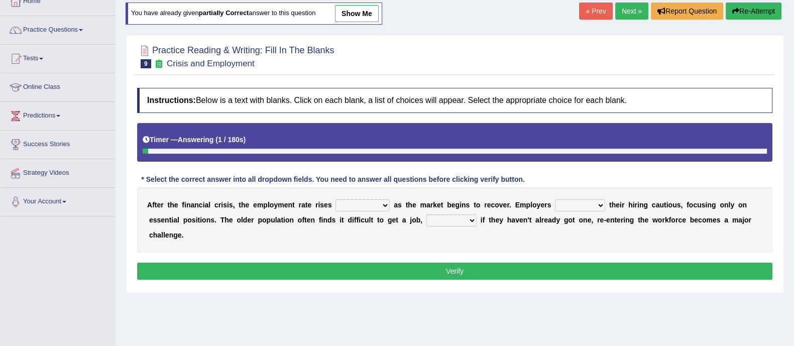
scroll to position [62, 0]
click at [371, 204] on select "normally conversely strenuously sharply" at bounding box center [362, 205] width 54 height 12
select select "conversely"
click at [335, 199] on select "normally conversely strenuously sharply" at bounding box center [362, 205] width 54 height 12
click at [577, 204] on select "keeping kept keep are kept" at bounding box center [580, 205] width 50 height 12
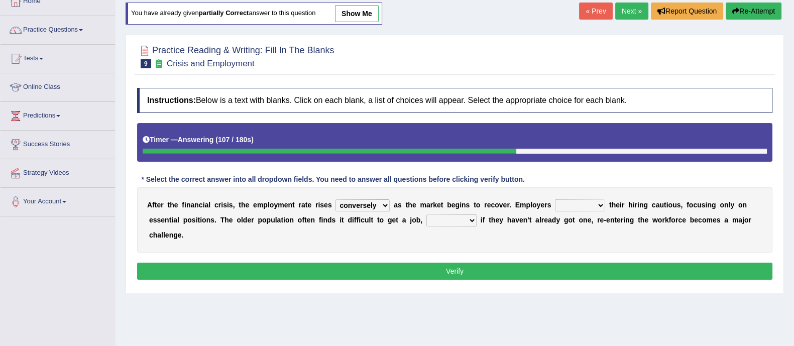
click at [555, 199] on select "keeping kept keep are kept" at bounding box center [580, 205] width 50 height 12
click at [580, 202] on select "keeping kept keep are kept" at bounding box center [580, 205] width 50 height 12
select select "keep"
click at [555, 199] on select "keeping kept keep are kept" at bounding box center [580, 205] width 50 height 12
click at [440, 222] on select "although while then because" at bounding box center [451, 220] width 50 height 12
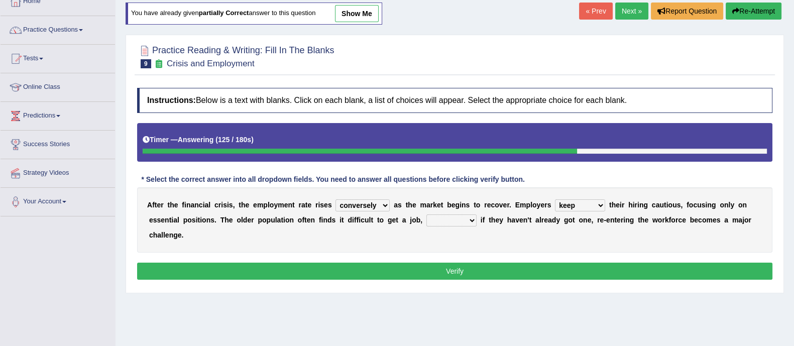
select select "although"
click at [426, 214] on select "although while then because" at bounding box center [451, 220] width 50 height 12
click at [438, 277] on button "Verify" at bounding box center [454, 271] width 635 height 17
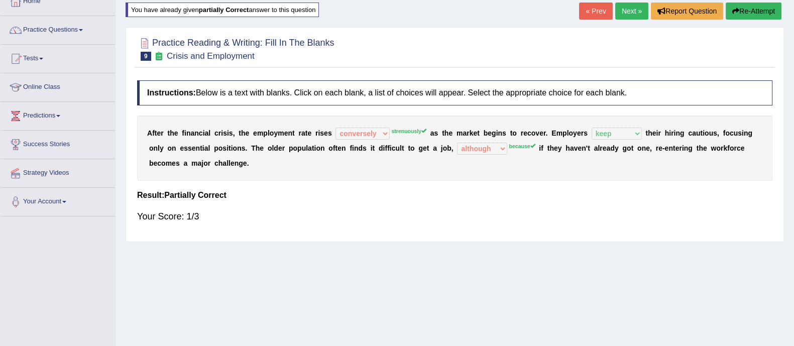
click at [626, 11] on link "Next »" at bounding box center [631, 11] width 33 height 17
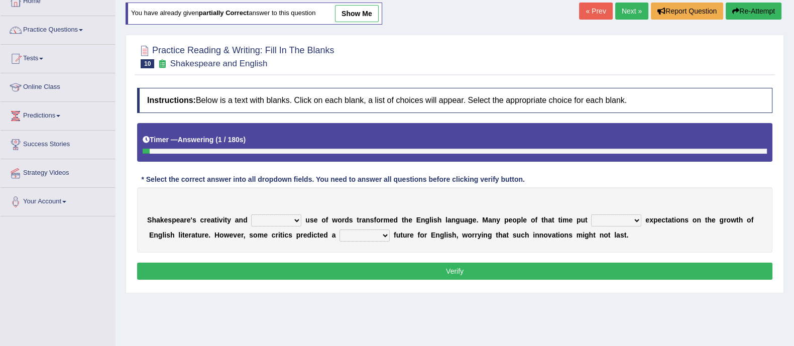
click at [287, 218] on select "idealized intensive fancied inventive" at bounding box center [276, 220] width 50 height 12
select select "intensive"
click at [251, 214] on select "idealized intensive fancied inventive" at bounding box center [276, 220] width 50 height 12
click at [640, 222] on select "wide much high more" at bounding box center [616, 220] width 50 height 12
select select "high"
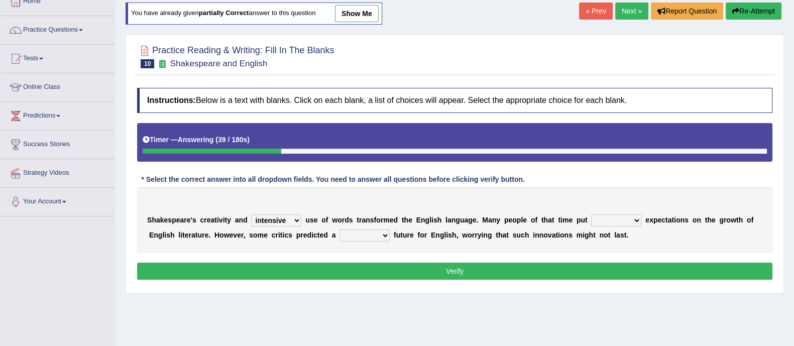
click at [591, 214] on select "wide much high more" at bounding box center [616, 220] width 50 height 12
click at [389, 236] on select "monetary promising irresistible daunting" at bounding box center [364, 235] width 50 height 12
select select "promising"
click at [339, 229] on select "monetary promising irresistible daunting" at bounding box center [364, 235] width 50 height 12
click at [386, 269] on button "Verify" at bounding box center [454, 271] width 635 height 17
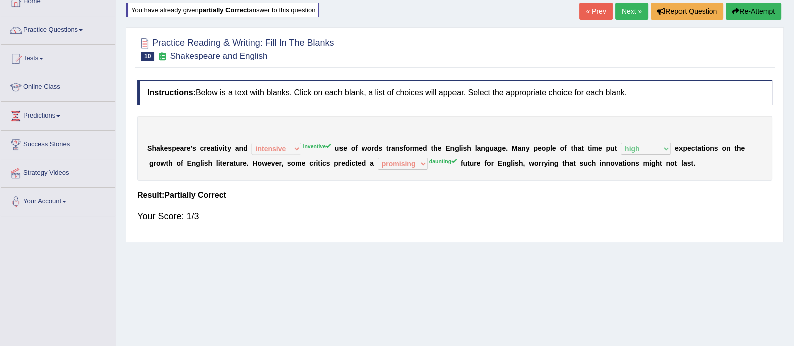
click at [626, 8] on link "Next »" at bounding box center [631, 11] width 33 height 17
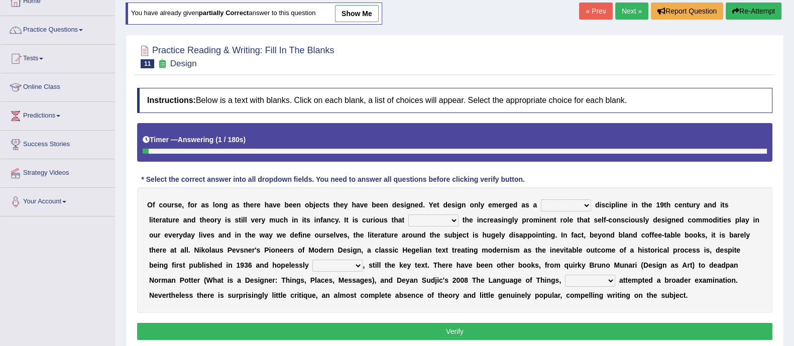
scroll to position [125, 0]
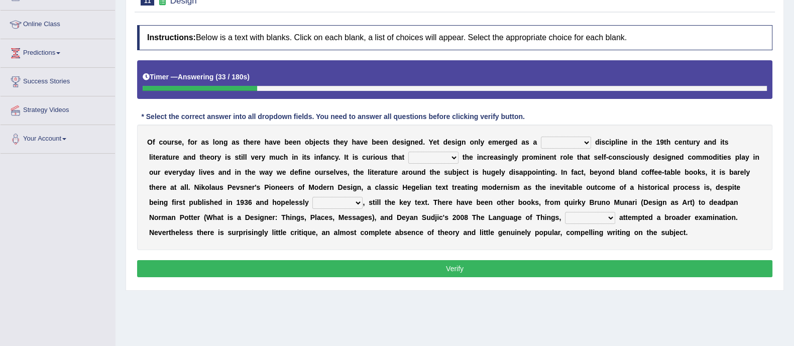
click at [572, 142] on select "bilateral ubiquitous foremost dedicated" at bounding box center [566, 143] width 50 height 12
select select "dedicated"
click at [541, 137] on select "bilateral ubiquitous foremost dedicated" at bounding box center [566, 143] width 50 height 12
click at [439, 157] on select "since despite within through" at bounding box center [433, 158] width 50 height 12
select select "since"
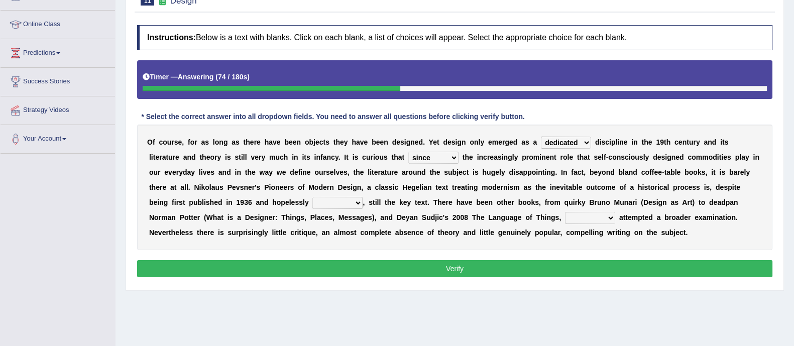
click at [408, 152] on select "since despite within through" at bounding box center [433, 158] width 50 height 12
drag, startPoint x: 344, startPoint y: 204, endPoint x: 335, endPoint y: 200, distance: 9.4
click at [364, 204] on b at bounding box center [366, 202] width 4 height 8
click at [334, 200] on select "dates dating date dated" at bounding box center [337, 203] width 50 height 12
select select "dated"
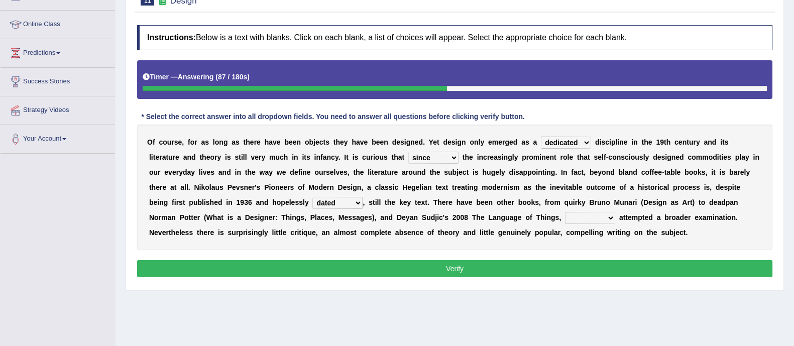
click at [312, 197] on select "dates dating date dated" at bounding box center [337, 203] width 50 height 12
click at [565, 216] on select "which then however as" at bounding box center [590, 218] width 50 height 12
select select "as"
click at [565, 212] on select "which then however as" at bounding box center [590, 218] width 50 height 12
click at [521, 270] on button "Verify" at bounding box center [454, 268] width 635 height 17
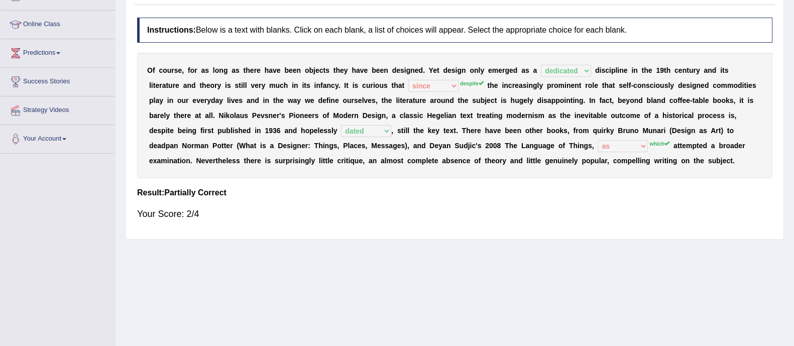
scroll to position [0, 0]
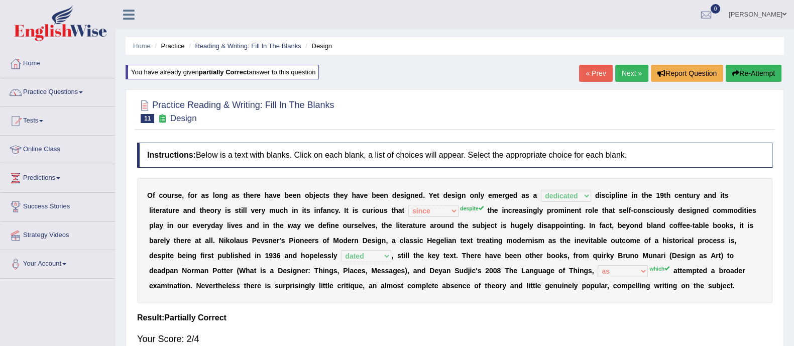
click at [621, 78] on link "Next »" at bounding box center [631, 73] width 33 height 17
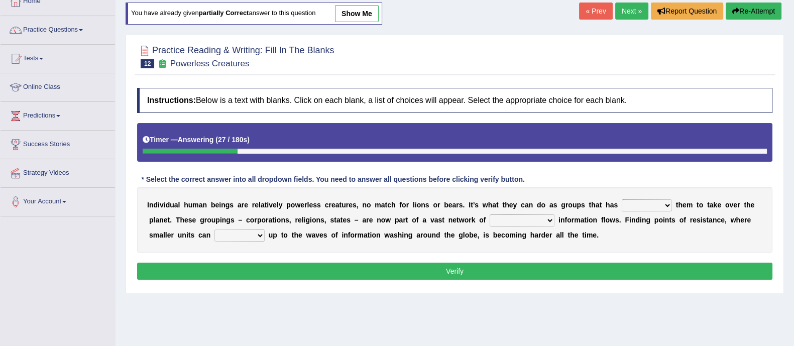
click at [630, 204] on select "enabled contended embodied conjured" at bounding box center [647, 205] width 50 height 12
select select "contended"
click at [622, 199] on select "enabled contended embodied conjured" at bounding box center [647, 205] width 50 height 12
click at [521, 218] on select "interconnected overlapping fastened exploited" at bounding box center [522, 220] width 65 height 12
select select "fastened"
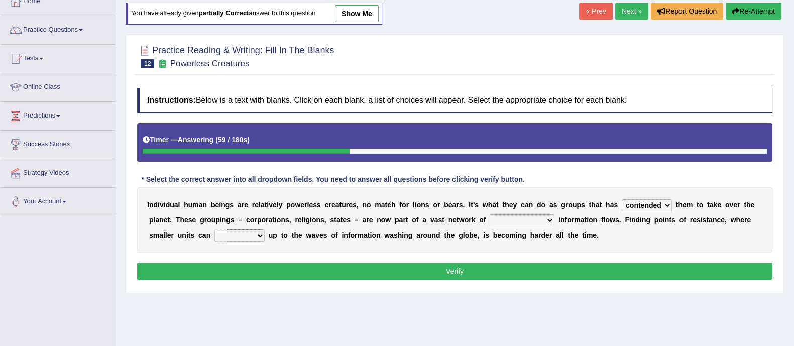
click at [490, 214] on select "interconnected overlapping fastened exploited" at bounding box center [522, 220] width 65 height 12
click at [259, 234] on select "stand raise hail pump" at bounding box center [239, 235] width 50 height 12
select select "raise"
click at [214, 229] on select "stand raise hail pump" at bounding box center [239, 235] width 50 height 12
click at [341, 272] on button "Verify" at bounding box center [454, 271] width 635 height 17
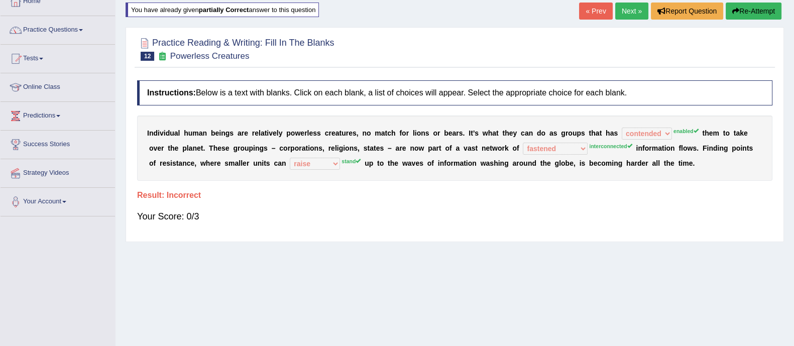
click at [631, 10] on link "Next »" at bounding box center [631, 11] width 33 height 17
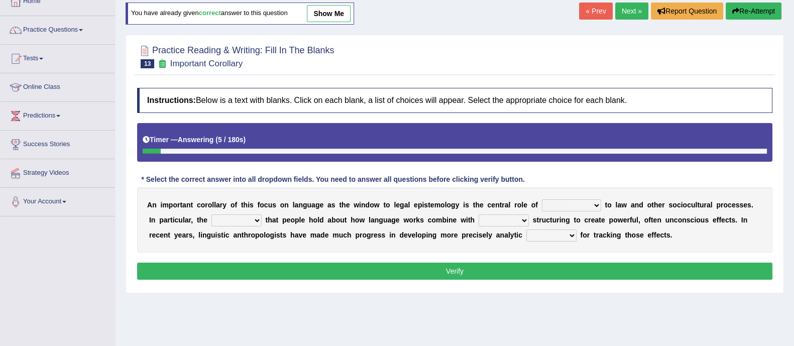
click at [582, 204] on select "discourse epoch dialect acquaintance" at bounding box center [571, 205] width 59 height 12
select select "discourse"
click at [542, 199] on select "discourse epoch dialect acquaintance" at bounding box center [571, 205] width 59 height 12
click at [255, 218] on select "deviation besmirch consent ideas" at bounding box center [236, 220] width 50 height 12
select select "ideas"
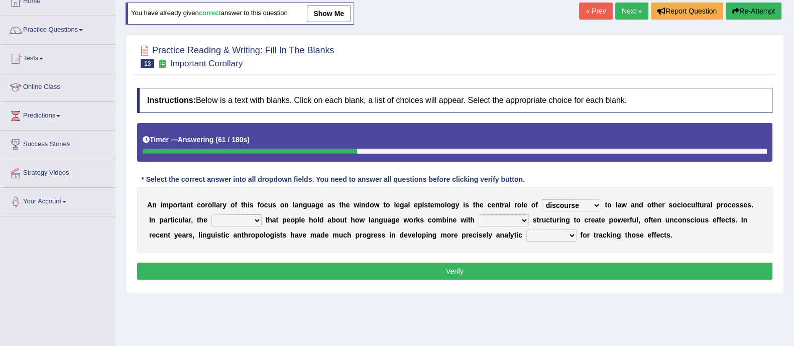
click at [211, 214] on select "deviation besmirch consent ideas" at bounding box center [236, 220] width 50 height 12
drag, startPoint x: 500, startPoint y: 221, endPoint x: 495, endPoint y: 223, distance: 5.4
click at [500, 221] on select "mandatory linguistic legitimate customary" at bounding box center [503, 220] width 50 height 12
select select "linguistic"
click at [478, 214] on select "mandatory linguistic legitimate customary" at bounding box center [503, 220] width 50 height 12
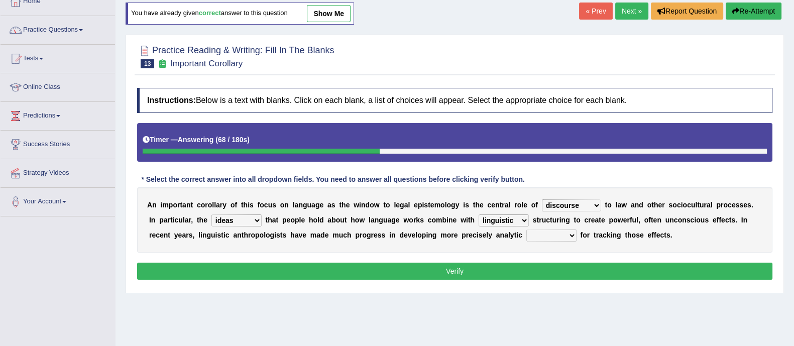
click at [572, 235] on select "tools appetite albums stroke" at bounding box center [551, 235] width 50 height 12
select select "tools"
click at [526, 229] on select "tools appetite albums stroke" at bounding box center [551, 235] width 50 height 12
click at [562, 270] on button "Verify" at bounding box center [454, 271] width 635 height 17
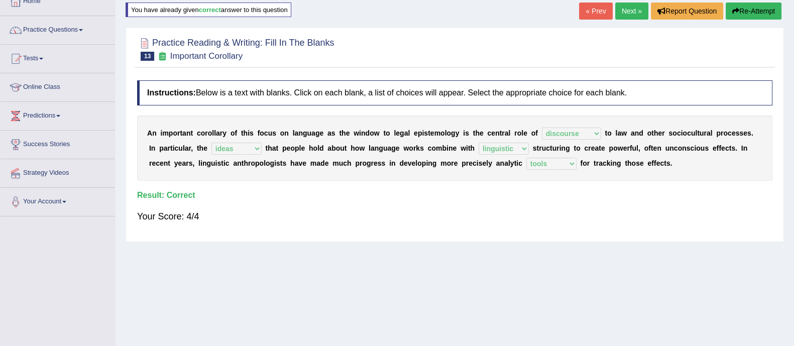
click at [621, 13] on link "Next »" at bounding box center [631, 11] width 33 height 17
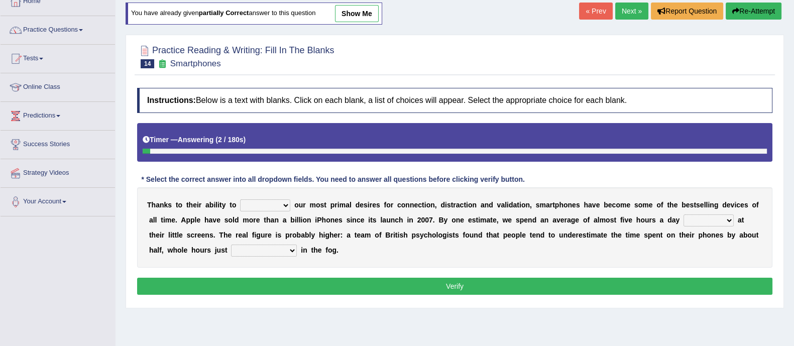
drag, startPoint x: 279, startPoint y: 204, endPoint x: 292, endPoint y: 209, distance: 13.5
click at [279, 204] on select "hijack describe sharpen conserve" at bounding box center [265, 205] width 50 height 12
select select "hijack"
click at [240, 199] on select "hijack describe sharpen conserve" at bounding box center [265, 205] width 50 height 12
click at [694, 216] on select "watching waggling snoring staring" at bounding box center [708, 220] width 50 height 12
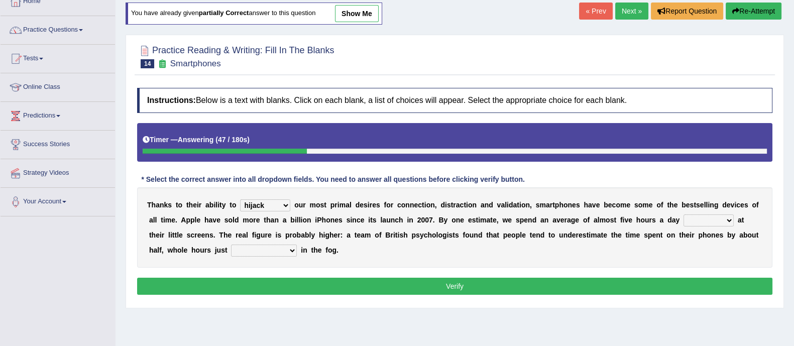
select select "staring"
click at [683, 214] on select "watching waggling snoring staring" at bounding box center [708, 220] width 50 height 12
drag, startPoint x: 295, startPoint y: 247, endPoint x: 305, endPoint y: 245, distance: 10.4
click at [295, 247] on select "has evaporated evaporating evaporate evaporates" at bounding box center [264, 251] width 66 height 12
select select "has evaporated"
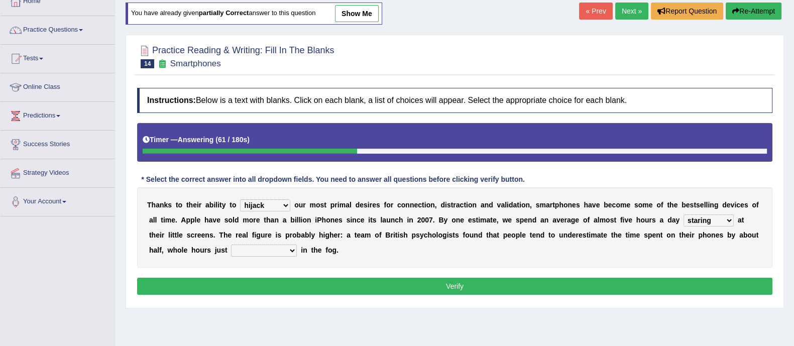
click at [231, 245] on select "has evaporated evaporating evaporate evaporates" at bounding box center [264, 251] width 66 height 12
click at [284, 290] on button "Verify" at bounding box center [454, 286] width 635 height 17
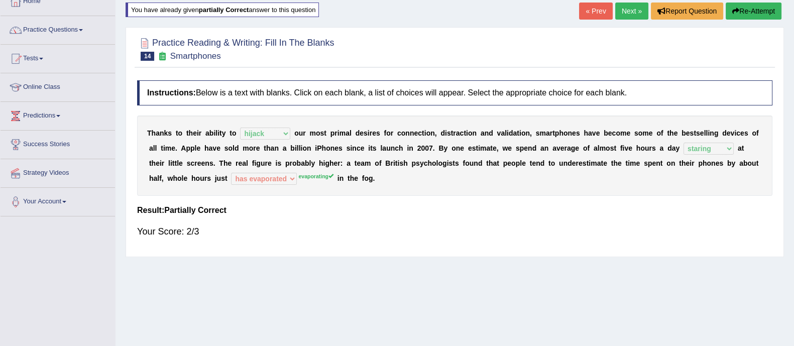
click at [630, 14] on link "Next »" at bounding box center [631, 11] width 33 height 17
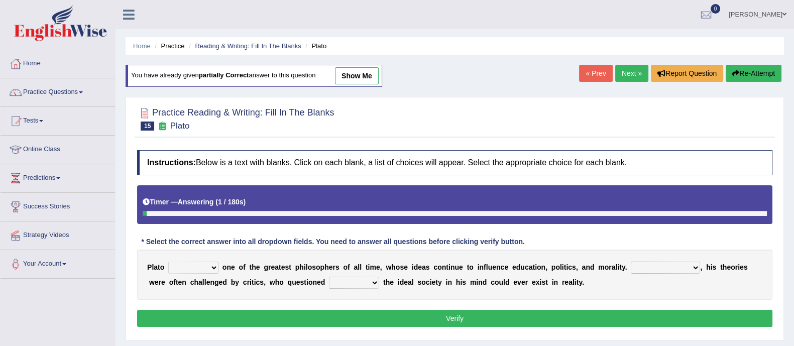
click at [216, 267] on select "keeps comes claims remains" at bounding box center [193, 268] width 50 height 12
select select "remains"
click at [168, 262] on select "keeps comes claims remains" at bounding box center [193, 268] width 50 height 12
click at [643, 266] on select "Notwithstanding So However Whatever" at bounding box center [665, 268] width 69 height 12
select select "However"
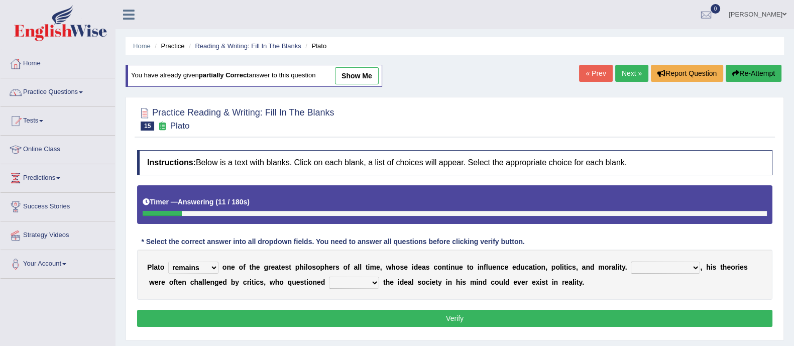
click at [631, 262] on select "Notwithstanding So However Whatever" at bounding box center [665, 268] width 69 height 12
click at [351, 285] on select "which what that whether" at bounding box center [354, 283] width 50 height 12
select select "whether"
click at [329, 277] on select "which what that whether" at bounding box center [354, 283] width 50 height 12
click at [404, 315] on button "Verify" at bounding box center [454, 318] width 635 height 17
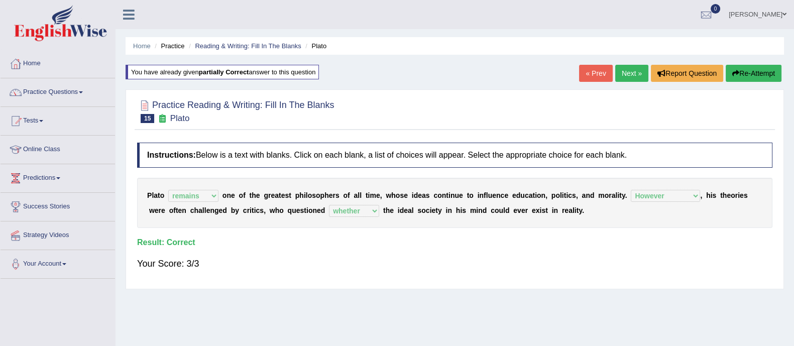
click at [630, 78] on link "Next »" at bounding box center [631, 73] width 33 height 17
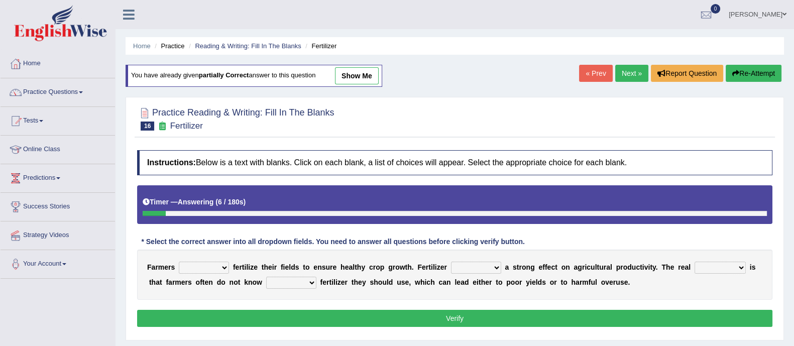
select select "should"
click at [179, 262] on select "must should need can" at bounding box center [204, 268] width 50 height 12
click at [451, 268] on select "has had have having" at bounding box center [476, 268] width 50 height 12
click at [451, 262] on select "has had have having" at bounding box center [476, 268] width 50 height 12
click at [491, 266] on select "has had have having" at bounding box center [476, 268] width 50 height 12
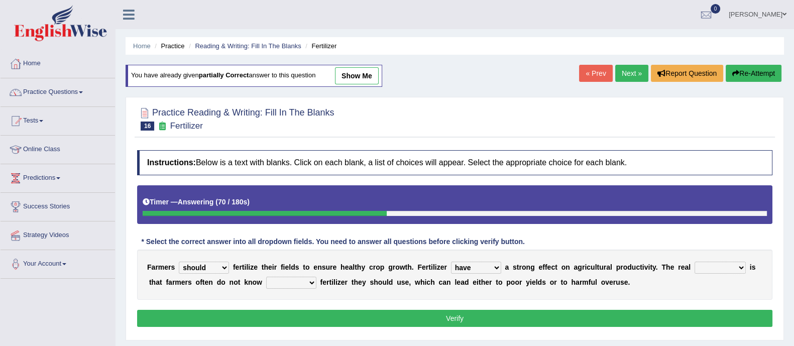
select select "has"
click at [451, 262] on select "has had have having" at bounding box center [476, 268] width 50 height 12
click at [710, 268] on select "problem question conclusion answer" at bounding box center [719, 268] width 51 height 12
select select "problem"
click at [694, 262] on select "problem question conclusion answer" at bounding box center [719, 268] width 51 height 12
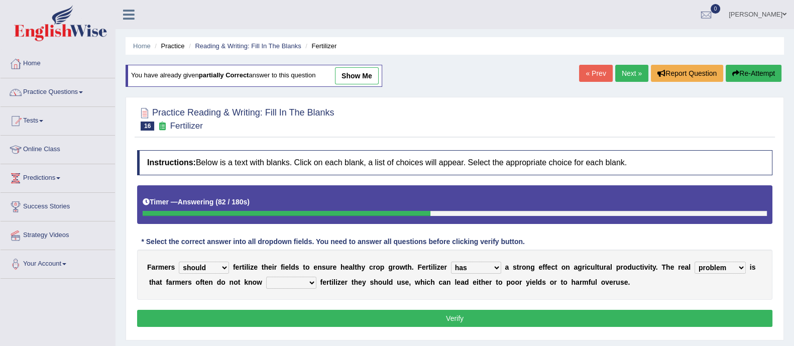
drag, startPoint x: 282, startPoint y: 284, endPoint x: 289, endPoint y: 286, distance: 6.8
click at [283, 284] on select "how much how many however so much" at bounding box center [291, 283] width 50 height 12
select select "how much"
click at [266, 277] on select "how much how many however so much" at bounding box center [291, 283] width 50 height 12
click at [346, 310] on button "Verify" at bounding box center [454, 318] width 635 height 17
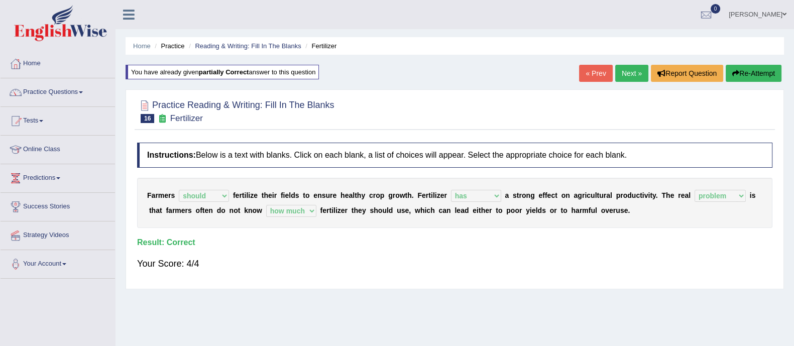
click at [629, 75] on link "Next »" at bounding box center [631, 73] width 33 height 17
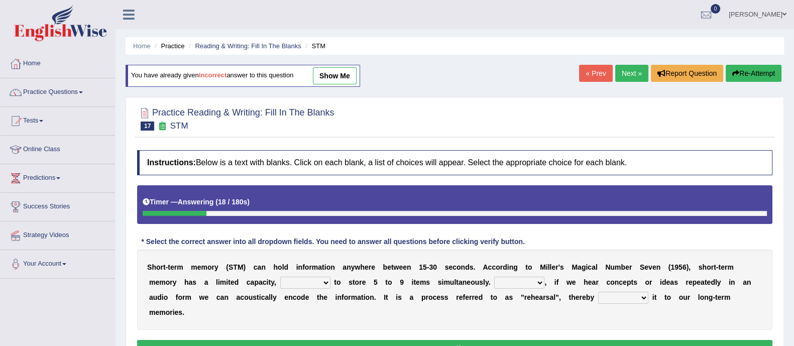
click at [321, 282] on select "being able is able be able unable" at bounding box center [305, 283] width 50 height 12
select select "be able"
click at [280, 277] on select "being able is able be able unable" at bounding box center [305, 283] width 50 height 12
click at [516, 284] on select "However So Moreover Therefore" at bounding box center [519, 283] width 50 height 12
select select "Therefore"
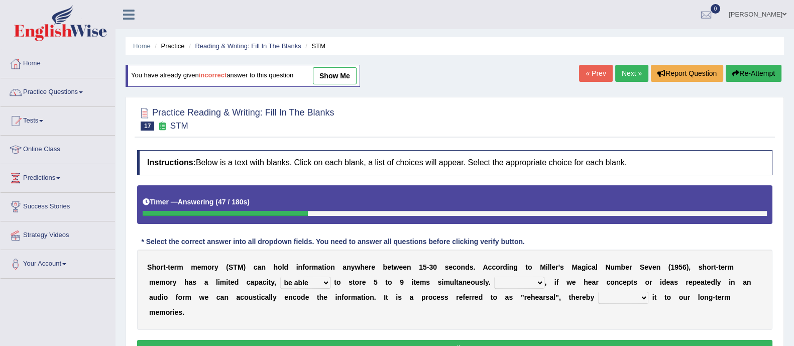
click at [494, 277] on select "However So Moreover Therefore" at bounding box center [519, 283] width 50 height 12
drag, startPoint x: 645, startPoint y: 298, endPoint x: 631, endPoint y: 305, distance: 15.5
click at [645, 298] on select "commit commits commiting commited" at bounding box center [623, 298] width 50 height 12
select select "commiting"
click at [598, 292] on select "commit commits commiting commited" at bounding box center [623, 298] width 50 height 12
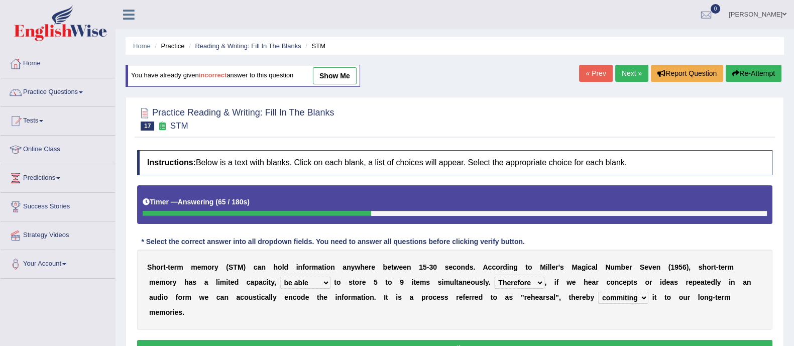
scroll to position [62, 0]
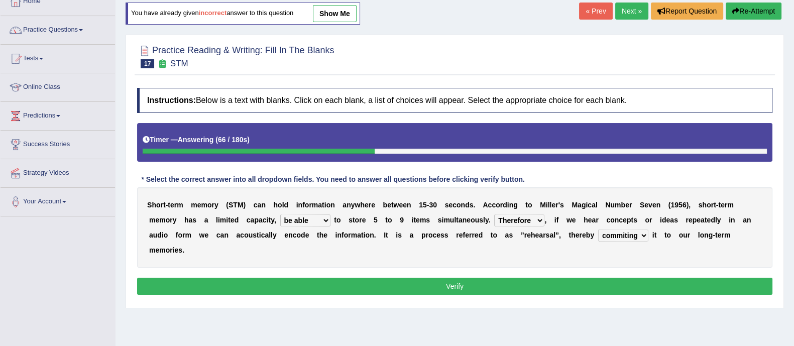
click at [461, 290] on button "Verify" at bounding box center [454, 286] width 635 height 17
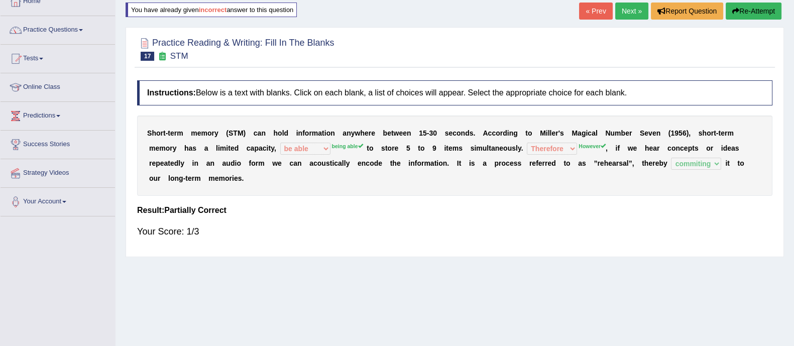
click at [628, 9] on link "Next »" at bounding box center [631, 11] width 33 height 17
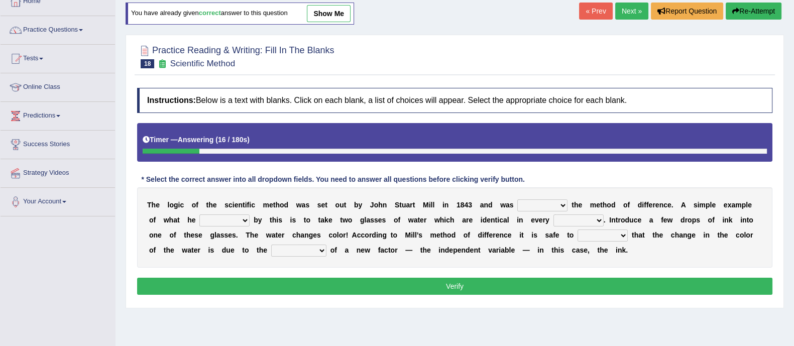
click at [557, 212] on div "T h e l o g i c o f t h e s c i e n t i f i c m e t h o d w a s s e t o u t b y…" at bounding box center [454, 227] width 635 height 80
click at [525, 237] on b at bounding box center [526, 235] width 4 height 8
click at [547, 204] on select "pointed claimed demanded named" at bounding box center [542, 205] width 50 height 12
select select "named"
click at [517, 199] on select "pointed claimed demanded named" at bounding box center [542, 205] width 50 height 12
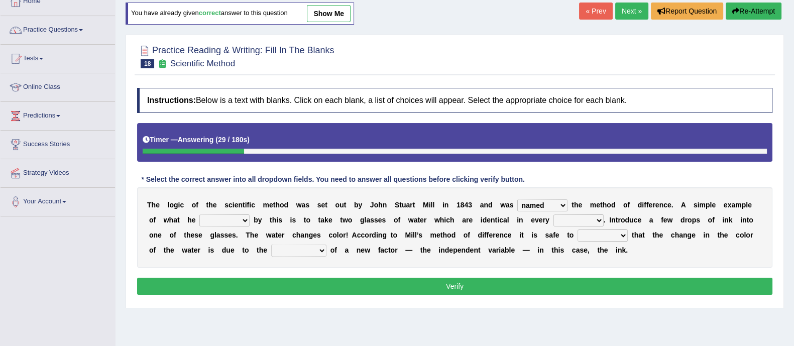
click at [568, 221] on select "thought identity measure respect" at bounding box center [578, 220] width 50 height 12
click at [242, 215] on select "capped charged found meant" at bounding box center [224, 220] width 50 height 12
select select "meant"
click at [199, 214] on select "capped charged found meant" at bounding box center [224, 220] width 50 height 12
click at [575, 217] on select "thought identity measure respect" at bounding box center [578, 220] width 50 height 12
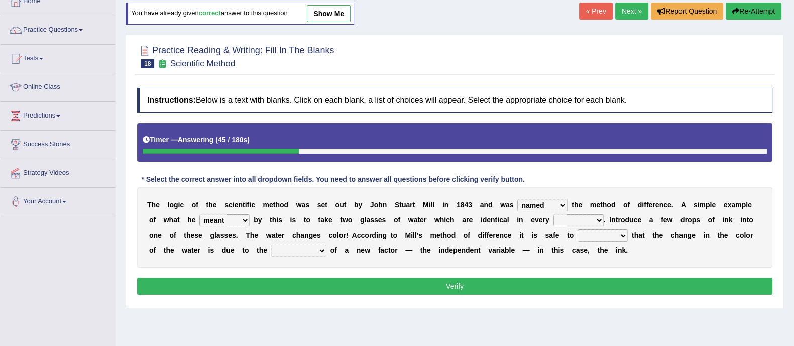
select select "respect"
click at [553, 214] on select "thought identity measure respect" at bounding box center [578, 220] width 50 height 12
click at [615, 232] on select "assume discuss prefer acclaim" at bounding box center [602, 235] width 50 height 12
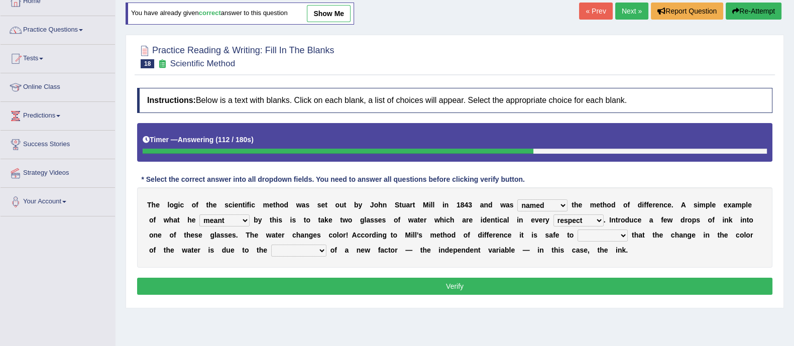
select select "prefer"
click at [577, 229] on select "assume discuss prefer acclaim" at bounding box center [602, 235] width 50 height 12
click at [313, 250] on select "introduction magnitude preparation purification" at bounding box center [298, 251] width 55 height 12
select select "introduction"
click at [271, 245] on select "introduction magnitude preparation purification" at bounding box center [298, 251] width 55 height 12
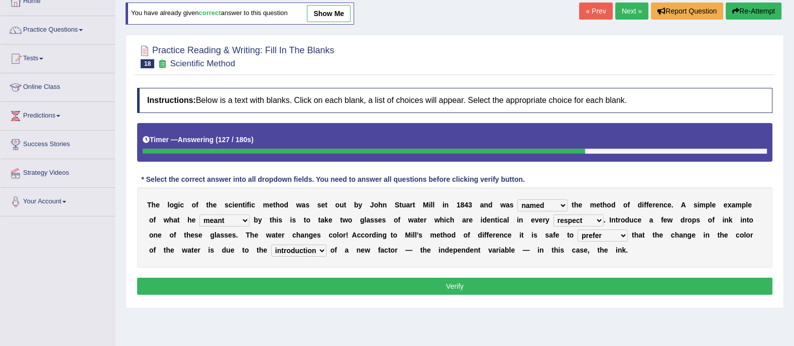
click at [317, 292] on button "Verify" at bounding box center [454, 286] width 635 height 17
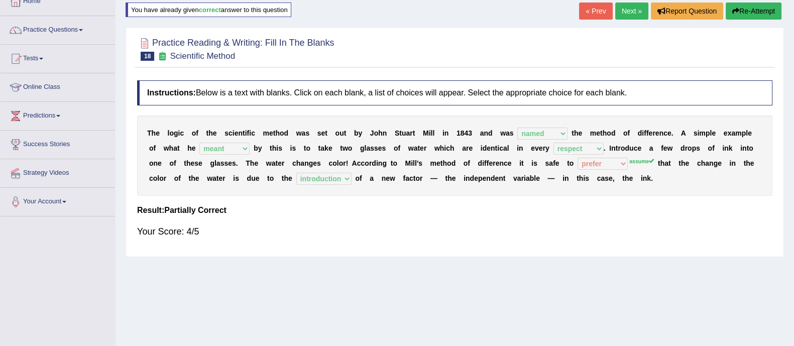
click at [624, 8] on link "Next »" at bounding box center [631, 11] width 33 height 17
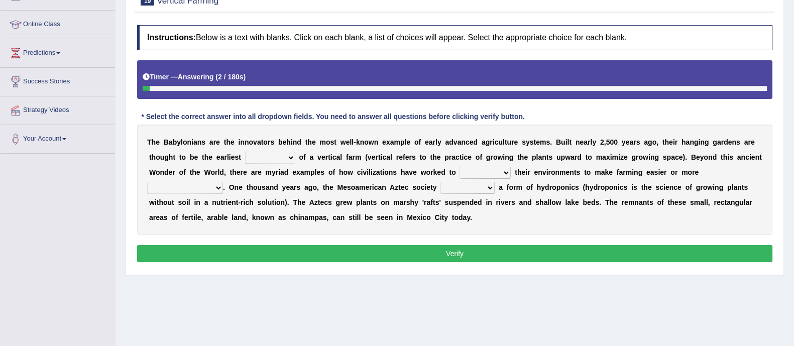
click at [275, 157] on select "prototype failure discredit protocol" at bounding box center [270, 158] width 50 height 12
select select "prototype"
click at [245, 152] on select "prototype failure discredit protocol" at bounding box center [270, 158] width 50 height 12
click at [502, 172] on select "manipulate escape respect disarrange" at bounding box center [484, 173] width 51 height 12
select select "manipulate"
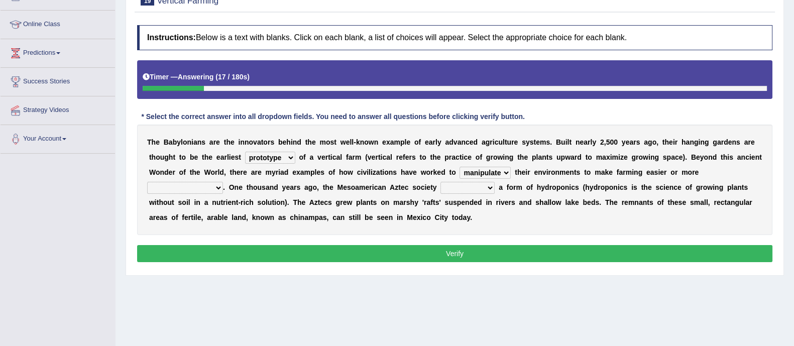
click at [459, 167] on select "manipulate escape respect disarrange" at bounding box center [484, 173] width 51 height 12
click at [214, 187] on select "productive constructive connective counterproductive" at bounding box center [185, 188] width 76 height 12
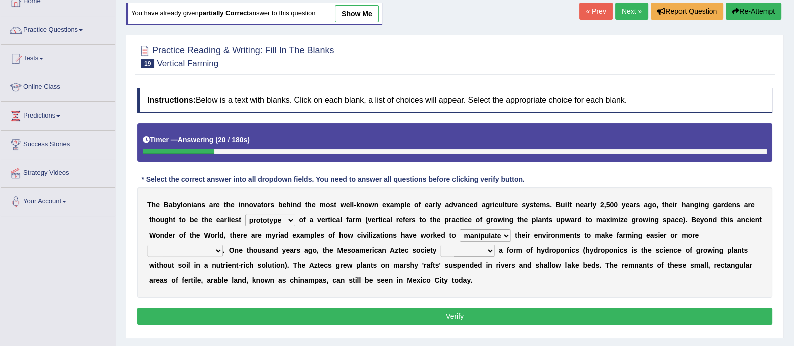
scroll to position [125, 0]
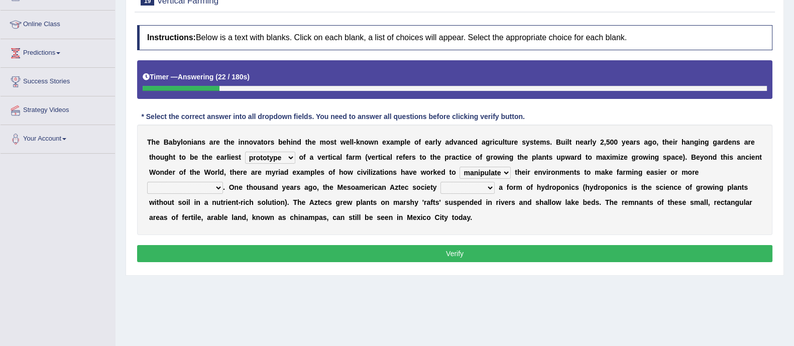
click at [218, 185] on select "productive constructive connective counterproductive" at bounding box center [185, 188] width 76 height 12
select select "productive"
click at [147, 182] on select "productive constructive connective counterproductive" at bounding box center [185, 188] width 76 height 12
click at [452, 182] on select "domineered volunteered pioneered engineered" at bounding box center [467, 188] width 54 height 12
select select "pioneered"
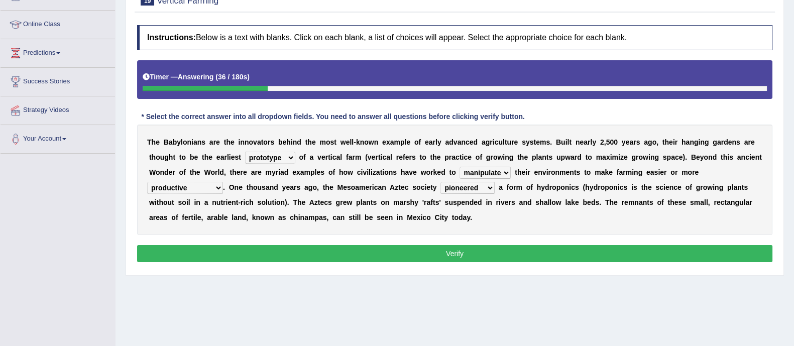
click at [441, 182] on select "domineered volunteered pioneered engineered" at bounding box center [467, 188] width 54 height 12
click at [379, 248] on button "Verify" at bounding box center [454, 253] width 635 height 17
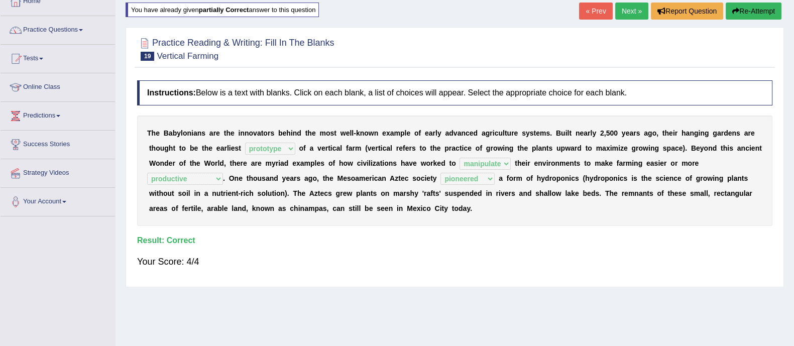
scroll to position [0, 0]
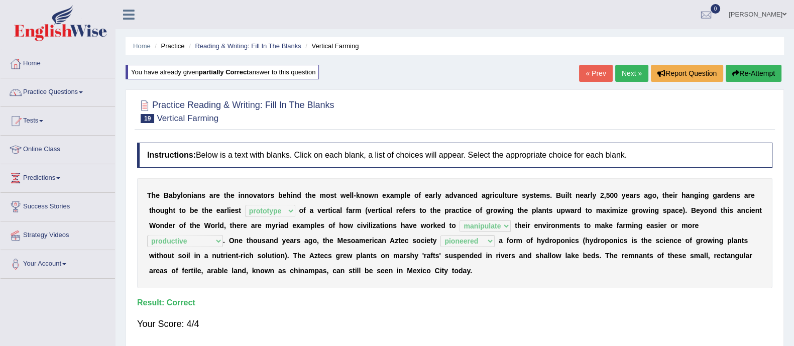
click at [623, 70] on link "Next »" at bounding box center [631, 73] width 33 height 17
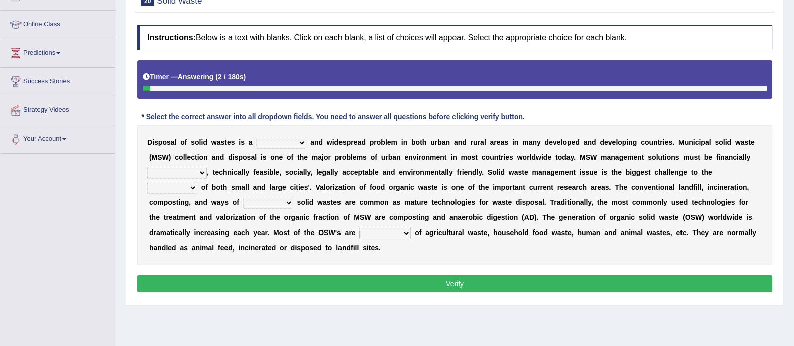
click at [285, 146] on select "slanting stinging stalling shafting" at bounding box center [281, 143] width 50 height 12
select select "stinging"
click at [256, 137] on select "slanting stinging stalling shafting" at bounding box center [281, 143] width 50 height 12
click at [200, 169] on select "unattainable sustainable objectionable treasonable" at bounding box center [177, 173] width 60 height 12
select select "sustainable"
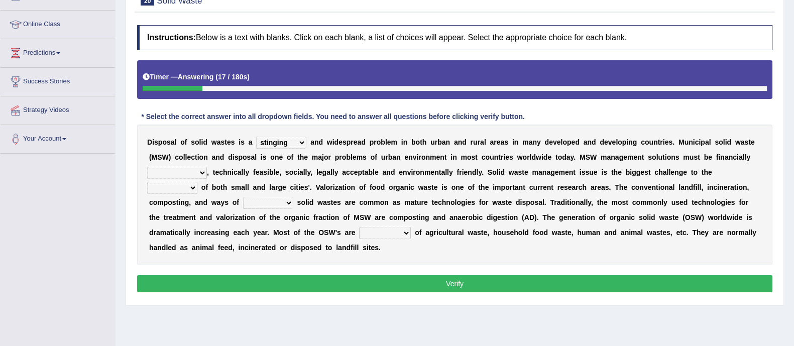
click at [147, 167] on select "unattainable sustainable objectionable treasonable" at bounding box center [177, 173] width 60 height 12
click at [191, 187] on select "plants culture authorities history" at bounding box center [172, 188] width 50 height 12
select select "authorities"
click at [147, 182] on select "plants culture authorities history" at bounding box center [172, 188] width 50 height 12
click at [257, 203] on select "reserving preserving deserving handling" at bounding box center [268, 203] width 50 height 12
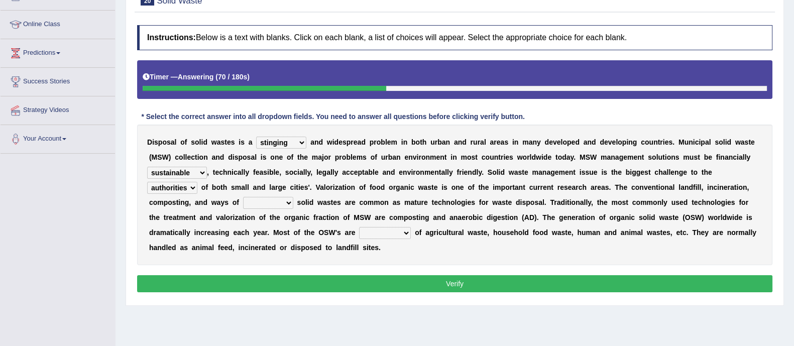
select select "handling"
click at [243, 197] on select "reserving preserving deserving handling" at bounding box center [268, 203] width 50 height 12
click at [382, 232] on select "composed disposed composing disposing" at bounding box center [385, 233] width 52 height 12
select select "disposing"
click at [359, 227] on select "composed disposed composing disposing" at bounding box center [385, 233] width 52 height 12
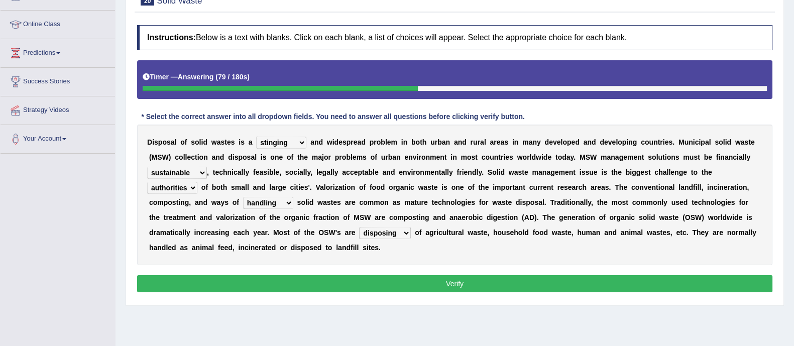
click at [410, 281] on button "Verify" at bounding box center [454, 283] width 635 height 17
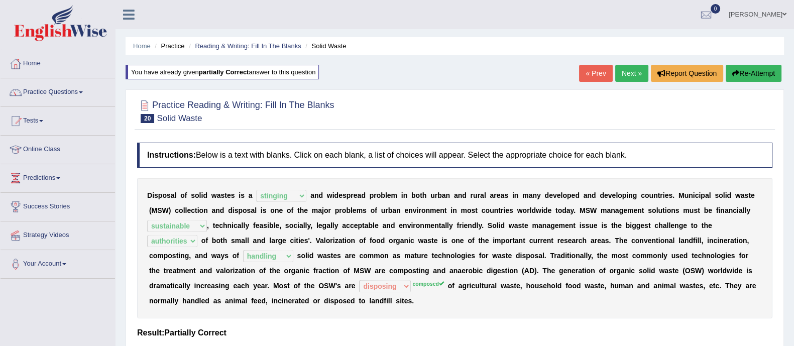
click at [626, 81] on link "Next »" at bounding box center [631, 73] width 33 height 17
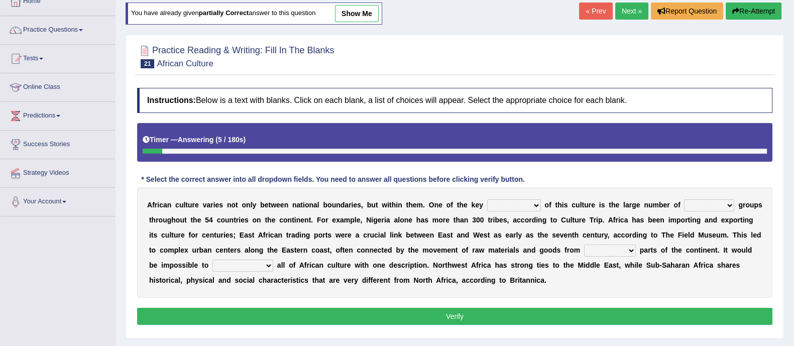
scroll to position [125, 0]
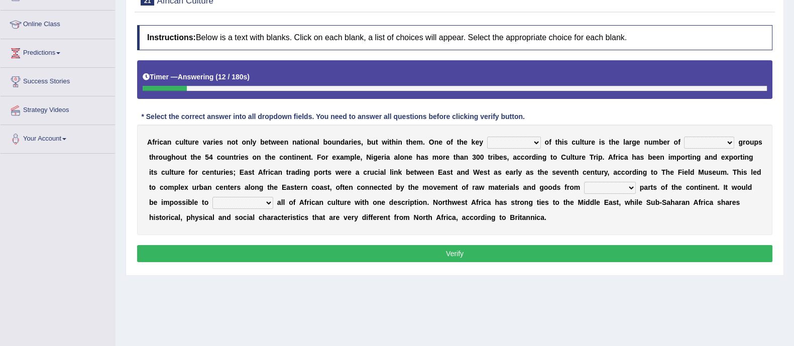
click at [532, 144] on select "conjectures features issues doubts" at bounding box center [514, 143] width 54 height 12
select select "features"
click at [487, 137] on select "conjectures features issues doubts" at bounding box center [514, 143] width 54 height 12
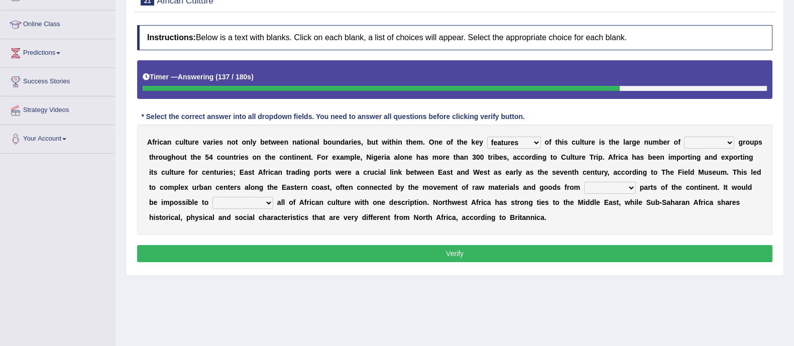
click at [692, 139] on select "ethic ethnic eugenic epic" at bounding box center [709, 143] width 50 height 12
select select "ethnic"
click at [685, 137] on select "ethic ethnic eugenic epic" at bounding box center [709, 143] width 50 height 12
drag, startPoint x: 675, startPoint y: 184, endPoint x: 640, endPoint y: 205, distance: 41.4
click at [636, 184] on select "forelocked interlocked unlocked landlocked" at bounding box center [610, 188] width 52 height 12
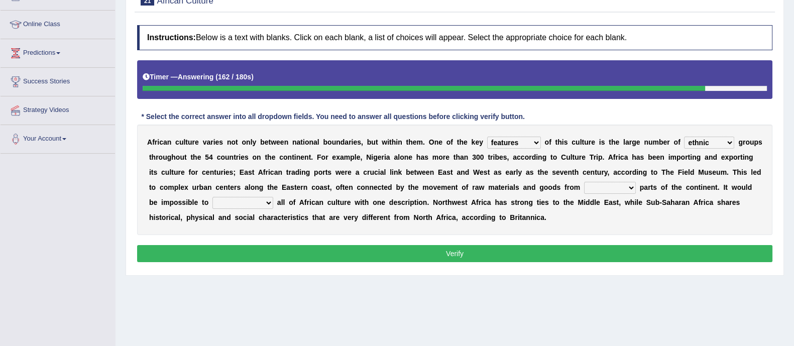
select select "landlocked"
click at [636, 182] on select "forelocked interlocked unlocked landlocked" at bounding box center [610, 188] width 52 height 12
click at [273, 203] on select "characterize conceptualize symbolize synthesize" at bounding box center [242, 203] width 61 height 12
select select "characterize"
click at [273, 197] on select "characterize conceptualize symbolize synthesize" at bounding box center [242, 203] width 61 height 12
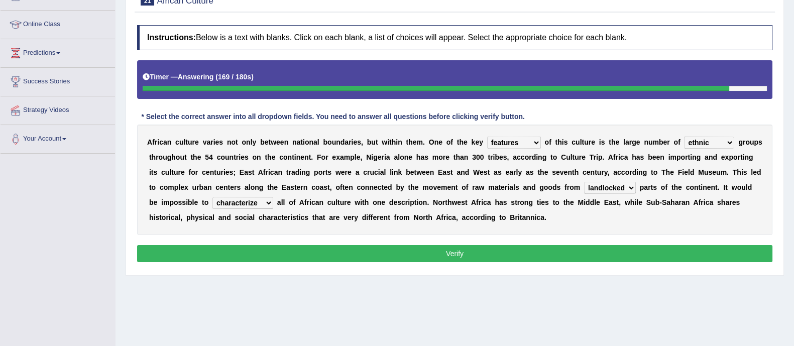
click at [332, 249] on button "Verify" at bounding box center [454, 253] width 635 height 17
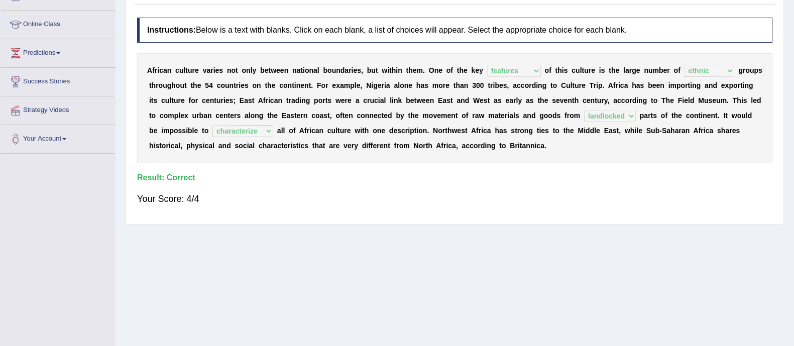
scroll to position [62, 0]
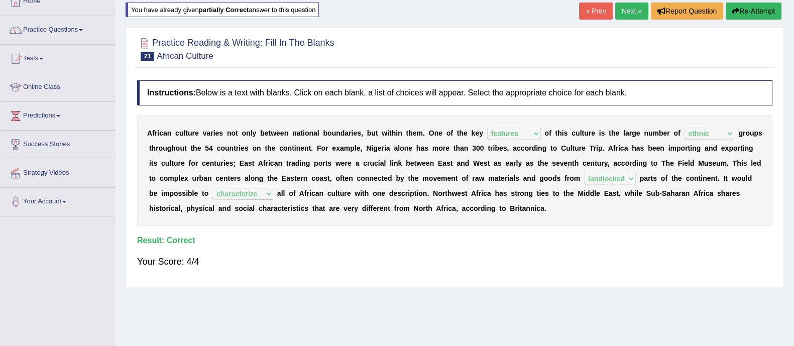
drag, startPoint x: 625, startPoint y: 21, endPoint x: 633, endPoint y: 13, distance: 11.0
click at [632, 14] on div "« Prev Next » Report Question Re-Attempt" at bounding box center [681, 13] width 205 height 20
click at [634, 12] on link "Next »" at bounding box center [631, 11] width 33 height 17
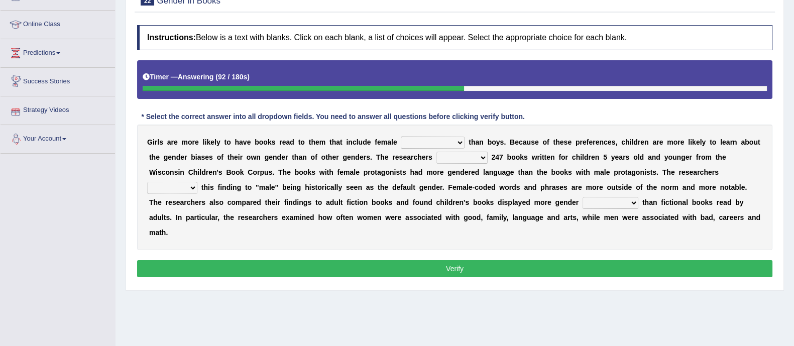
click at [418, 142] on select "protagonists cosmogonists agonists expressionists" at bounding box center [433, 143] width 64 height 12
select select "protagonists"
click at [401, 137] on select "protagonists cosmogonists agonists expressionists" at bounding box center [433, 143] width 64 height 12
click at [479, 157] on select "hydrolyzed paralyzed catalyzed analyzed" at bounding box center [461, 158] width 51 height 12
select select "analyzed"
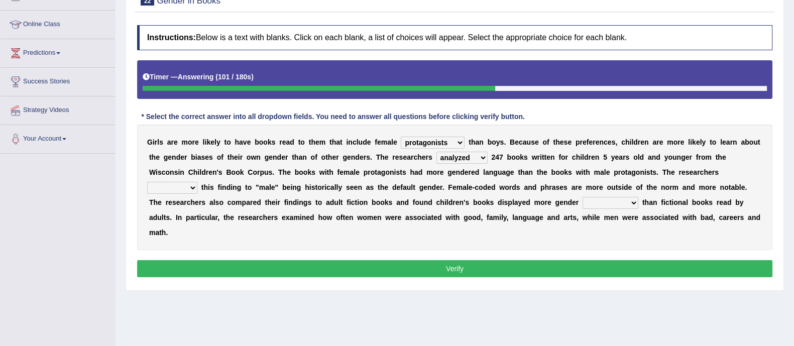
click at [436, 152] on select "hydrolyzed paralyzed catalyzed analyzed" at bounding box center [461, 158] width 51 height 12
click at [458, 159] on select "hydrolyzed paralyzed catalyzed analyzed" at bounding box center [461, 158] width 51 height 12
click at [364, 246] on div "G i r l s a r e m o r e l i k e l y t o h a v e b o o k s r e a d t o t h e m t…" at bounding box center [454, 188] width 635 height 126
drag, startPoint x: 189, startPoint y: 185, endPoint x: 196, endPoint y: 184, distance: 7.0
click at [191, 184] on select "contribute tribute distribute attribute" at bounding box center [172, 188] width 50 height 12
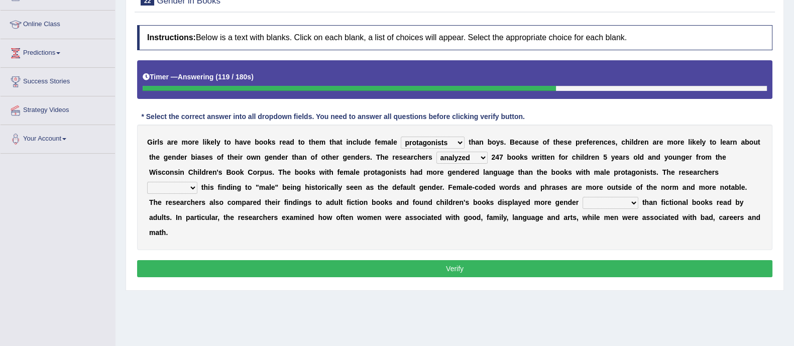
select select "attribute"
click at [147, 182] on select "contribute tribute distribute attribute" at bounding box center [172, 188] width 50 height 12
click at [596, 200] on select "stereotypes teletypes prototypes electrotypes" at bounding box center [610, 203] width 56 height 12
click at [582, 197] on select "stereotypes teletypes prototypes electrotypes" at bounding box center [610, 203] width 56 height 12
click at [603, 200] on select "stereotypes teletypes prototypes electrotypes" at bounding box center [610, 203] width 56 height 12
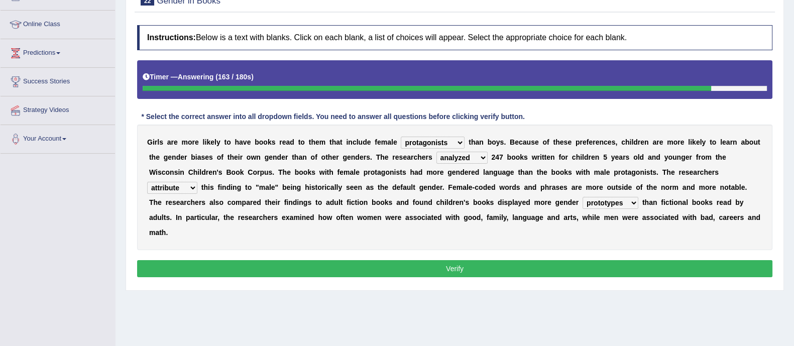
select select "stereotypes"
click at [582, 197] on select "stereotypes teletypes prototypes electrotypes" at bounding box center [610, 203] width 56 height 12
click at [489, 262] on button "Verify" at bounding box center [454, 268] width 635 height 17
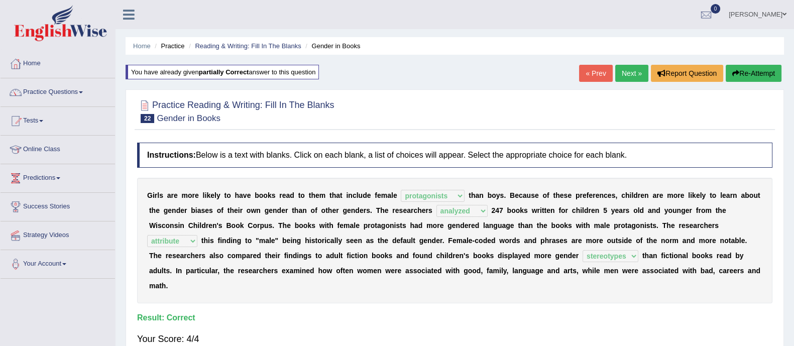
click at [628, 77] on link "Next »" at bounding box center [631, 73] width 33 height 17
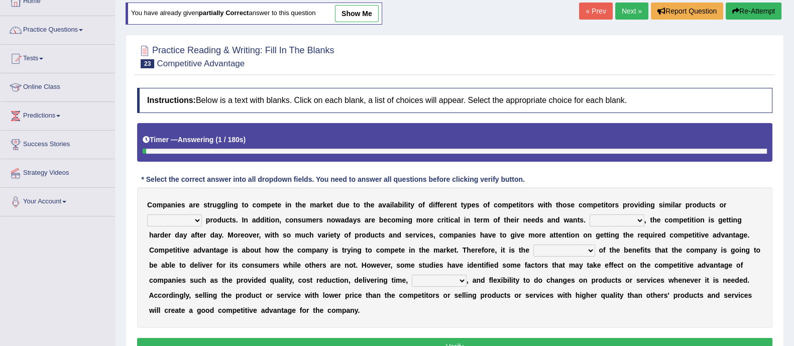
scroll to position [62, 0]
click at [198, 216] on select "constitution restitution substitution institution" at bounding box center [174, 220] width 55 height 12
select select "substitution"
click at [147, 214] on select "constitution restitution substitution institution" at bounding box center [174, 220] width 55 height 12
click at [635, 221] on select "However Instead Additionally Therefore" at bounding box center [616, 220] width 55 height 12
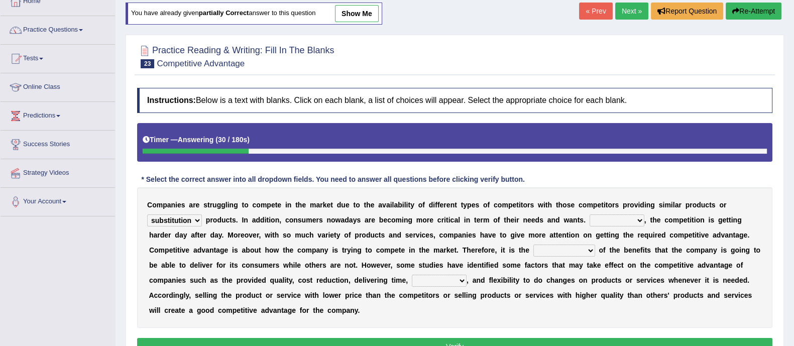
select select "However"
click at [590, 214] on select "However Instead Additionally Therefore" at bounding box center [616, 220] width 55 height 12
drag, startPoint x: 546, startPoint y: 250, endPoint x: 550, endPoint y: 246, distance: 5.3
click at [548, 248] on select "dissemination ordination determination incarnation" at bounding box center [564, 251] width 62 height 12
select select "dissemination"
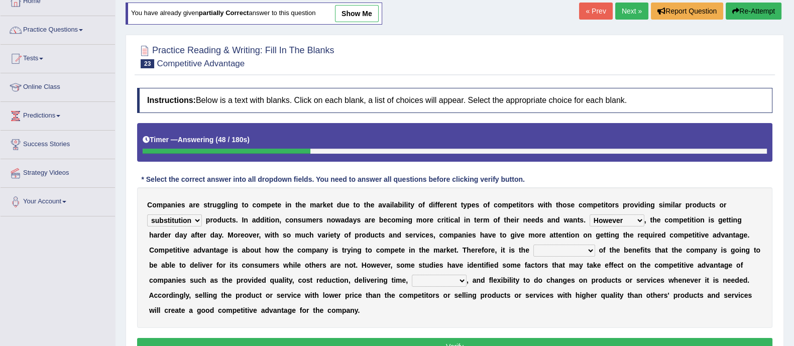
click at [533, 245] on select "dissemination ordination determination incarnation" at bounding box center [564, 251] width 62 height 12
click at [430, 280] on select "captivation aggregation deprivation innovation" at bounding box center [439, 281] width 55 height 12
select select "innovation"
click at [412, 275] on select "captivation aggregation deprivation innovation" at bounding box center [439, 281] width 55 height 12
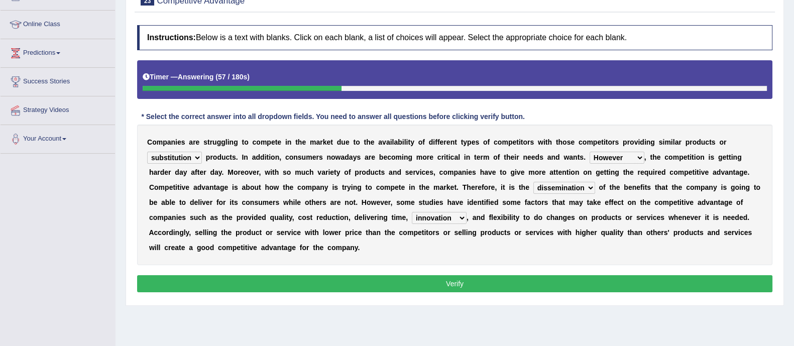
click at [447, 286] on button "Verify" at bounding box center [454, 283] width 635 height 17
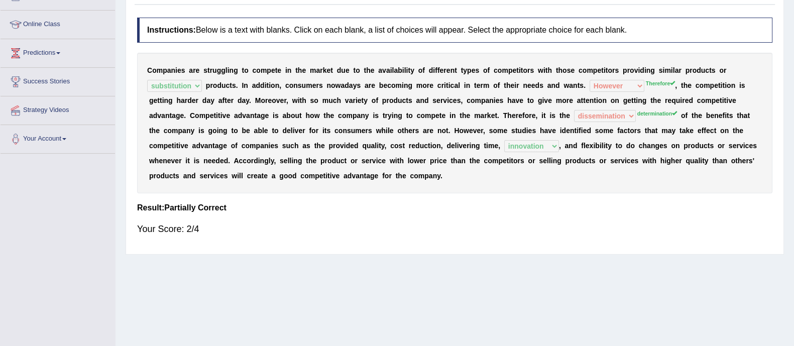
scroll to position [62, 0]
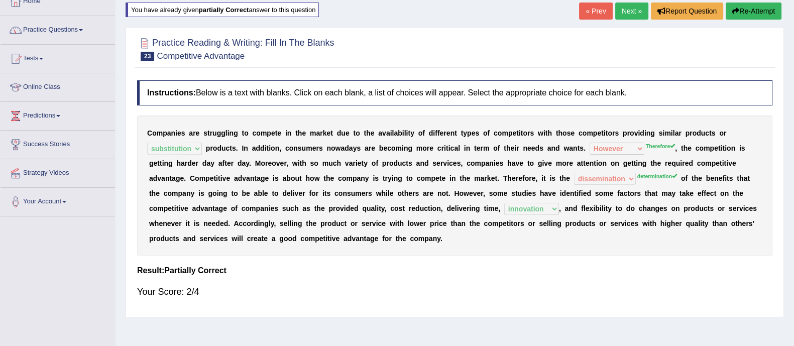
click at [625, 6] on link "Next »" at bounding box center [631, 11] width 33 height 17
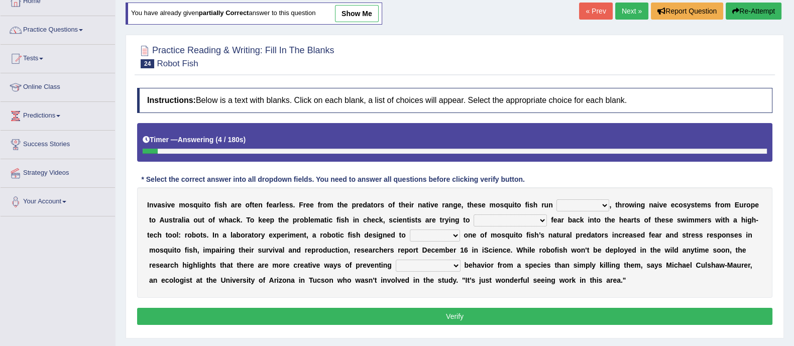
drag, startPoint x: 596, startPoint y: 199, endPoint x: 595, endPoint y: 206, distance: 6.6
click at [596, 199] on select "occupant flippant rampant concordant" at bounding box center [582, 205] width 53 height 12
select select "rampant"
click at [556, 199] on select "occupant flippant rampant concordant" at bounding box center [582, 205] width 53 height 12
click at [604, 206] on select "occupant flippant rampant concordant" at bounding box center [582, 205] width 53 height 12
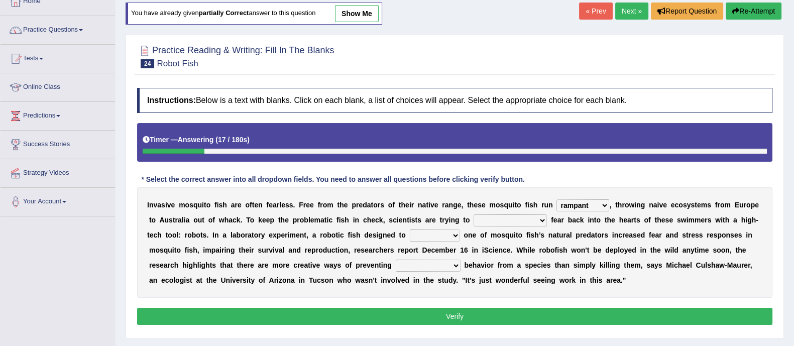
click at [628, 283] on div "I n v a s i v e m o s q u i t o f i s h a r e o f t e n f e a r l e s s . F r e…" at bounding box center [454, 242] width 635 height 110
drag, startPoint x: 498, startPoint y: 218, endPoint x: 506, endPoint y: 224, distance: 9.3
click at [498, 218] on select "accept spike strike drake" at bounding box center [509, 220] width 73 height 12
select select "strike"
click at [473, 214] on select "accept spike strike drake" at bounding box center [509, 220] width 73 height 12
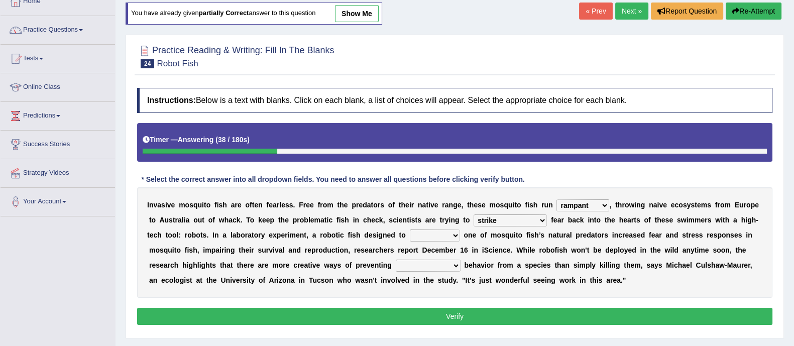
click at [437, 234] on select "bequest mimic battle conquest" at bounding box center [435, 235] width 50 height 12
select select "mimic"
click at [410, 229] on select "bequest mimic battle conquest" at bounding box center [435, 235] width 50 height 12
click at [450, 263] on select "unprivileged unprecedented uncharted unwanted" at bounding box center [428, 266] width 65 height 12
select select "unwanted"
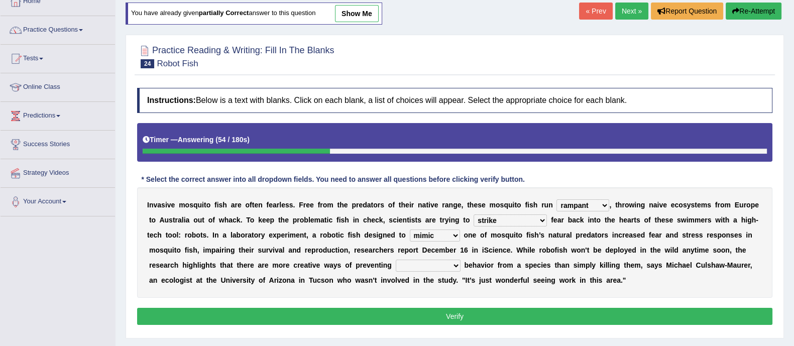
click at [396, 260] on select "unprivileged unprecedented uncharted unwanted" at bounding box center [428, 266] width 65 height 12
click at [424, 318] on button "Verify" at bounding box center [454, 316] width 635 height 17
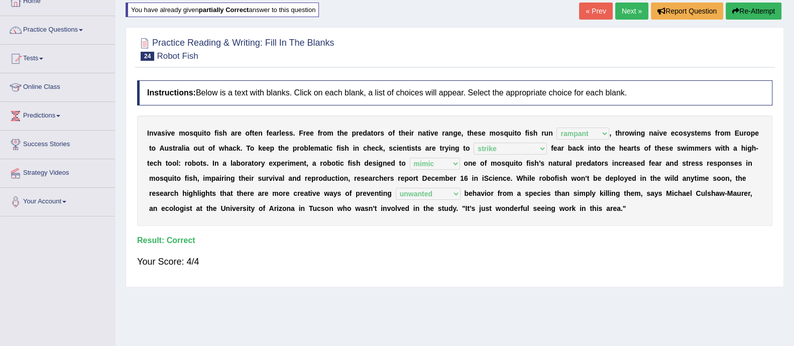
drag, startPoint x: 631, startPoint y: 6, endPoint x: 623, endPoint y: 28, distance: 23.7
click at [631, 6] on link "Next »" at bounding box center [631, 11] width 33 height 17
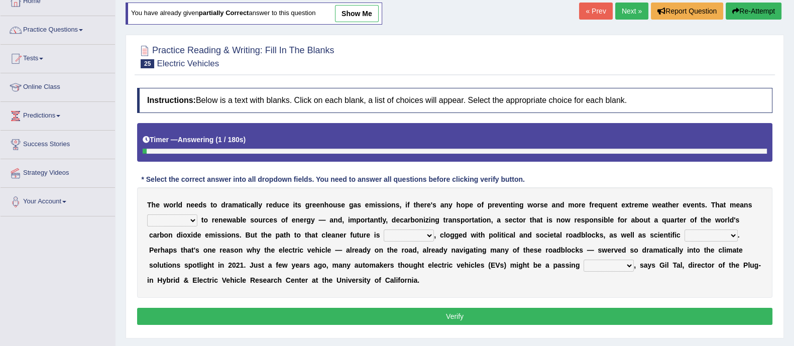
scroll to position [62, 0]
click at [191, 216] on select "grafting drafting crafting shifting" at bounding box center [172, 220] width 50 height 12
select select "shifting"
click at [147, 214] on select "grafting drafting crafting shifting" at bounding box center [172, 220] width 50 height 12
click at [428, 232] on select "daunting daunted daunt dauntless" at bounding box center [409, 235] width 50 height 12
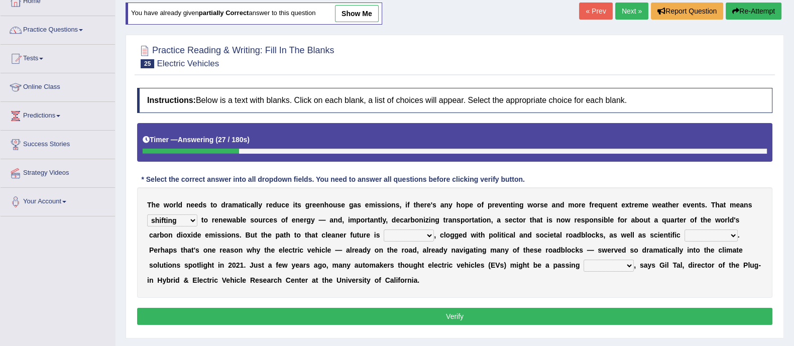
select select "daunting"
click at [384, 229] on select "daunting daunted daunt dauntless" at bounding box center [409, 235] width 50 height 12
click at [717, 235] on select "spectacles obstacles tentacles receptacles" at bounding box center [710, 235] width 53 height 12
select select "obstacles"
click at [684, 229] on select "spectacles obstacles tentacles receptacles" at bounding box center [710, 235] width 53 height 12
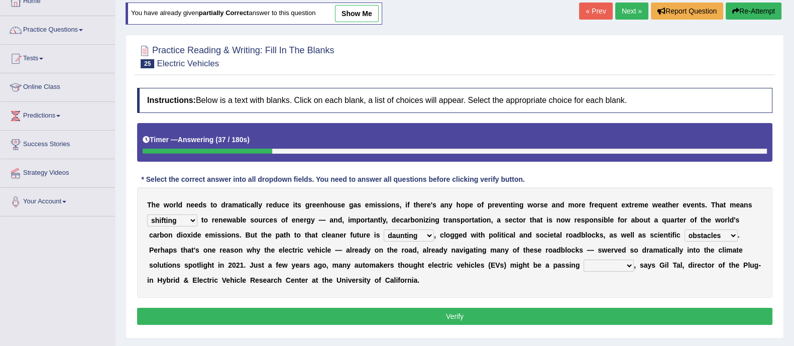
drag, startPoint x: 613, startPoint y: 265, endPoint x: 636, endPoint y: 277, distance: 26.0
click at [613, 264] on select "fad gad tad lad" at bounding box center [608, 266] width 50 height 12
select select "lad"
click at [583, 260] on select "fad gad tad lad" at bounding box center [608, 266] width 50 height 12
click at [543, 308] on button "Verify" at bounding box center [454, 316] width 635 height 17
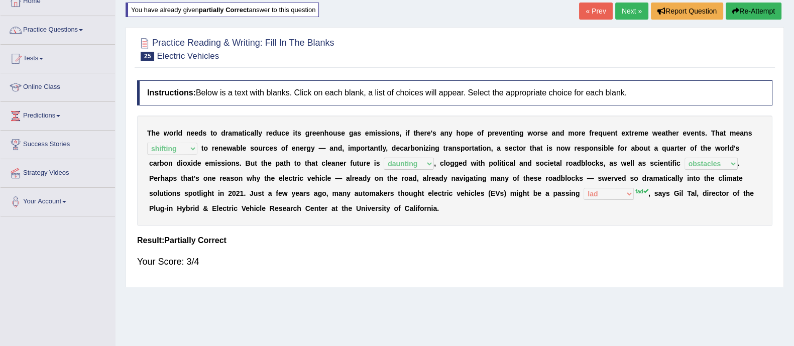
click at [630, 8] on link "Next »" at bounding box center [631, 11] width 33 height 17
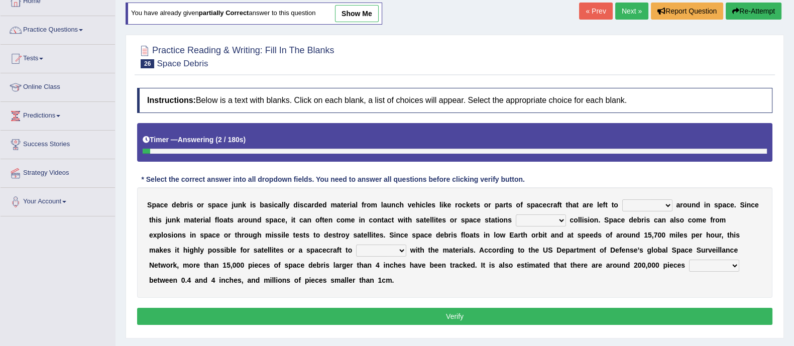
click at [644, 204] on select "twist center roam loll" at bounding box center [647, 205] width 50 height 12
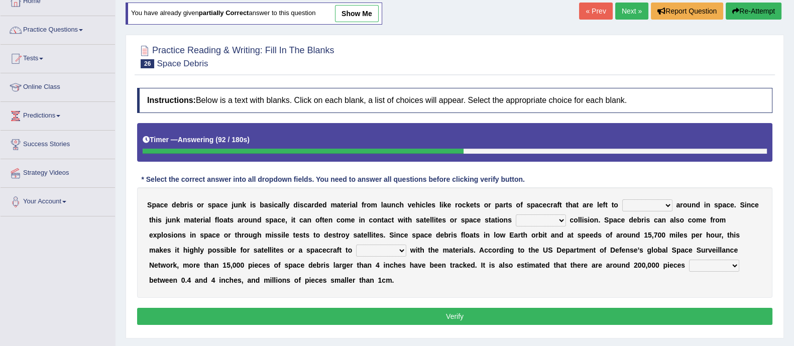
select select "roam"
click at [622, 199] on select "twist center roam loll" at bounding box center [647, 205] width 50 height 12
click at [529, 217] on select "risks risk risked risking" at bounding box center [541, 220] width 50 height 12
click at [516, 214] on select "risks risk risked risking" at bounding box center [541, 220] width 50 height 12
click at [555, 219] on select "risks risk risked risking" at bounding box center [541, 220] width 50 height 12
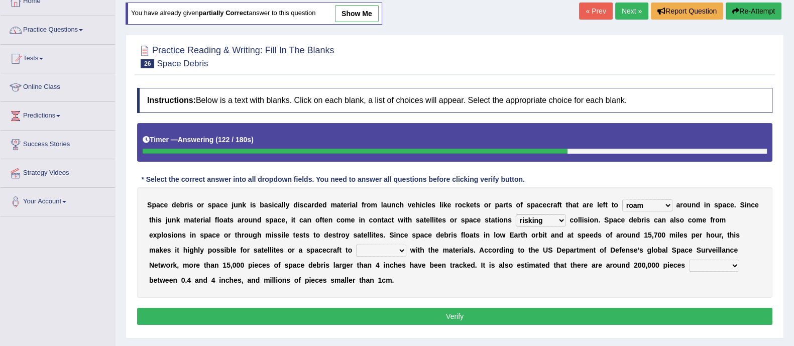
select select "risks"
click at [516, 214] on select "risks risk risked risking" at bounding box center [541, 220] width 50 height 12
click at [401, 247] on select "collect collate collide collocate" at bounding box center [381, 251] width 50 height 12
select select "collide"
click at [356, 245] on select "collect collate collide collocate" at bounding box center [381, 251] width 50 height 12
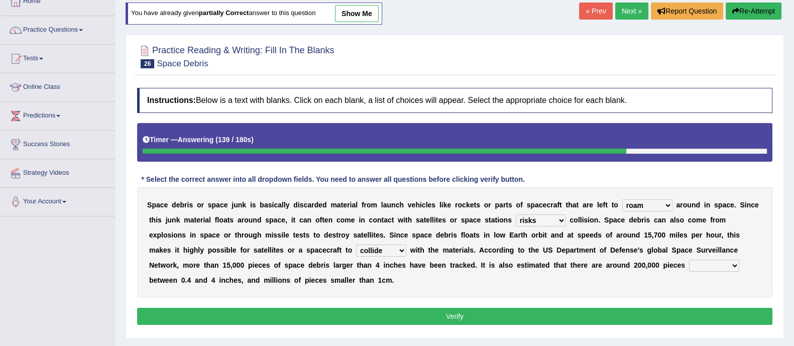
click at [404, 251] on select "collect collate collide collocate" at bounding box center [381, 251] width 50 height 12
click at [443, 278] on div "S p a c e d e b r i s o r s p a c e j u n k i s b a s i c a l l y d i s c a r d…" at bounding box center [454, 242] width 635 height 110
click at [706, 266] on select "sized sizing size sizes" at bounding box center [714, 266] width 50 height 12
select select "sized"
click at [689, 260] on select "sized sizing size sizes" at bounding box center [714, 266] width 50 height 12
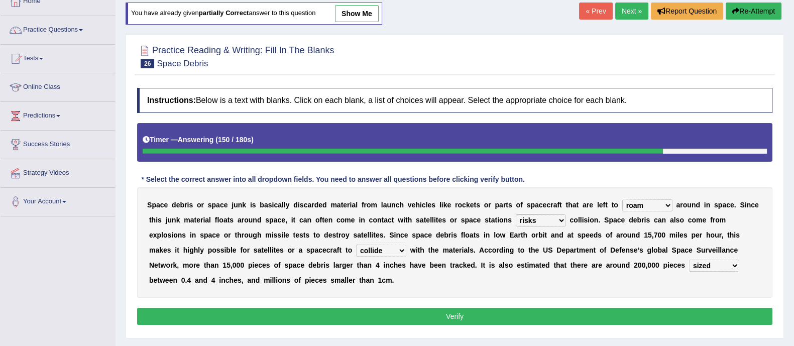
click at [489, 314] on button "Verify" at bounding box center [454, 316] width 635 height 17
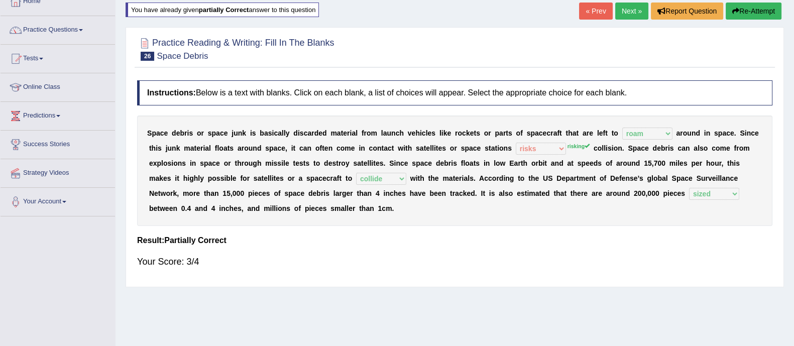
click at [622, 12] on link "Next »" at bounding box center [631, 11] width 33 height 17
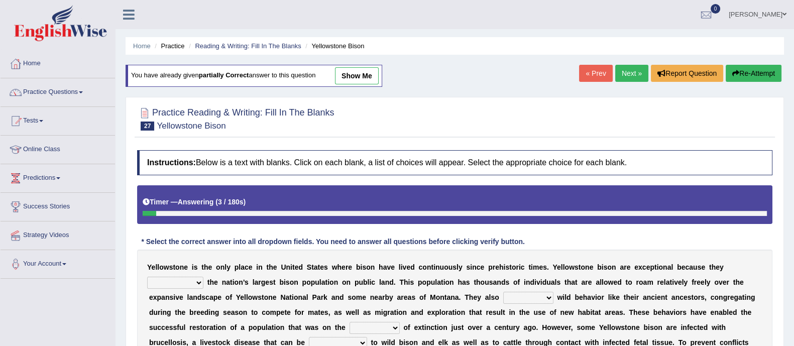
scroll to position [181, 0]
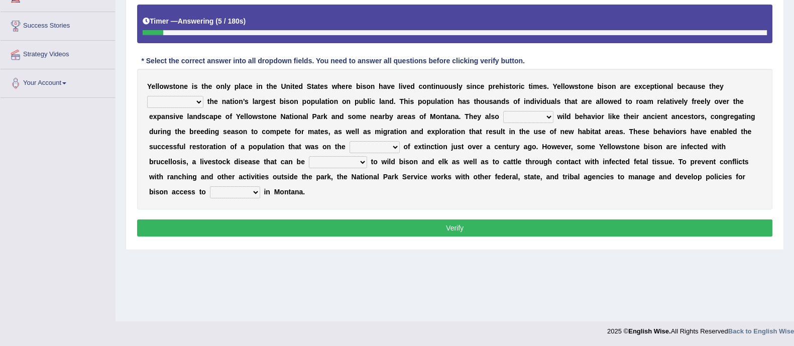
drag, startPoint x: 199, startPoint y: 98, endPoint x: 203, endPoint y: 114, distance: 16.2
click at [199, 98] on select "congregate comprise consist compromise" at bounding box center [175, 102] width 56 height 12
select select "consist"
click at [147, 96] on select "congregate comprise consist compromise" at bounding box center [175, 102] width 56 height 12
click at [191, 99] on select "congregate comprise consist compromise" at bounding box center [175, 102] width 56 height 12
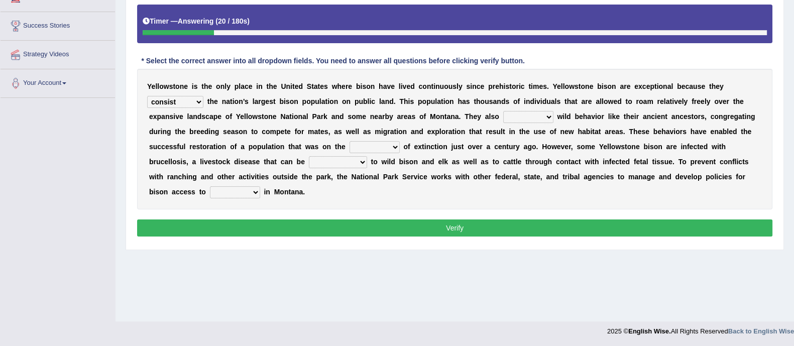
click at [532, 117] on select "exhibit disregard resist encourage" at bounding box center [528, 117] width 50 height 12
select select "exhibit"
click at [503, 111] on select "exhibit disregard resist encourage" at bounding box center [528, 117] width 50 height 12
click at [386, 146] on select "brine brink danger brindle" at bounding box center [374, 147] width 50 height 12
select select "brine"
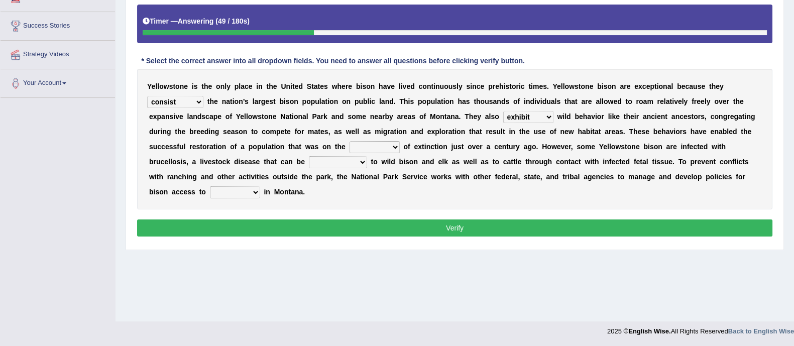
click at [349, 141] on select "brine brink danger brindle" at bounding box center [374, 147] width 50 height 12
click at [363, 161] on select "transplanted transported transgressed transmitted" at bounding box center [338, 162] width 58 height 12
select select "transmitted"
click at [309, 156] on select "transplanted transported transgressed transmitted" at bounding box center [338, 162] width 58 height 12
click at [252, 187] on select "habitat habitat habitant food" at bounding box center [235, 192] width 50 height 12
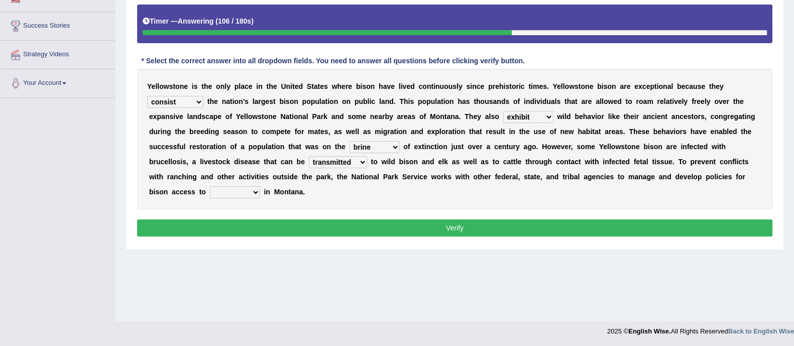
select select "habitat"
click at [210, 186] on select "habitat habitat habitant food" at bounding box center [235, 192] width 50 height 12
click at [282, 225] on button "Verify" at bounding box center [454, 227] width 635 height 17
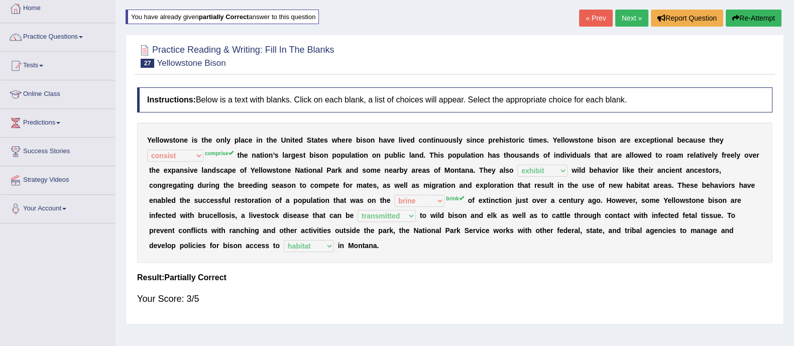
scroll to position [0, 0]
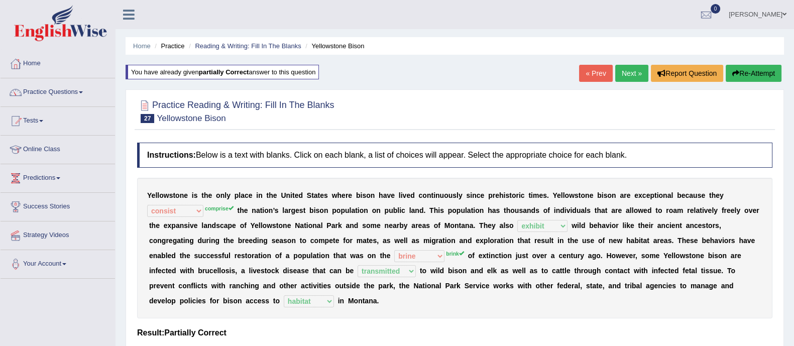
click at [637, 71] on link "Next »" at bounding box center [631, 73] width 33 height 17
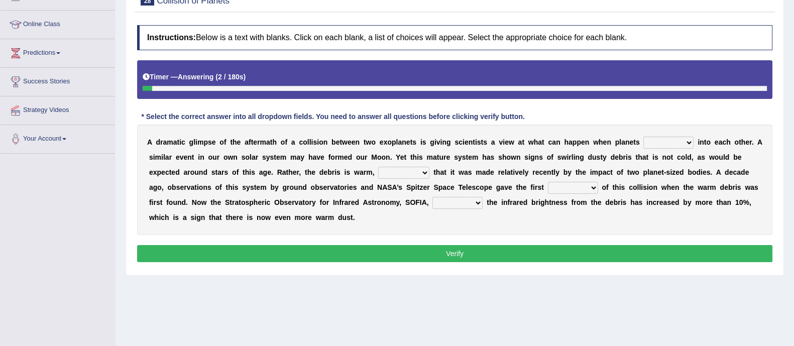
drag, startPoint x: 669, startPoint y: 140, endPoint x: 667, endPoint y: 146, distance: 6.4
click at [669, 140] on select "crash explore roam implode" at bounding box center [668, 143] width 50 height 12
select select "crash"
click at [643, 137] on select "crash explore roam implode" at bounding box center [668, 143] width 50 height 12
click at [418, 170] on select "reinforcing sentencing forging conducing" at bounding box center [403, 173] width 51 height 12
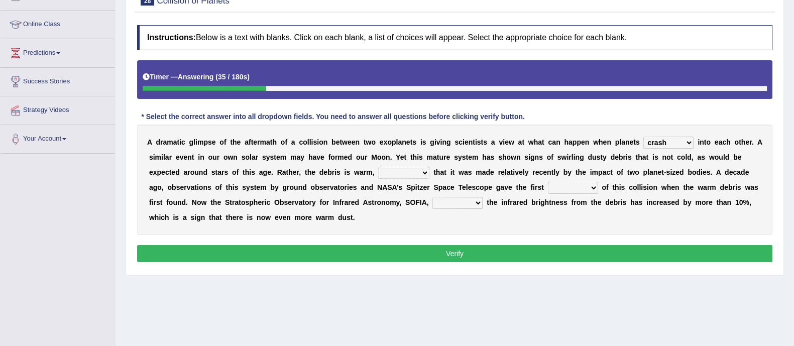
select select "forging"
click at [378, 167] on select "reinforcing sentencing forging conducing" at bounding box center [403, 173] width 51 height 12
click at [570, 183] on select "pints faints hints taints" at bounding box center [573, 188] width 50 height 12
select select "hints"
click at [548, 182] on select "pints faints hints taints" at bounding box center [573, 188] width 50 height 12
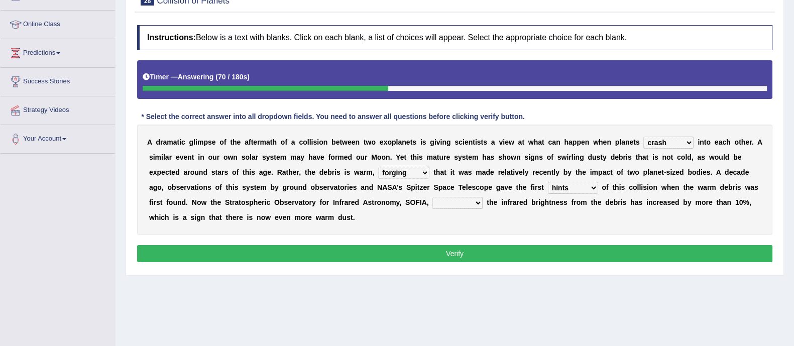
click at [454, 202] on select "concealed revealed repealed unsealed" at bounding box center [457, 203] width 50 height 12
select select "revealed"
click at [432, 197] on select "concealed revealed repealed unsealed" at bounding box center [457, 203] width 50 height 12
click at [452, 251] on button "Verify" at bounding box center [454, 253] width 635 height 17
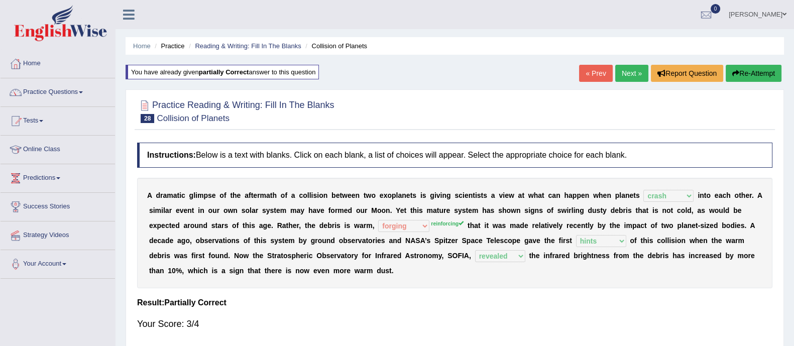
click at [628, 71] on link "Next »" at bounding box center [631, 73] width 33 height 17
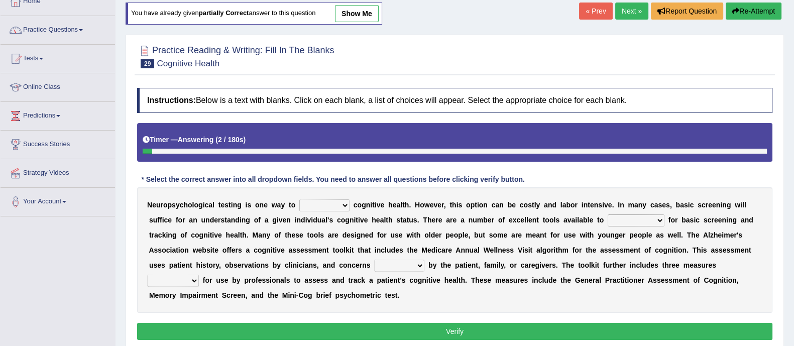
click at [344, 204] on select "obsess assess possess access" at bounding box center [324, 205] width 50 height 12
select select "access"
click at [299, 199] on select "obsess assess possess access" at bounding box center [324, 205] width 50 height 12
click at [642, 222] on select "stationers practitioners petitioners questioners" at bounding box center [635, 220] width 57 height 12
select select "practitioners"
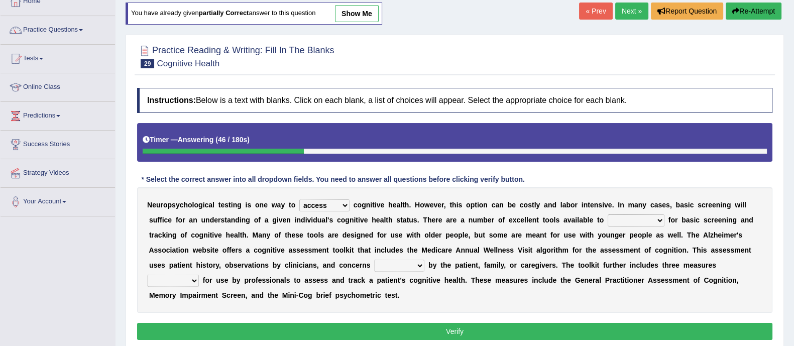
click at [607, 214] on select "stationers practitioners petitioners questioners" at bounding box center [635, 220] width 57 height 12
drag, startPoint x: 411, startPoint y: 265, endPoint x: 436, endPoint y: 270, distance: 25.6
click at [411, 265] on select "raised rising arising praised" at bounding box center [399, 266] width 50 height 12
select select "raised"
click at [374, 260] on select "raised rising arising praised" at bounding box center [399, 266] width 50 height 12
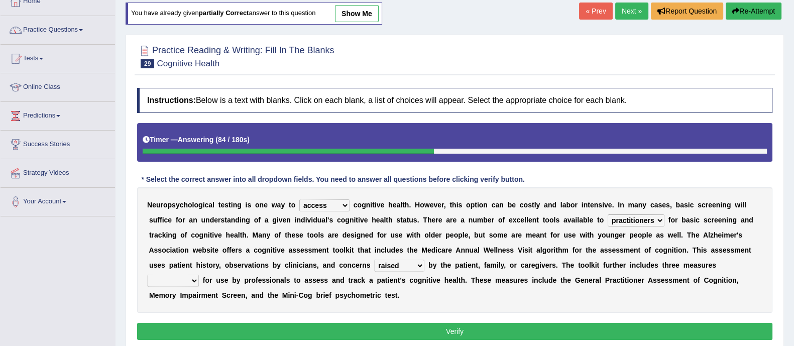
click at [191, 280] on select "validated intimidated dilapidated antedated" at bounding box center [173, 281] width 52 height 12
select select "validated"
click at [147, 275] on select "validated intimidated dilapidated antedated" at bounding box center [173, 281] width 52 height 12
click at [288, 328] on button "Verify" at bounding box center [454, 331] width 635 height 17
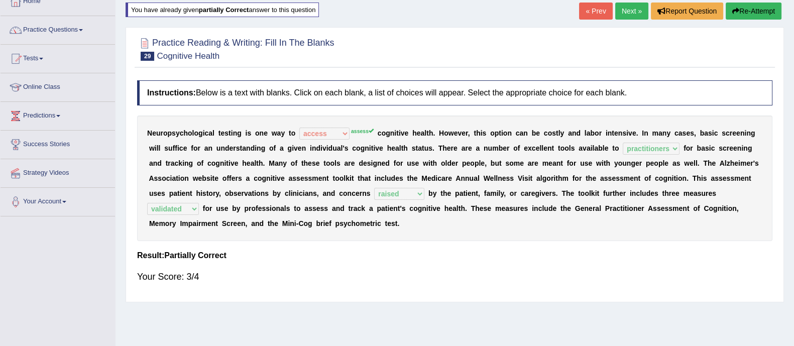
click at [629, 7] on link "Next »" at bounding box center [631, 11] width 33 height 17
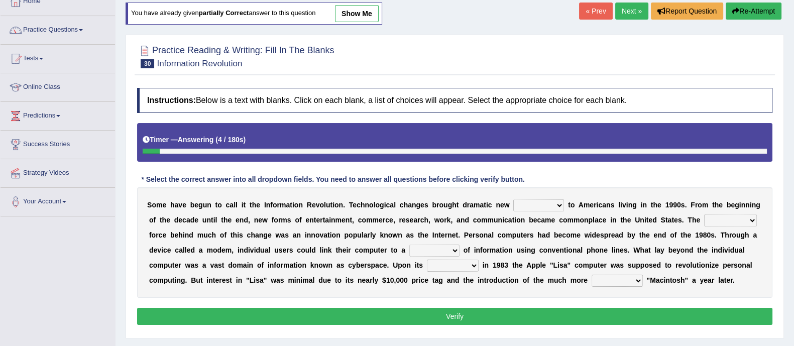
click at [527, 208] on select "challenges puzzles options confusion" at bounding box center [538, 205] width 51 height 12
select select "challenges"
click at [513, 199] on select "challenges puzzles options confusion" at bounding box center [538, 205] width 51 height 12
click at [716, 218] on select "unremitting uninspiring driving insinuating" at bounding box center [730, 220] width 53 height 12
select select "driving"
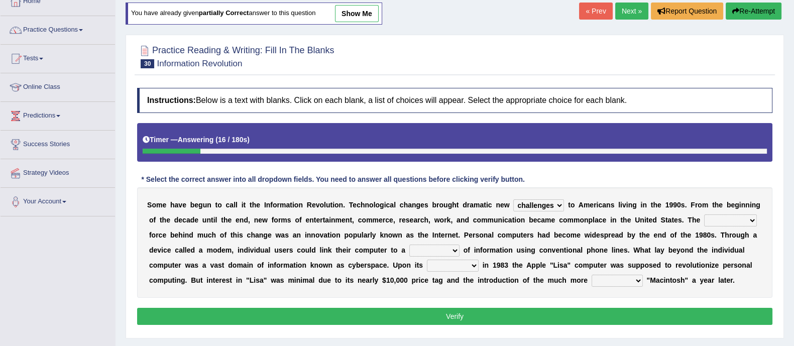
click at [704, 214] on select "unremitting uninspiring driving insinuating" at bounding box center [730, 220] width 53 height 12
click at [441, 245] on select "magnitude bulk wealth volume" at bounding box center [434, 251] width 50 height 12
select select "bulk"
click at [409, 245] on select "magnitude bulk wealth volume" at bounding box center [434, 251] width 50 height 12
click at [467, 267] on select "relief release publication emission" at bounding box center [453, 266] width 52 height 12
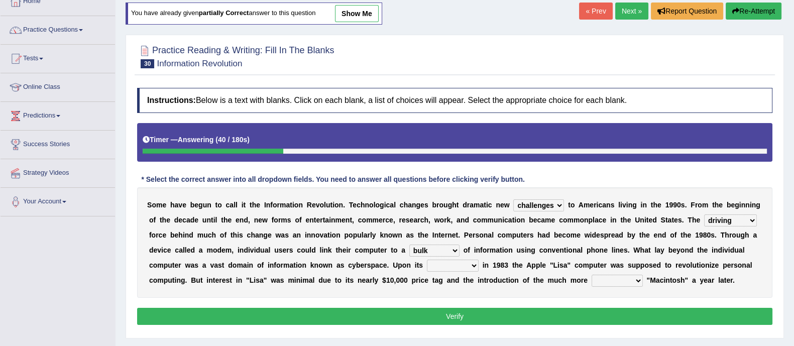
select select "release"
click at [427, 260] on select "relief release publication emission" at bounding box center [453, 266] width 52 height 12
click at [625, 280] on select "convenient affordable advanced formidable" at bounding box center [616, 281] width 51 height 12
select select "affordable"
click at [591, 275] on select "convenient affordable advanced formidable" at bounding box center [616, 281] width 51 height 12
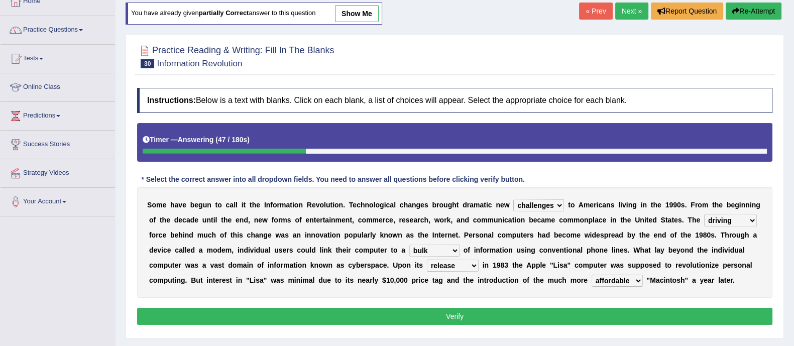
click at [553, 305] on div "Instructions: Below is a text with blanks. Click on each blank, a list of choic…" at bounding box center [455, 208] width 640 height 250
click at [549, 311] on button "Verify" at bounding box center [454, 316] width 635 height 17
